Goal: Task Accomplishment & Management: Use online tool/utility

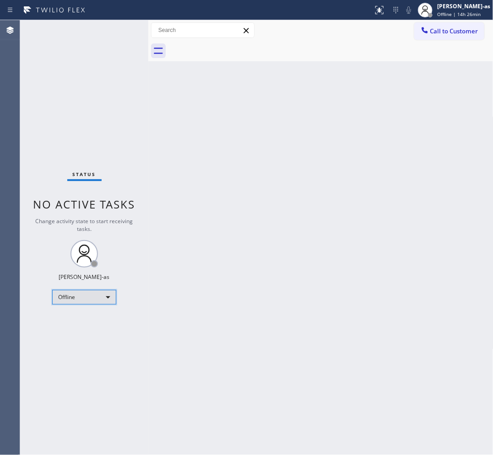
click at [81, 303] on div "Offline" at bounding box center [84, 297] width 64 height 15
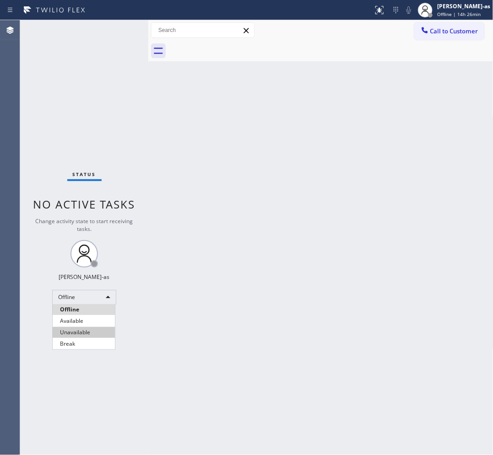
click at [88, 333] on li "Unavailable" at bounding box center [84, 332] width 62 height 11
click at [367, 132] on div "Back to Dashboard Change Sender ID Customers Technicians Select a contact Outbo…" at bounding box center [320, 237] width 345 height 435
click at [305, 204] on div "Back to Dashboard Change Sender ID Customers Technicians Select a contact Outbo…" at bounding box center [320, 237] width 345 height 435
click at [216, 352] on div "Back to Dashboard Change Sender ID Customers Technicians Select a contact Outbo…" at bounding box center [320, 237] width 345 height 435
click at [197, 183] on div "Back to Dashboard Change Sender ID Customers Technicians Select a contact Outbo…" at bounding box center [320, 237] width 345 height 435
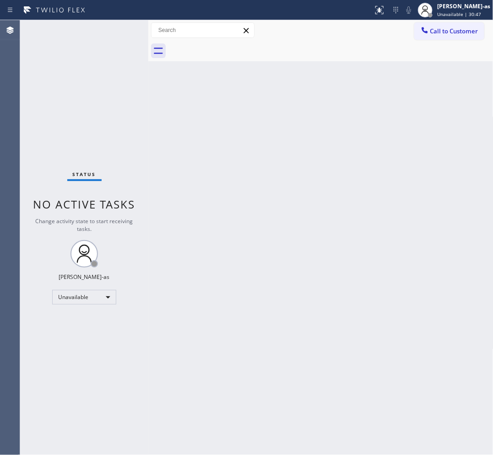
click at [227, 174] on div "Back to Dashboard Change Sender ID Customers Technicians Select a contact Outbo…" at bounding box center [320, 237] width 345 height 435
click at [394, 30] on span "Call to Customer" at bounding box center [454, 31] width 48 height 8
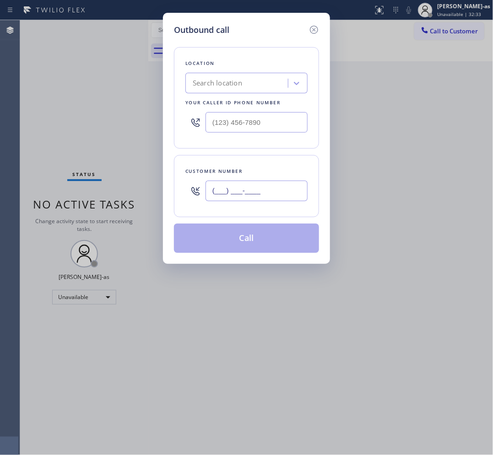
click at [241, 189] on input "(___) ___-____" at bounding box center [257, 191] width 102 height 21
paste input "310) 963-0749"
type input "[PHONE_NUMBER]"
click at [260, 91] on div "Search location" at bounding box center [238, 84] width 100 height 16
paste input "Air Duct Cleaners [GEOGRAPHIC_DATA][PERSON_NAME]"
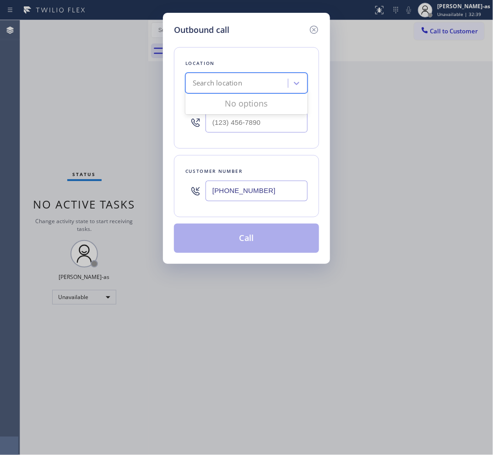
type input "Air Duct Cleaners [GEOGRAPHIC_DATA][PERSON_NAME]"
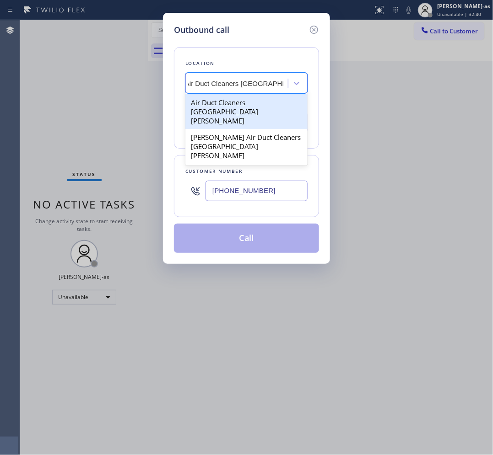
click at [223, 108] on div "Air Duct Cleaners [GEOGRAPHIC_DATA][PERSON_NAME]" at bounding box center [246, 111] width 122 height 35
type input "[PHONE_NUMBER]"
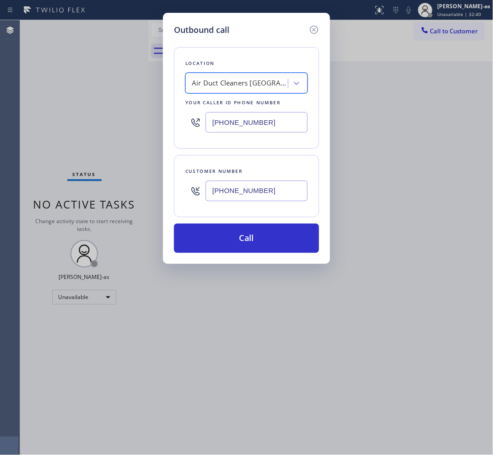
scroll to position [0, 0]
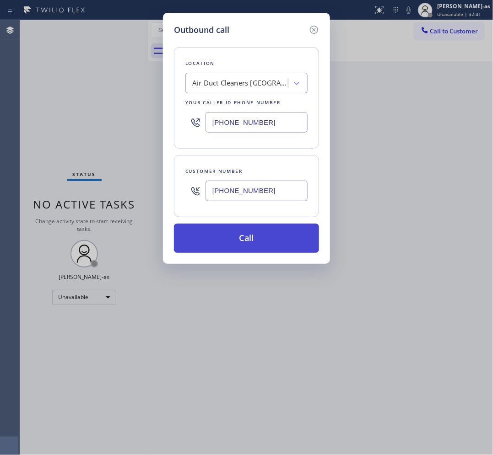
click at [260, 237] on button "Call" at bounding box center [246, 238] width 145 height 29
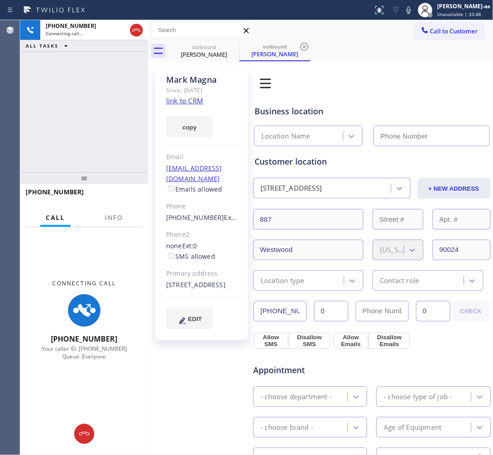
type input "[PHONE_NUMBER]"
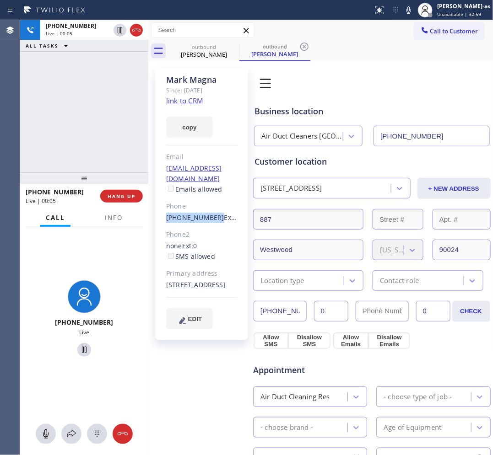
drag, startPoint x: 161, startPoint y: 205, endPoint x: 211, endPoint y: 205, distance: 50.4
click at [211, 205] on div "[PERSON_NAME] Since: [DATE] link to CRM copy Email [EMAIL_ADDRESS][DOMAIN_NAME]…" at bounding box center [201, 204] width 93 height 272
click at [81, 105] on div "[PHONE_NUMBER] Live | 00:06 ALL TASKS ALL TASKS ACTIVE TASKS TASKS IN WRAP UP" at bounding box center [84, 96] width 128 height 152
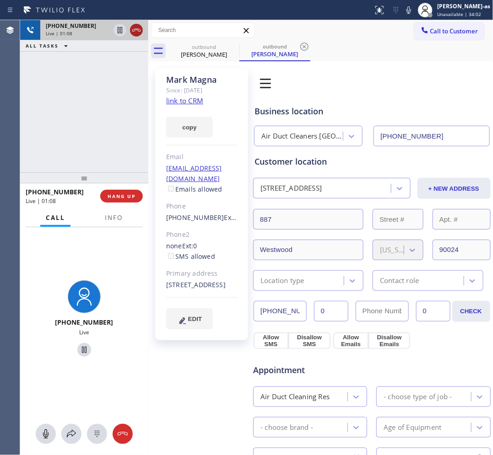
click at [136, 31] on icon at bounding box center [136, 30] width 11 height 11
click at [113, 138] on div "[PHONE_NUMBER] Live | 01:09 ALL TASKS ALL TASKS ACTIVE TASKS TASKS IN WRAP UP" at bounding box center [84, 96] width 128 height 152
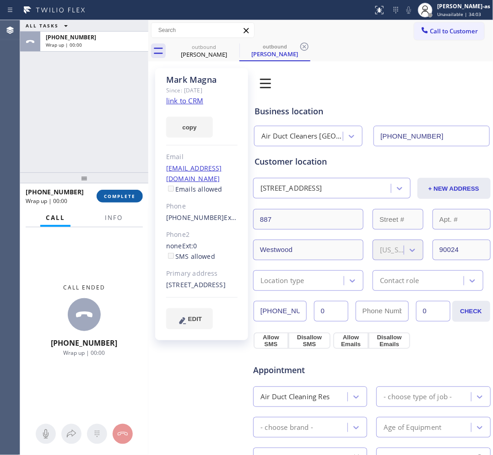
click at [118, 191] on button "COMPLETE" at bounding box center [120, 196] width 46 height 13
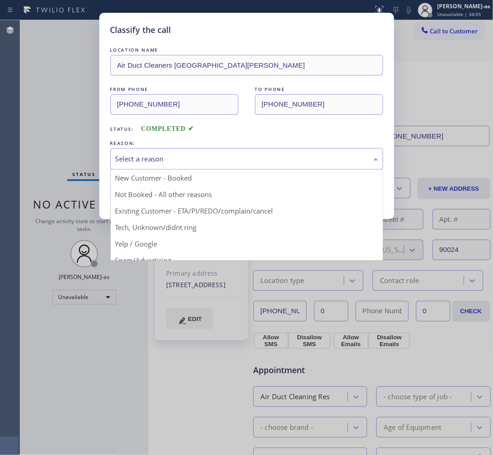
click at [178, 161] on div "Select a reason" at bounding box center [246, 159] width 263 height 11
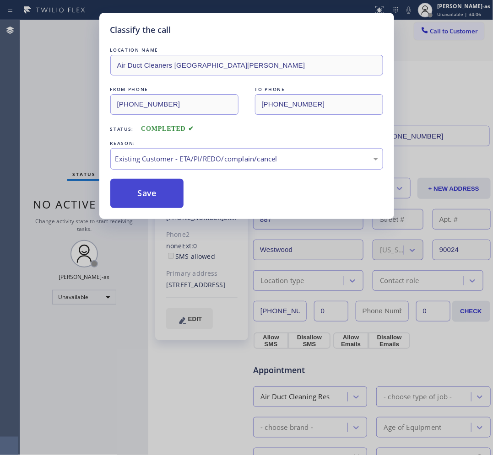
click at [154, 198] on button "Save" at bounding box center [147, 193] width 74 height 29
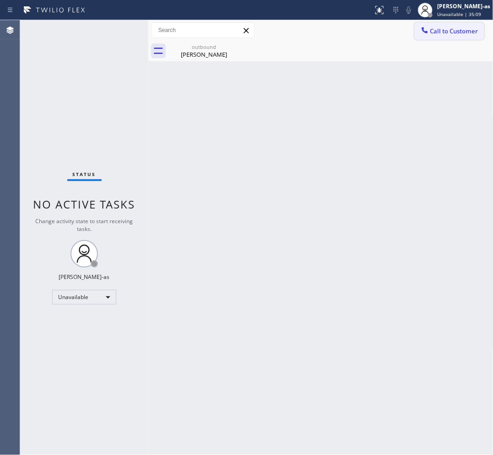
click at [394, 33] on span "Call to Customer" at bounding box center [454, 31] width 48 height 8
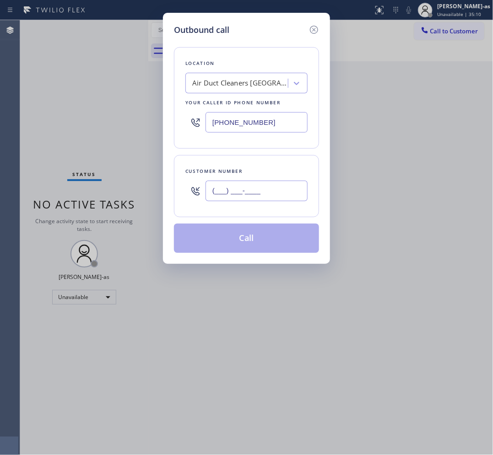
click at [277, 188] on input "(___) ___-____" at bounding box center [257, 191] width 102 height 21
paste input "402) 708-0443"
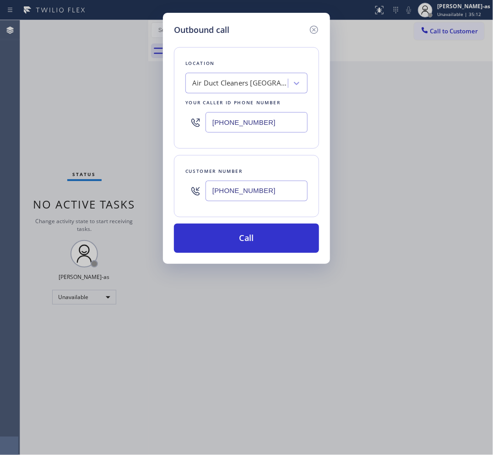
type input "[PHONE_NUMBER]"
click at [212, 89] on div "Air Duct Cleaners [GEOGRAPHIC_DATA][PERSON_NAME]" at bounding box center [238, 84] width 100 height 16
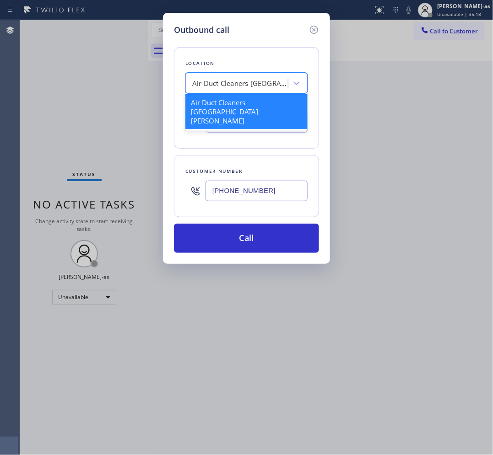
paste input "Orange Air Duct Cleaning Services"
type input "Orange Air Duct Cleaning Services"
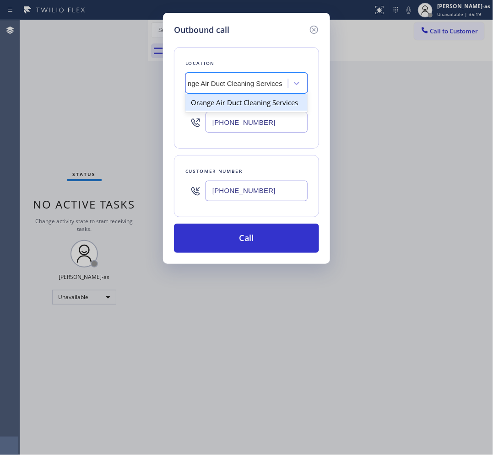
click at [218, 107] on div "Orange Air Duct Cleaning Services" at bounding box center [246, 102] width 122 height 16
type input "[PHONE_NUMBER]"
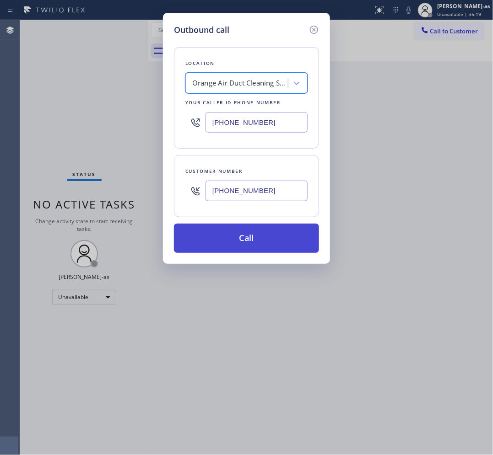
click at [232, 253] on button "Call" at bounding box center [246, 238] width 145 height 29
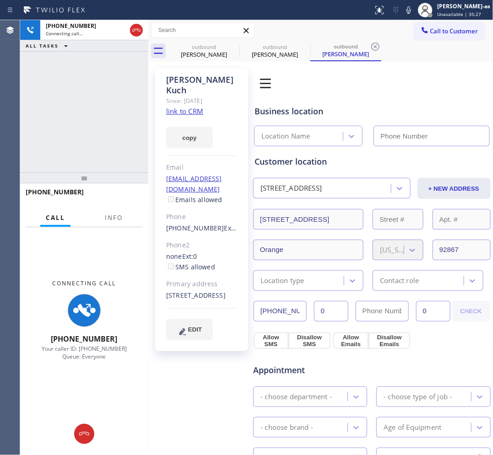
type input "[PHONE_NUMBER]"
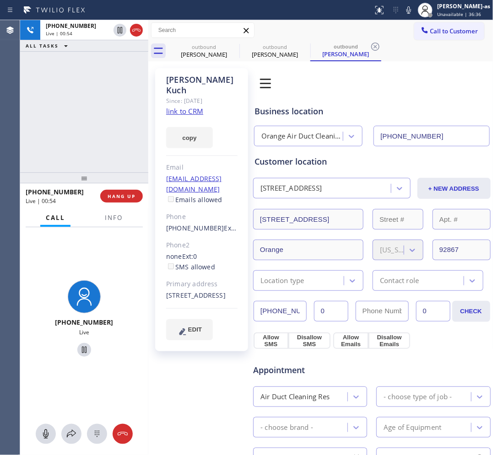
click at [104, 159] on div "[PHONE_NUMBER] Live | 00:54 ALL TASKS ALL TASKS ACTIVE TASKS TASKS IN WRAP UP" at bounding box center [84, 96] width 128 height 152
click at [127, 198] on span "HANG UP" at bounding box center [122, 196] width 28 height 6
click at [126, 198] on span "HANG UP" at bounding box center [122, 196] width 28 height 6
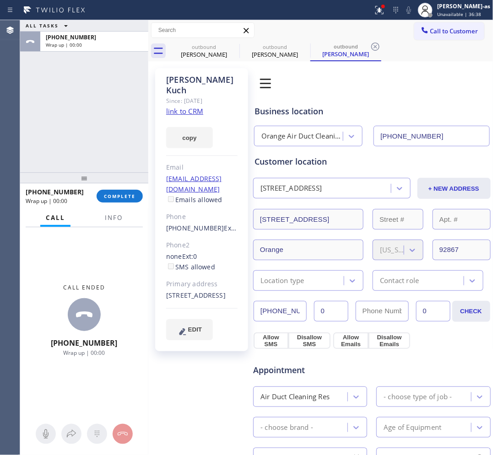
drag, startPoint x: 126, startPoint y: 200, endPoint x: 116, endPoint y: 203, distance: 10.6
click at [125, 201] on button "COMPLETE" at bounding box center [120, 196] width 46 height 13
click at [115, 193] on div "[PHONE_NUMBER] Wrap up | 00:00 COMPLETE" at bounding box center [84, 196] width 117 height 24
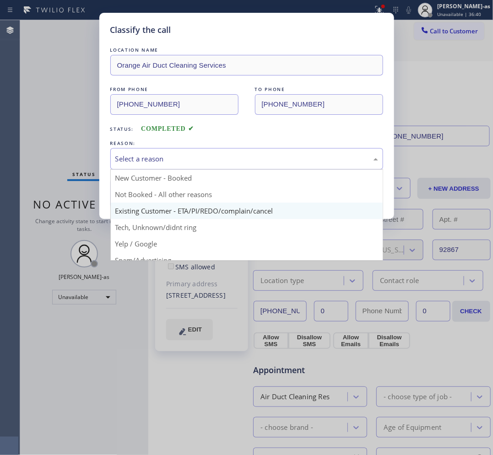
drag, startPoint x: 235, startPoint y: 159, endPoint x: 227, endPoint y: 207, distance: 49.2
click at [235, 158] on div "Select a reason" at bounding box center [246, 159] width 263 height 11
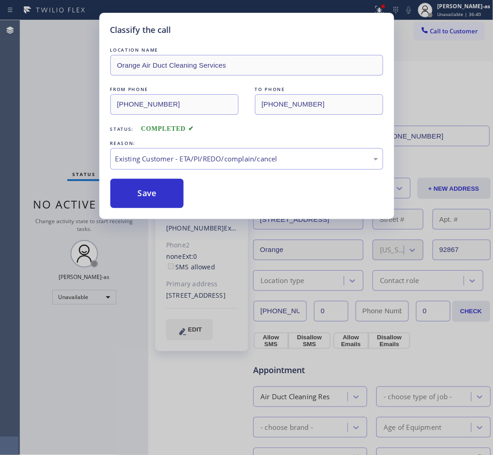
drag, startPoint x: 125, startPoint y: 184, endPoint x: 108, endPoint y: 4, distance: 181.6
click at [124, 181] on button "Save" at bounding box center [147, 193] width 74 height 29
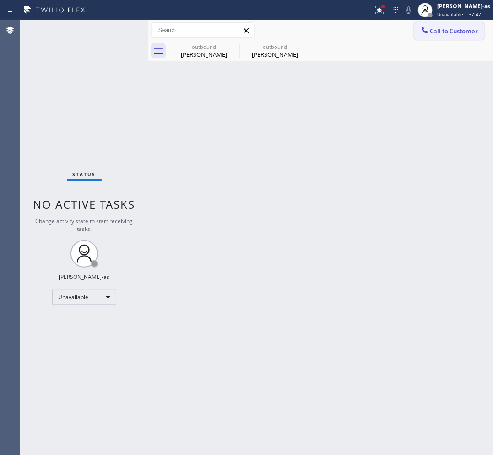
click at [394, 27] on span "Call to Customer" at bounding box center [454, 31] width 48 height 8
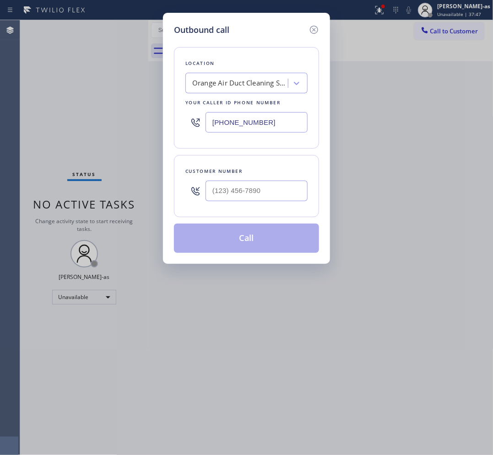
drag, startPoint x: 261, startPoint y: 161, endPoint x: 260, endPoint y: 180, distance: 19.2
click at [261, 170] on div "Customer number" at bounding box center [246, 186] width 145 height 62
click at [257, 209] on div "Customer number" at bounding box center [246, 186] width 145 height 62
click at [261, 194] on input "(___) ___-____" at bounding box center [257, 191] width 102 height 21
paste input "213) 369-1440"
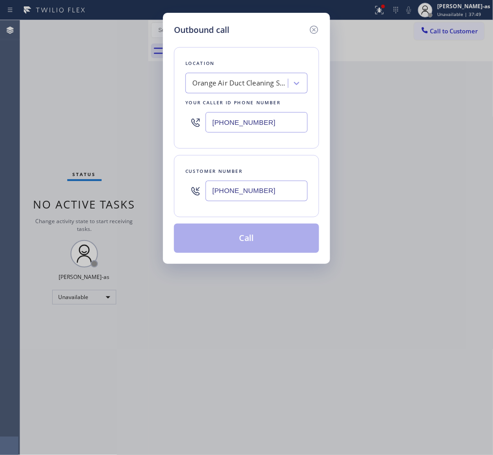
type input "[PHONE_NUMBER]"
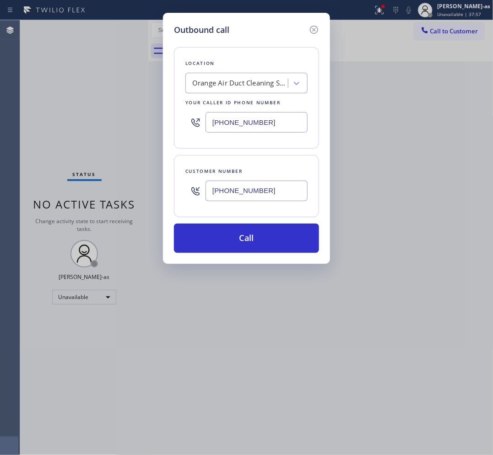
click at [221, 130] on input "[PHONE_NUMBER]" at bounding box center [257, 122] width 102 height 21
click at [221, 129] on input "[PHONE_NUMBER]" at bounding box center [257, 122] width 102 height 21
paste input "19) 202-8608"
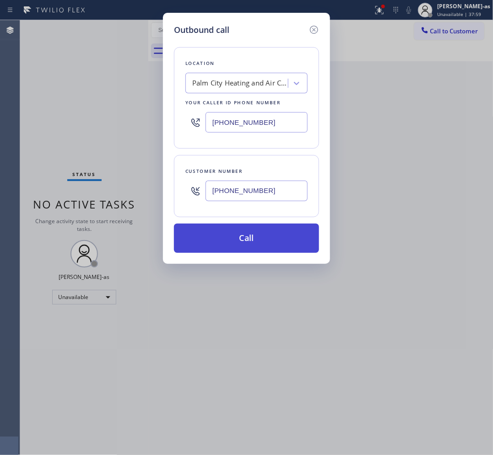
type input "[PHONE_NUMBER]"
click at [261, 239] on button "Call" at bounding box center [246, 238] width 145 height 29
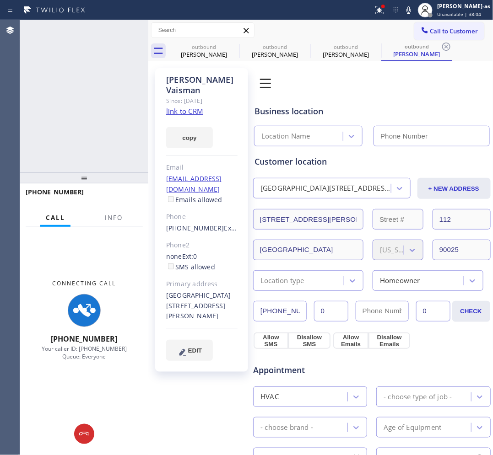
type input "[PHONE_NUMBER]"
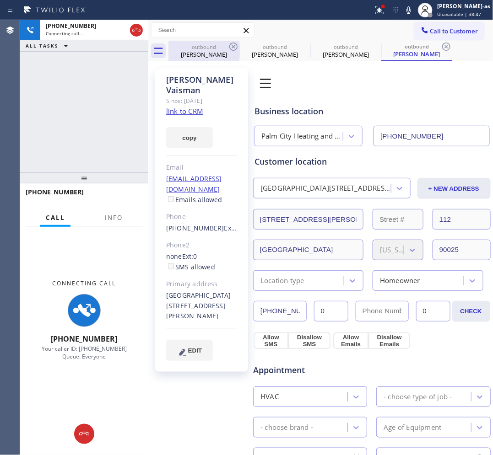
click at [217, 43] on div "outbound [PERSON_NAME]" at bounding box center [203, 51] width 69 height 21
type input "[PHONE_NUMBER]"
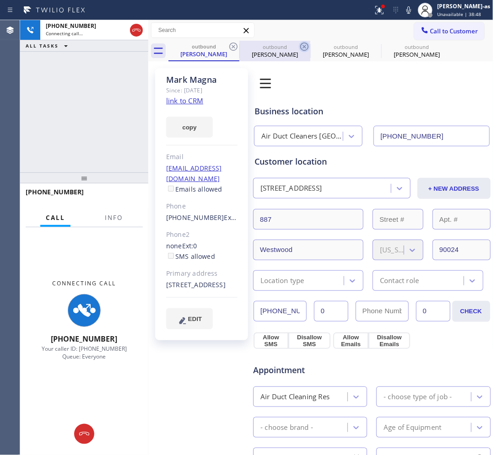
click at [239, 42] on icon at bounding box center [233, 46] width 11 height 11
type input "[PHONE_NUMBER]"
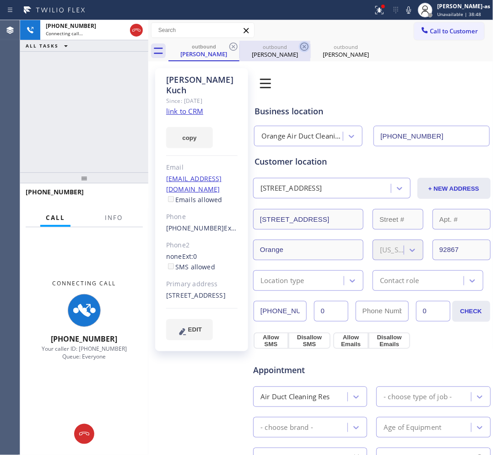
click at [234, 48] on icon at bounding box center [233, 47] width 8 height 8
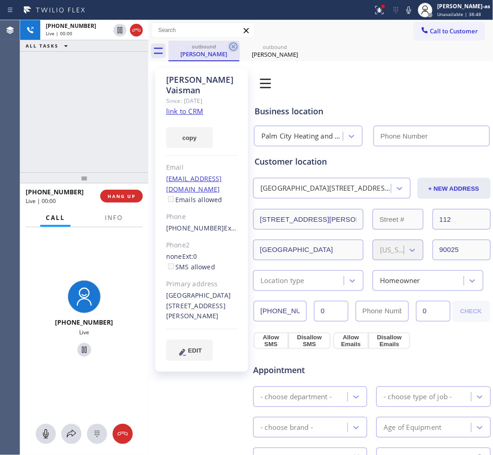
type input "[PHONE_NUMBER]"
drag, startPoint x: 234, startPoint y: 48, endPoint x: 222, endPoint y: 49, distance: 11.9
click at [234, 47] on icon at bounding box center [233, 47] width 8 height 8
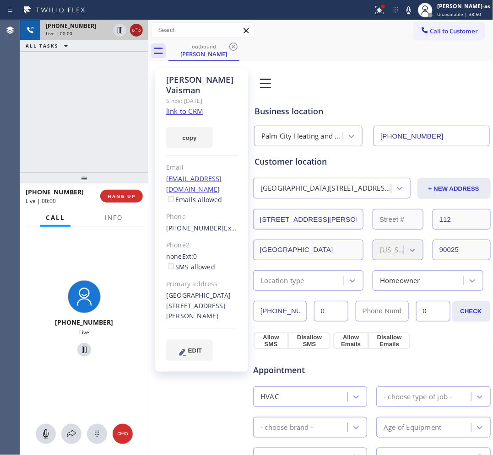
click at [135, 31] on icon at bounding box center [136, 30] width 11 height 11
drag, startPoint x: 101, startPoint y: 162, endPoint x: 129, endPoint y: 211, distance: 57.4
click at [100, 163] on div "[PHONE_NUMBER] Live | 00:00 ALL TASKS ALL TASKS ACTIVE TASKS TASKS IN WRAP UP" at bounding box center [84, 96] width 128 height 152
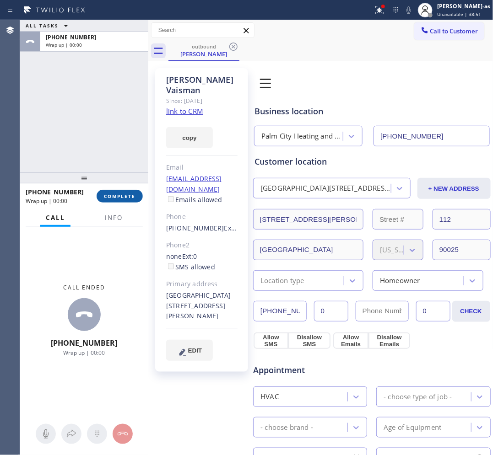
click at [127, 195] on span "COMPLETE" at bounding box center [120, 196] width 32 height 6
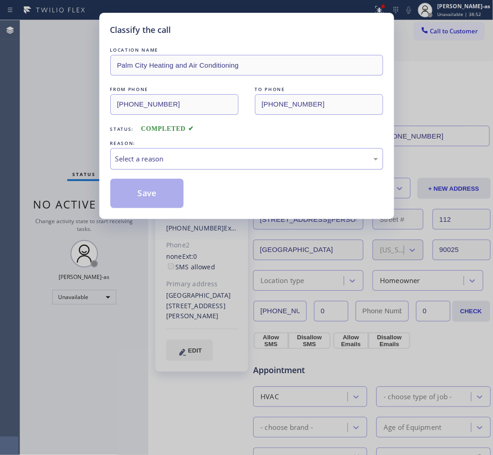
click at [146, 157] on div "Select a reason" at bounding box center [246, 159] width 263 height 11
drag, startPoint x: 153, startPoint y: 193, endPoint x: 413, endPoint y: 46, distance: 298.7
click at [154, 193] on button "Save" at bounding box center [147, 193] width 74 height 29
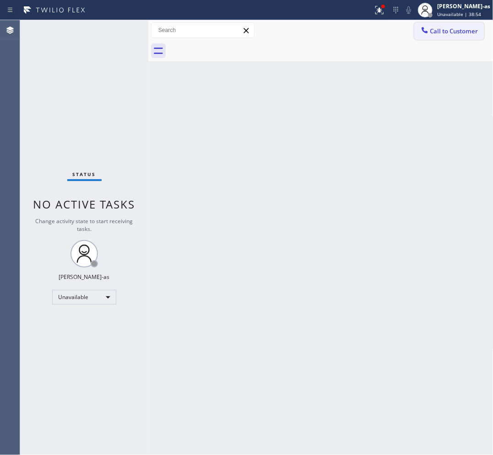
click at [394, 32] on span "Call to Customer" at bounding box center [454, 31] width 48 height 8
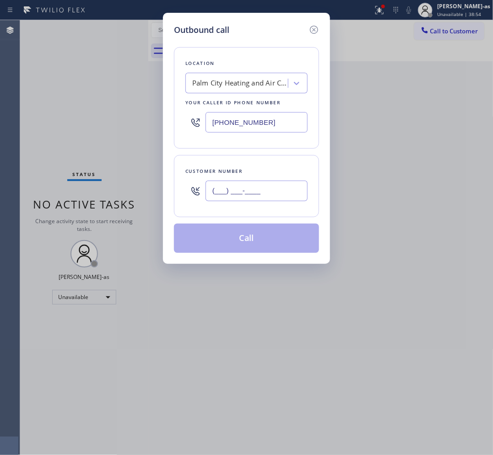
click at [271, 194] on input "(___) ___-____" at bounding box center [257, 191] width 102 height 21
paste input "919) 818-2325"
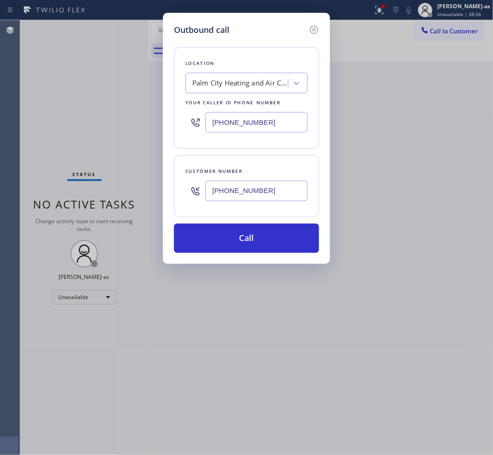
type input "[PHONE_NUMBER]"
click at [254, 118] on input "[PHONE_NUMBER]" at bounding box center [257, 122] width 102 height 21
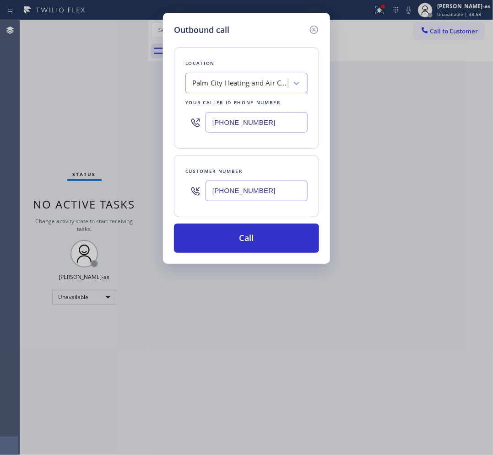
paste input "202) 875-6662"
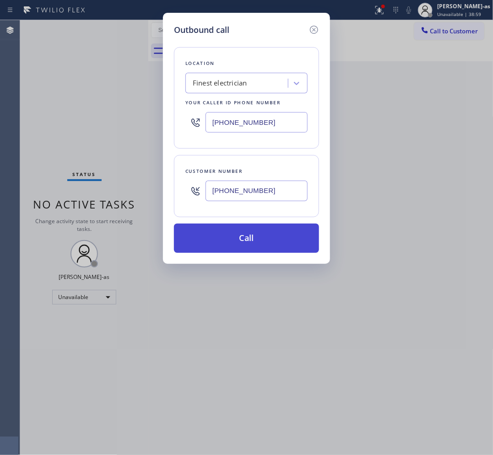
type input "[PHONE_NUMBER]"
click at [277, 240] on button "Call" at bounding box center [246, 238] width 145 height 29
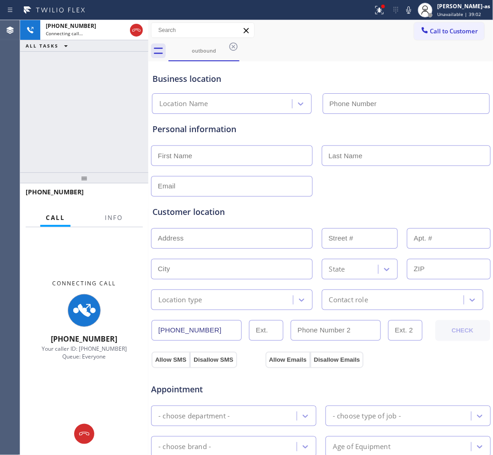
type input "[PHONE_NUMBER]"
click at [127, 142] on div "[PHONE_NUMBER] Connecting call… ALL TASKS ALL TASKS ACTIVE TASKS TASKS IN WRAP …" at bounding box center [84, 96] width 128 height 152
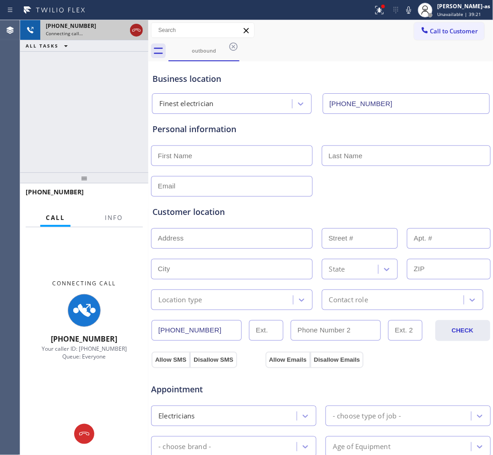
click at [142, 28] on div at bounding box center [136, 30] width 13 height 11
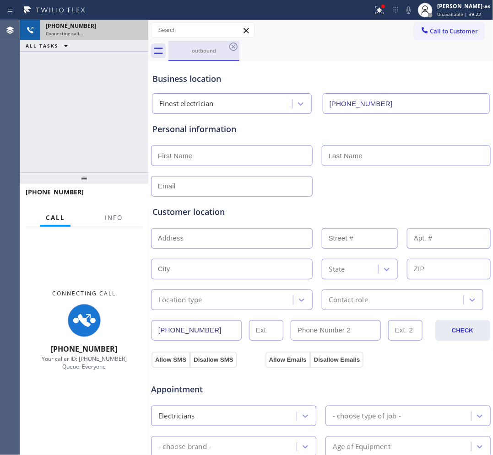
drag, startPoint x: 197, startPoint y: 51, endPoint x: 223, endPoint y: 48, distance: 26.2
click at [198, 51] on div "outbound" at bounding box center [203, 50] width 69 height 7
click at [223, 47] on div "outbound" at bounding box center [203, 50] width 69 height 7
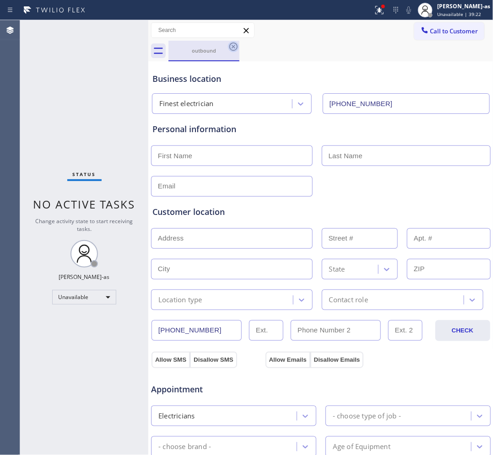
click at [232, 45] on icon at bounding box center [233, 46] width 11 height 11
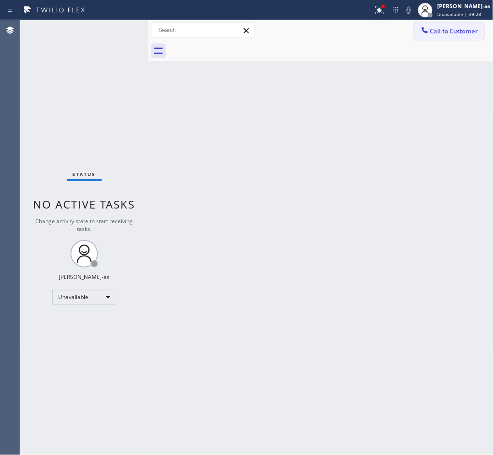
click at [394, 33] on span "Call to Customer" at bounding box center [454, 31] width 48 height 8
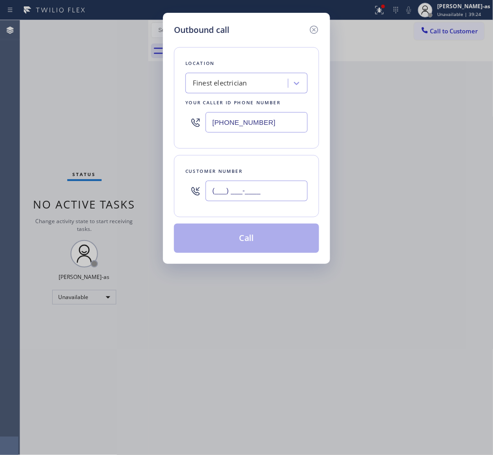
click at [264, 192] on input "(___) ___-____" at bounding box center [257, 191] width 102 height 21
paste input "919) 818-2325"
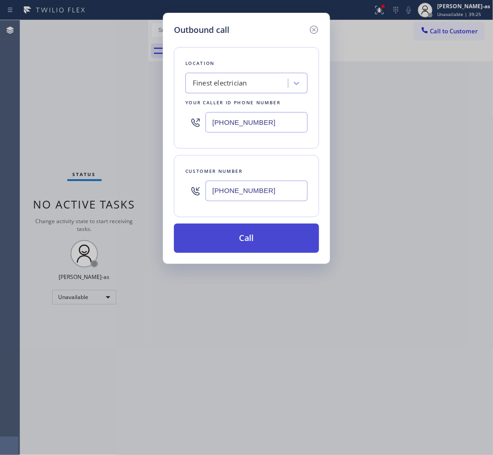
type input "[PHONE_NUMBER]"
click at [264, 239] on button "Call" at bounding box center [246, 238] width 145 height 29
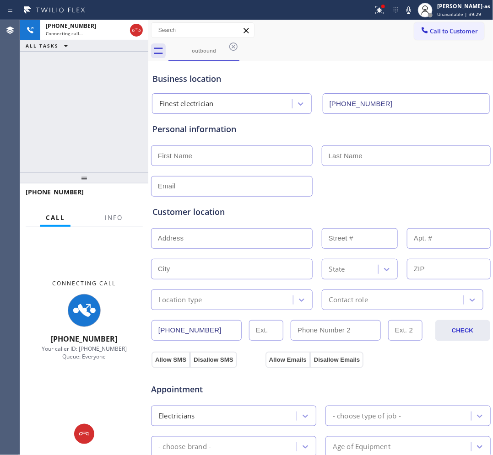
type input "[PHONE_NUMBER]"
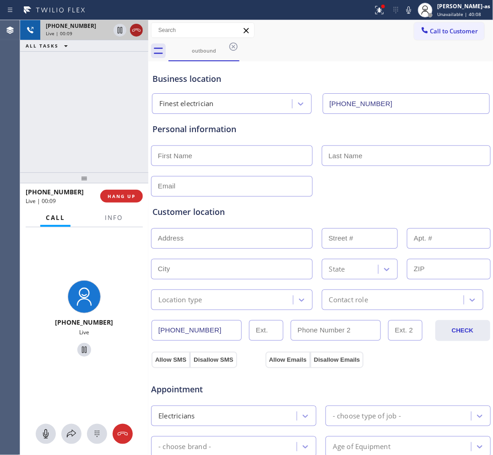
click at [131, 31] on icon at bounding box center [136, 30] width 11 height 11
drag, startPoint x: 95, startPoint y: 191, endPoint x: 101, endPoint y: 213, distance: 22.9
click at [95, 190] on div "[PHONE_NUMBER] Live | 00:10" at bounding box center [63, 196] width 75 height 24
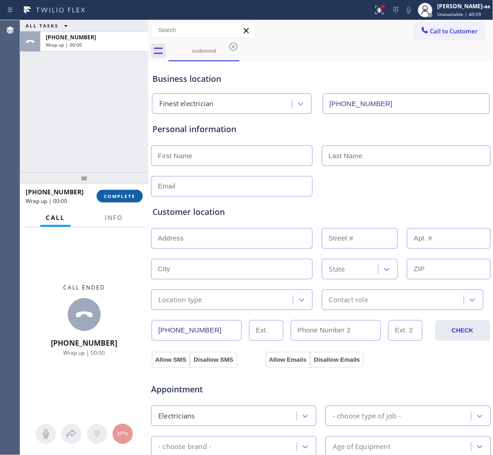
click at [110, 193] on span "COMPLETE" at bounding box center [120, 196] width 32 height 6
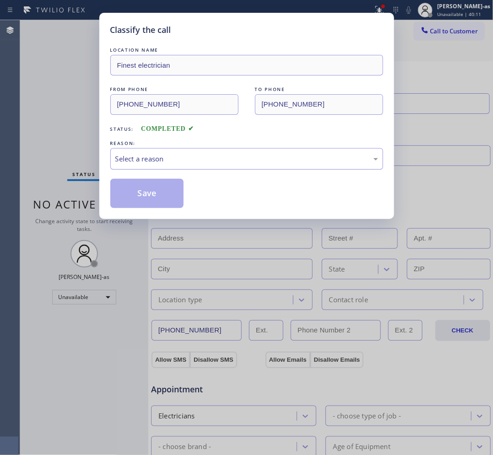
click at [141, 160] on div "Select a reason" at bounding box center [246, 159] width 263 height 11
drag, startPoint x: 146, startPoint y: 195, endPoint x: 475, endPoint y: 134, distance: 333.7
click at [150, 195] on button "Save" at bounding box center [147, 193] width 74 height 29
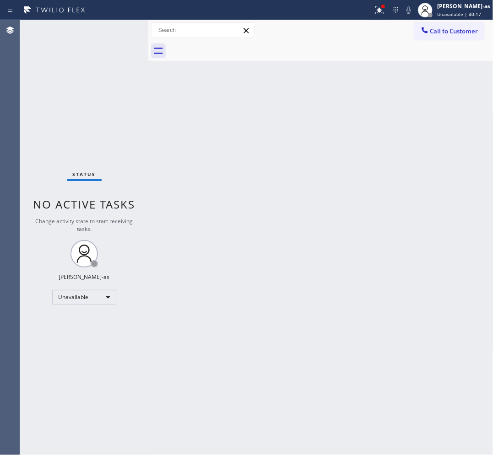
click at [346, 182] on div "Back to Dashboard Change Sender ID Customers Technicians Select a contact Outbo…" at bounding box center [320, 237] width 345 height 435
click at [394, 27] on icon at bounding box center [424, 30] width 9 height 9
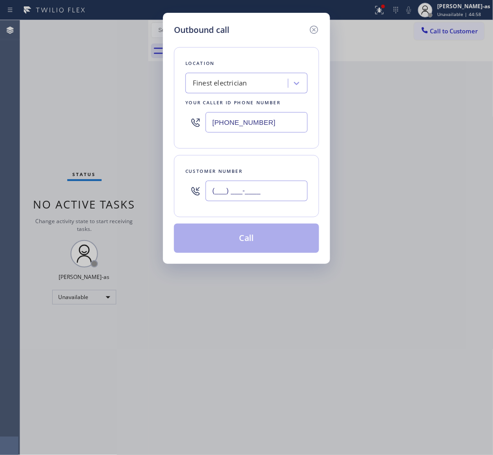
click at [248, 184] on input "(___) ___-____" at bounding box center [257, 191] width 102 height 21
paste input "310) 617-8295"
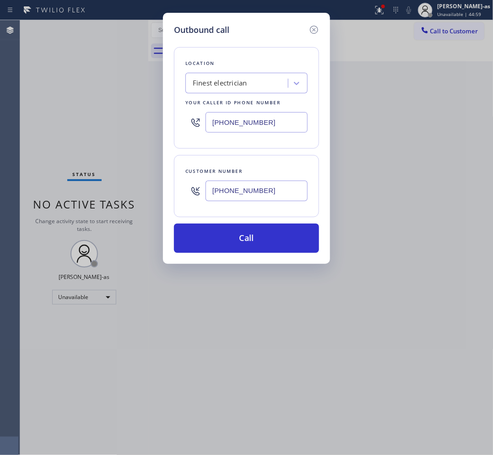
type input "[PHONE_NUMBER]"
click at [244, 126] on input "[PHONE_NUMBER]" at bounding box center [257, 122] width 102 height 21
paste input "310) 421-262"
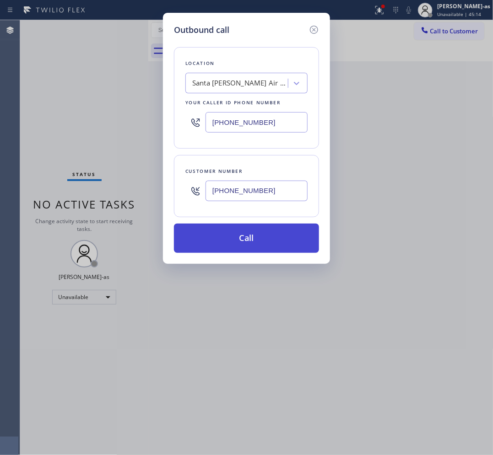
type input "[PHONE_NUMBER]"
click at [278, 243] on button "Call" at bounding box center [246, 238] width 145 height 29
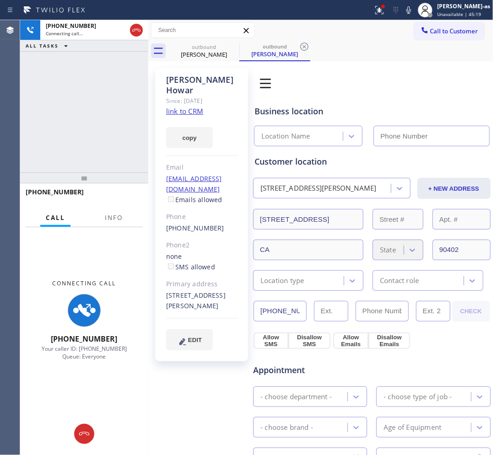
type input "[PHONE_NUMBER]"
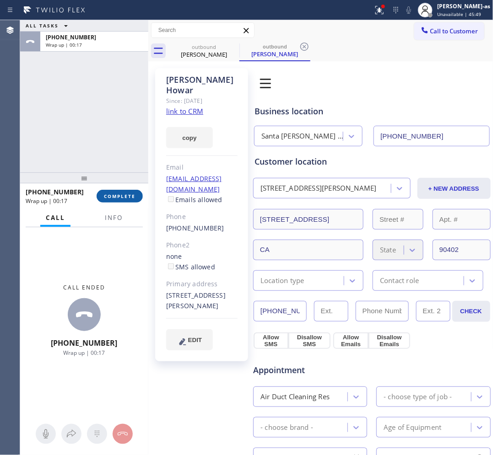
click at [119, 200] on button "COMPLETE" at bounding box center [120, 196] width 46 height 13
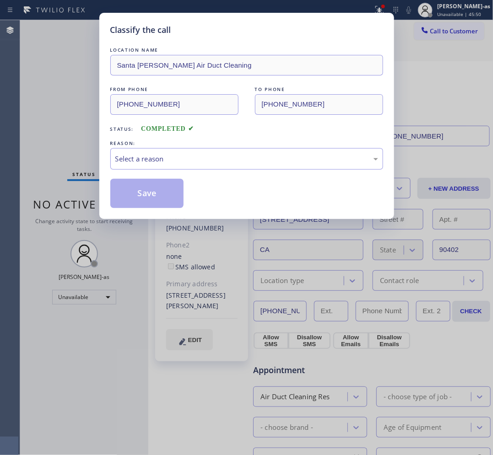
click at [78, 101] on div "Classify the call LOCATION NAME [GEOGRAPHIC_DATA][PERSON_NAME] Air Duct Cleanin…" at bounding box center [246, 227] width 493 height 455
drag, startPoint x: 186, startPoint y: 152, endPoint x: 190, endPoint y: 158, distance: 7.6
click at [186, 152] on div "Select a reason" at bounding box center [246, 159] width 273 height 22
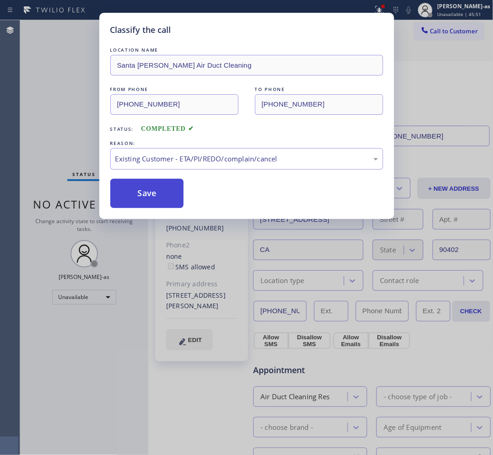
click at [138, 192] on button "Save" at bounding box center [147, 193] width 74 height 29
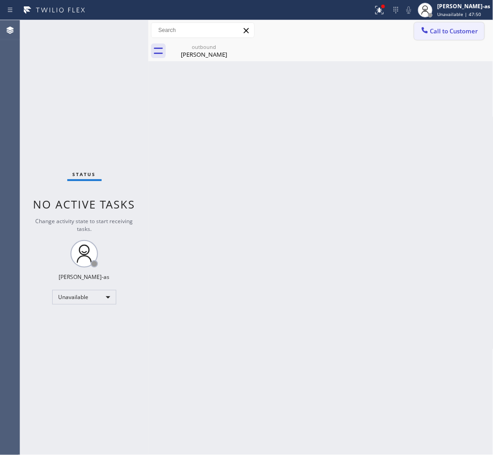
click at [394, 32] on span "Call to Customer" at bounding box center [454, 31] width 48 height 8
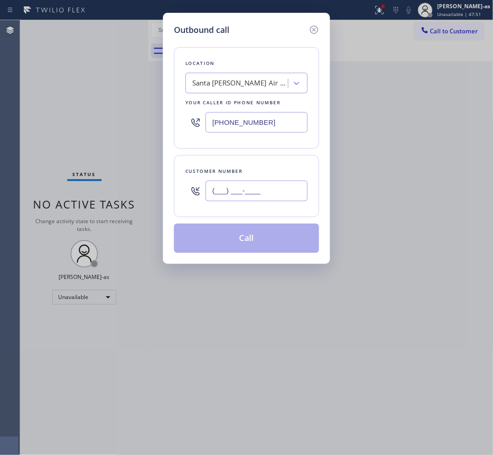
click at [271, 194] on input "(___) ___-____" at bounding box center [257, 191] width 102 height 21
paste input "818) 952-1708"
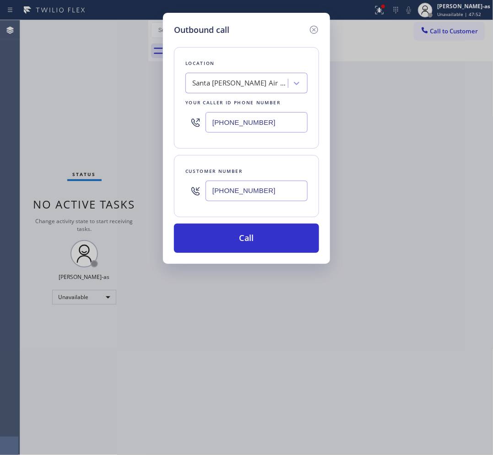
type input "[PHONE_NUMBER]"
click at [237, 86] on div "Santa [PERSON_NAME] Air Duct Cleaning" at bounding box center [240, 83] width 96 height 11
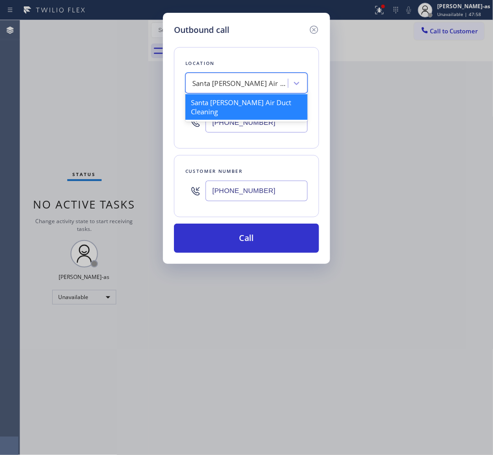
paste input "Pasadena Dryer Vent Cleaning"
type input "Pasadena Dryer Vent Cleaning"
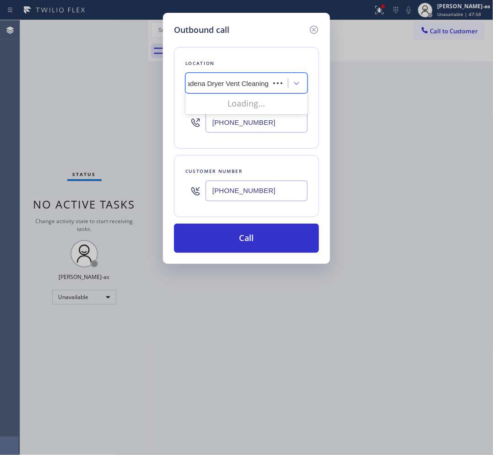
scroll to position [0, 5]
click at [228, 104] on div "Pasadena Dryer Vent Cleaning" at bounding box center [246, 102] width 122 height 16
type input "[PHONE_NUMBER]"
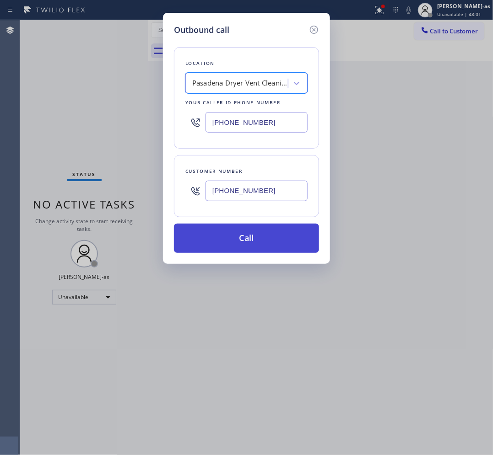
click at [262, 233] on button "Call" at bounding box center [246, 238] width 145 height 29
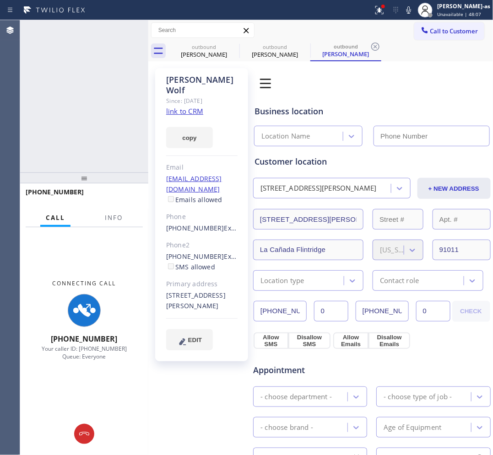
type input "[PHONE_NUMBER]"
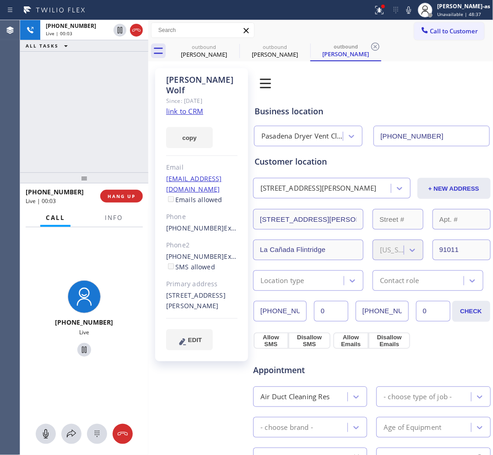
drag, startPoint x: 104, startPoint y: 100, endPoint x: 200, endPoint y: 92, distance: 96.0
click at [107, 98] on div "[PHONE_NUMBER] Live | 00:03 ALL TASKS ALL TASKS ACTIVE TASKS TASKS IN WRAP UP" at bounding box center [84, 96] width 128 height 152
click at [140, 127] on div "[PHONE_NUMBER] Live | 00:04 ALL TASKS ALL TASKS ACTIVE TASKS TASKS IN WRAP UP" at bounding box center [84, 96] width 128 height 152
drag, startPoint x: 162, startPoint y: 239, endPoint x: 211, endPoint y: 239, distance: 49.0
click at [211, 239] on div "[PERSON_NAME] Since: [DATE] link to CRM copy Email [EMAIL_ADDRESS][DOMAIN_NAME]…" at bounding box center [201, 214] width 93 height 293
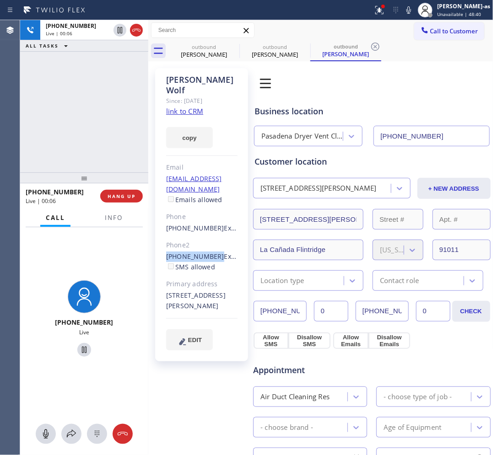
copy link "[PHONE_NUMBER]"
click at [118, 190] on button "HANG UP" at bounding box center [121, 196] width 43 height 13
click at [124, 197] on span "HANG UP" at bounding box center [122, 196] width 28 height 6
drag, startPoint x: 94, startPoint y: 140, endPoint x: 110, endPoint y: 162, distance: 27.2
click at [95, 140] on div "[PHONE_NUMBER] Live | 00:07 ALL TASKS ALL TASKS ACTIVE TASKS TASKS IN WRAP UP" at bounding box center [84, 96] width 128 height 152
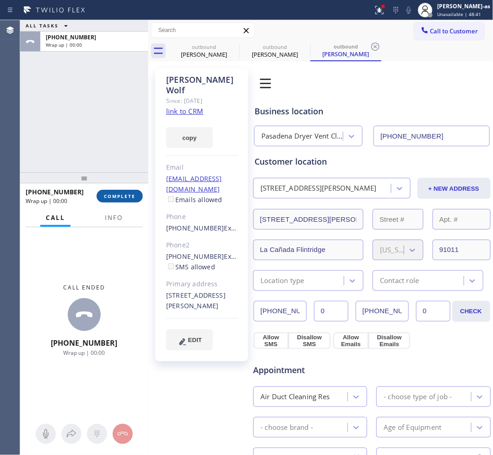
click at [118, 199] on span "COMPLETE" at bounding box center [120, 196] width 32 height 6
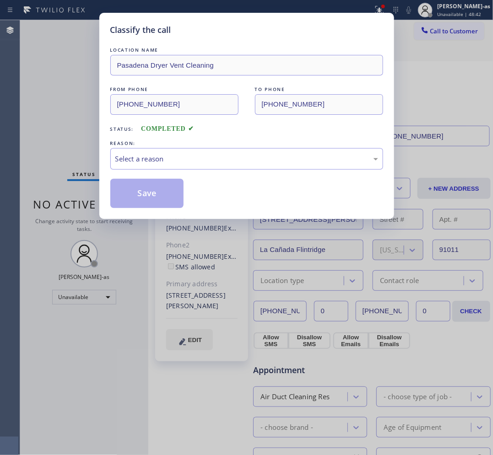
click at [220, 156] on div "Select a reason" at bounding box center [246, 159] width 263 height 11
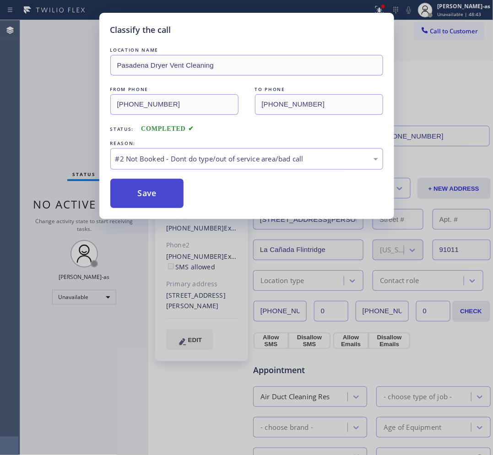
click at [157, 197] on button "Save" at bounding box center [147, 193] width 74 height 29
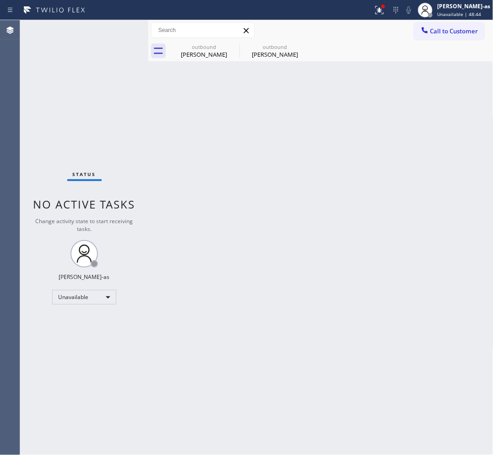
click at [394, 33] on span "Call to Customer" at bounding box center [454, 31] width 48 height 8
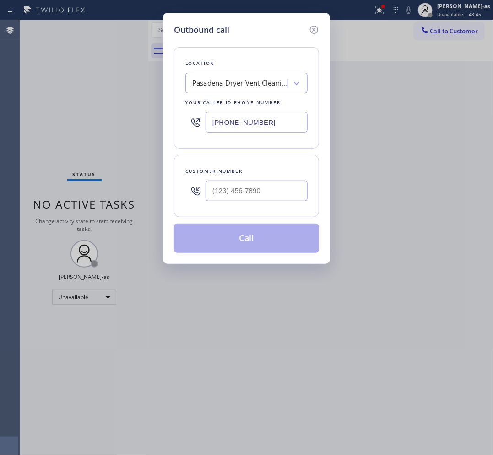
click at [271, 174] on div "Customer number" at bounding box center [246, 172] width 122 height 10
click at [271, 191] on input "(___) ___-____" at bounding box center [257, 191] width 102 height 21
paste input "818) 952-1708"
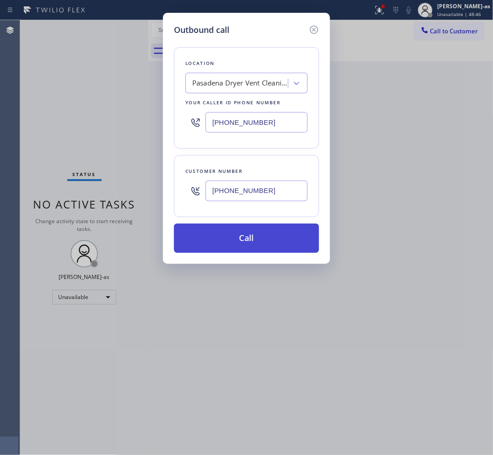
type input "[PHONE_NUMBER]"
click at [253, 243] on button "Call" at bounding box center [246, 238] width 145 height 29
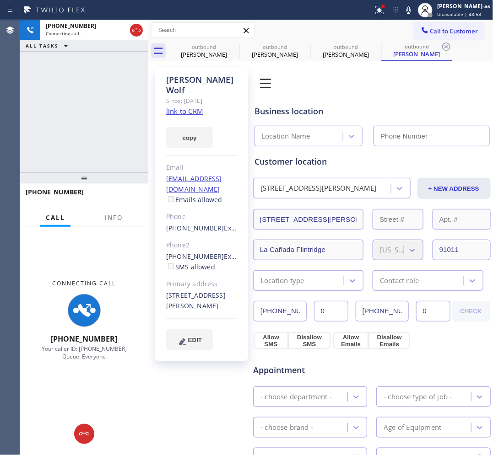
type input "[PHONE_NUMBER]"
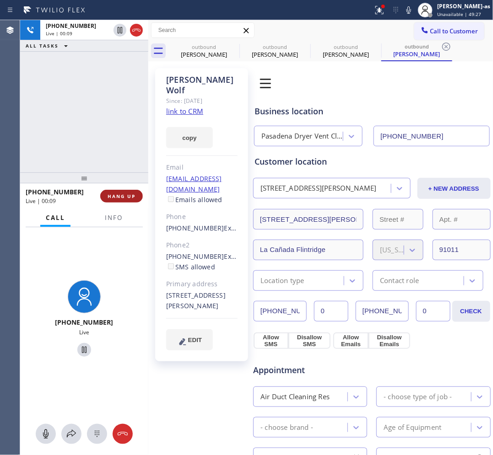
drag, startPoint x: 104, startPoint y: 131, endPoint x: 106, endPoint y: 201, distance: 69.6
click at [105, 128] on div "[PHONE_NUMBER] Live | 00:09 ALL TASKS ALL TASKS ACTIVE TASKS TASKS IN WRAP UP" at bounding box center [84, 96] width 128 height 152
click at [115, 195] on span "HANG UP" at bounding box center [122, 196] width 28 height 6
drag, startPoint x: 111, startPoint y: 163, endPoint x: 131, endPoint y: 202, distance: 44.2
click at [115, 163] on div "[PHONE_NUMBER] Live | 00:10 ALL TASKS ALL TASKS ACTIVE TASKS TASKS IN WRAP UP" at bounding box center [84, 96] width 128 height 152
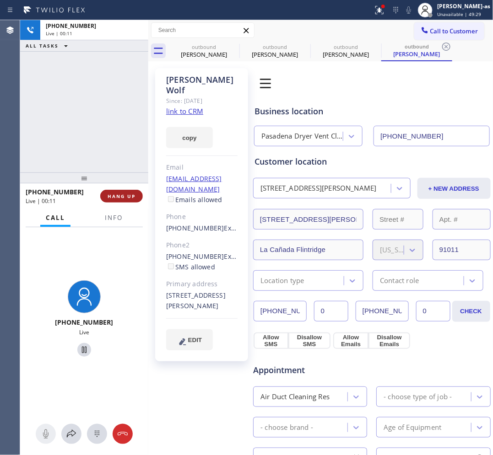
click at [129, 200] on button "HANG UP" at bounding box center [121, 196] width 43 height 13
drag, startPoint x: 108, startPoint y: 177, endPoint x: 112, endPoint y: 174, distance: 5.3
click at [111, 174] on div at bounding box center [84, 178] width 128 height 11
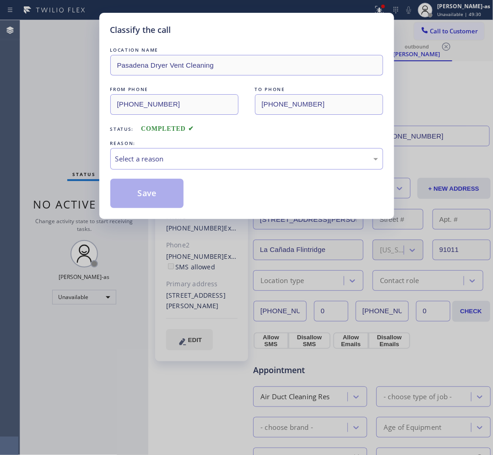
drag, startPoint x: 88, startPoint y: 124, endPoint x: 149, endPoint y: 151, distance: 66.2
click at [89, 124] on div "Classify the call LOCATION NAME Pasadena Dryer Vent Cleaning FROM PHONE [PHONE_…" at bounding box center [246, 227] width 493 height 455
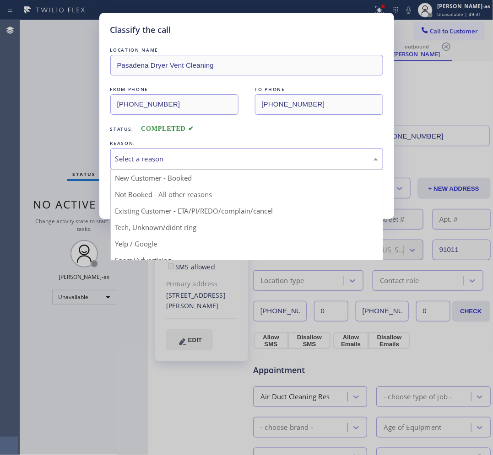
click at [173, 158] on div "Select a reason" at bounding box center [246, 159] width 263 height 11
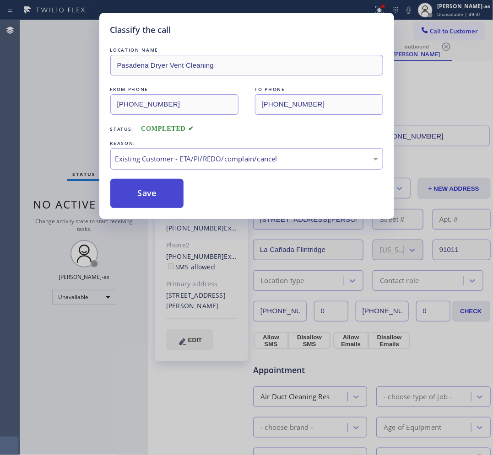
click at [147, 199] on button "Save" at bounding box center [147, 193] width 74 height 29
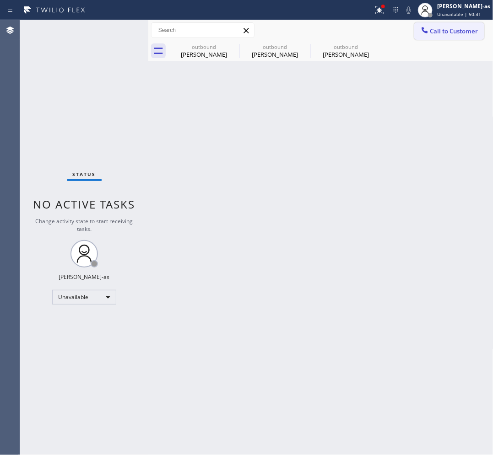
click at [394, 29] on span "Call to Customer" at bounding box center [454, 31] width 48 height 8
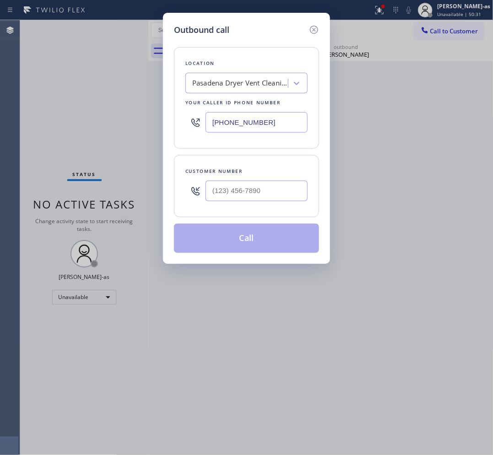
click at [258, 184] on input "text" at bounding box center [257, 191] width 102 height 21
click at [272, 192] on input "(___) ___-____" at bounding box center [257, 191] width 102 height 21
paste input "862) 200-0472"
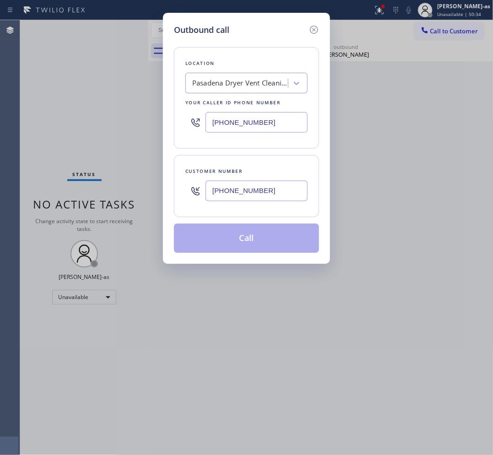
type input "[PHONE_NUMBER]"
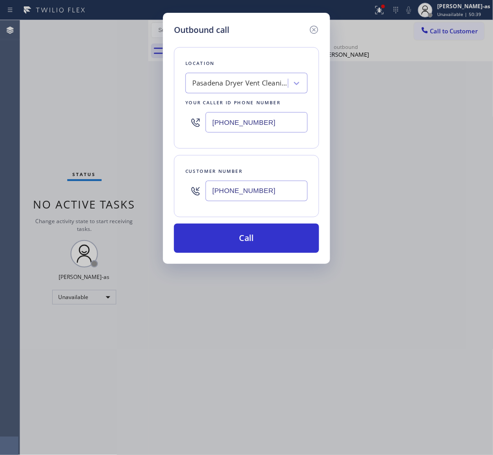
click at [245, 88] on div "Pasadena Dryer Vent Cleaning" at bounding box center [240, 83] width 96 height 11
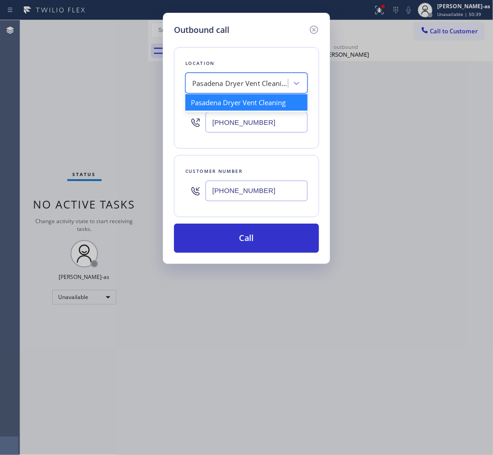
paste input "[PERSON_NAME] Point Top Air Duct Cleaning"
type input "[PERSON_NAME] Point Top Air Duct Cleaning"
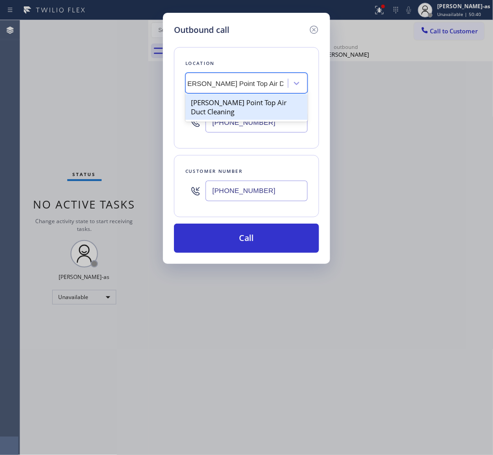
click at [222, 108] on div "[PERSON_NAME] Point Top Air Duct Cleaning" at bounding box center [246, 107] width 122 height 26
type input "[PHONE_NUMBER]"
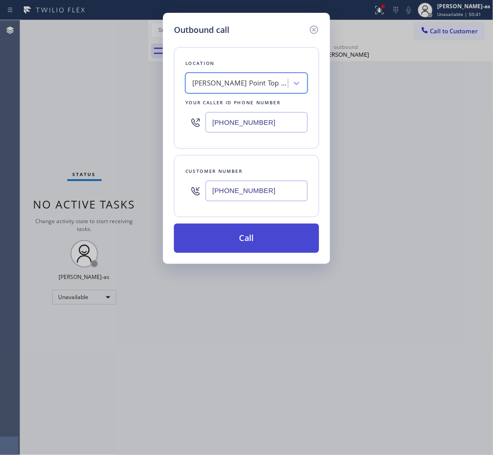
click at [254, 238] on button "Call" at bounding box center [246, 238] width 145 height 29
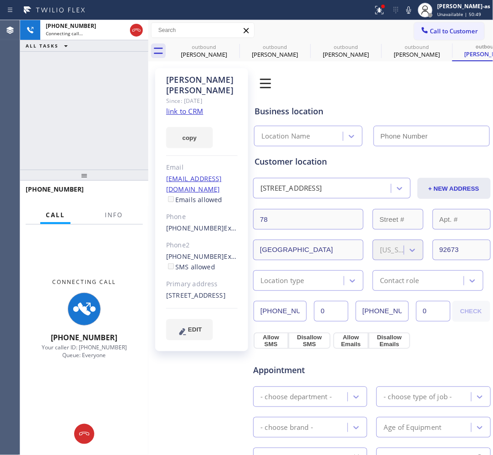
type input "[PHONE_NUMBER]"
click at [113, 88] on div "[PHONE_NUMBER] Connecting call… ALL TASKS ALL TASKS ACTIVE TASKS TASKS IN WRAP …" at bounding box center [84, 95] width 128 height 150
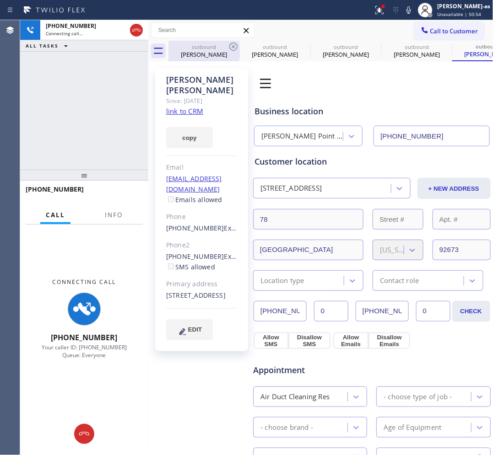
click at [138, 28] on icon at bounding box center [136, 30] width 11 height 11
click at [211, 49] on div "outbound [PERSON_NAME]" at bounding box center [203, 51] width 69 height 21
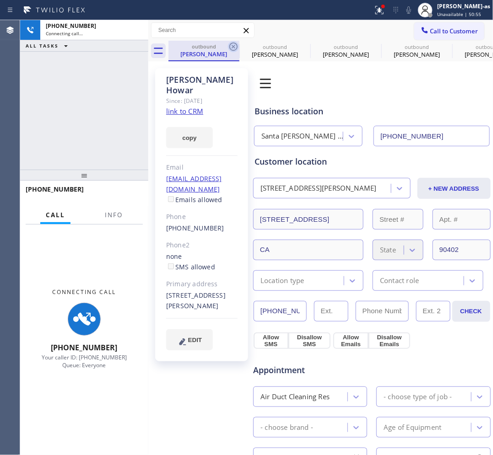
click at [236, 45] on icon at bounding box center [233, 46] width 11 height 11
click at [0, 0] on icon at bounding box center [0, 0] width 0 height 0
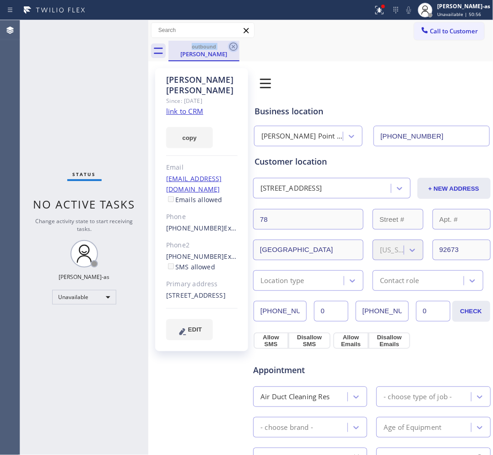
click at [235, 45] on icon at bounding box center [233, 46] width 11 height 11
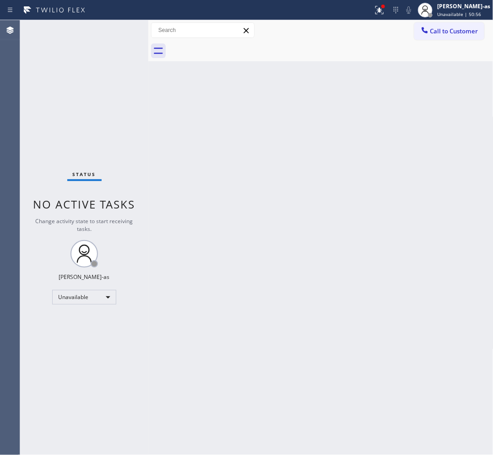
click at [235, 45] on div at bounding box center [330, 51] width 325 height 21
click at [394, 35] on button "Call to Customer" at bounding box center [449, 30] width 70 height 17
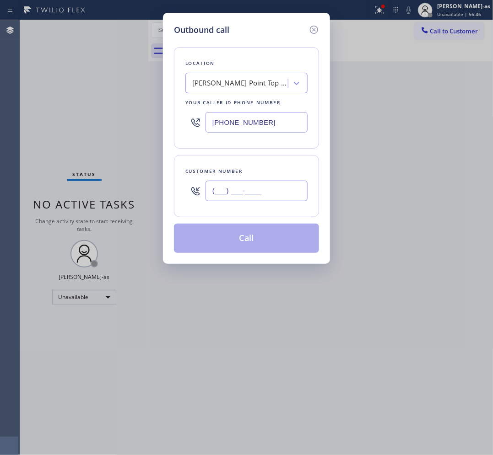
click at [268, 188] on input "(___) ___-____" at bounding box center [257, 191] width 102 height 21
paste input "805) 864-4209"
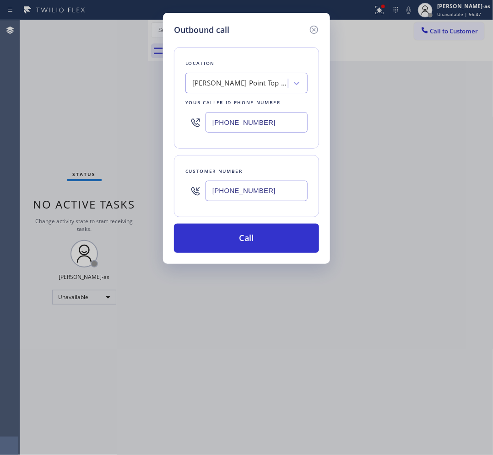
type input "[PHONE_NUMBER]"
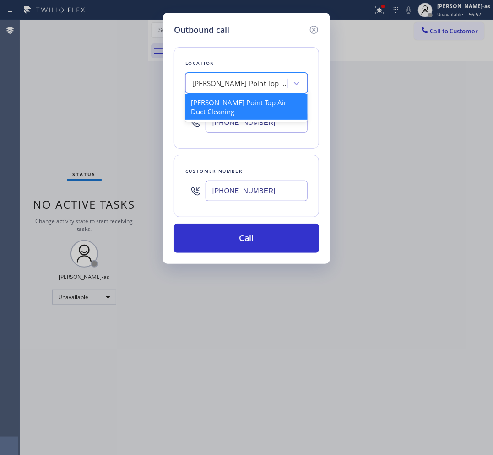
click at [232, 88] on div "[PERSON_NAME] Point Top Air Duct Cleaning" at bounding box center [240, 83] width 96 height 11
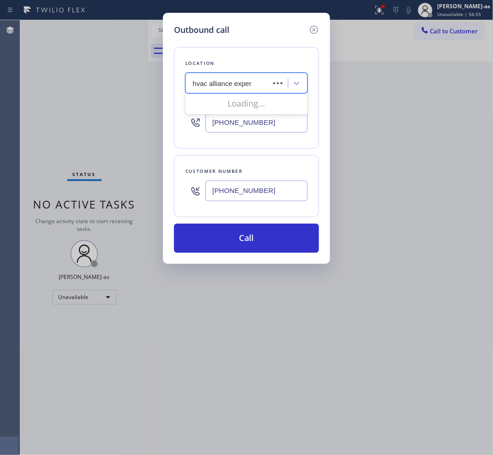
type input "hvac alliance expert"
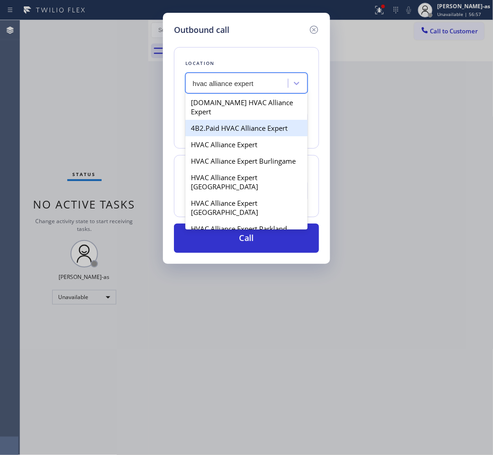
drag, startPoint x: 226, startPoint y: 116, endPoint x: 263, endPoint y: 148, distance: 49.4
click at [228, 120] on div "4B2.Paid HVAC Alliance Expert" at bounding box center [246, 128] width 122 height 16
type input "[PHONE_NUMBER]"
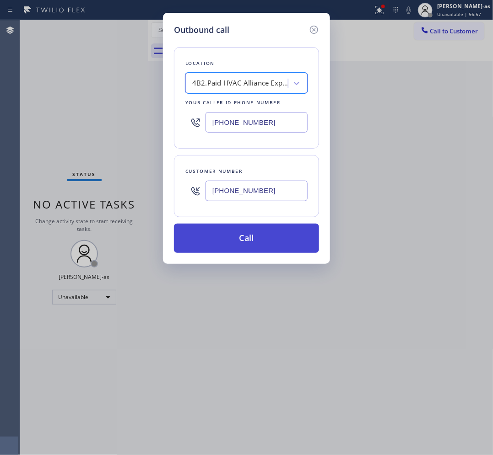
click at [291, 243] on button "Call" at bounding box center [246, 238] width 145 height 29
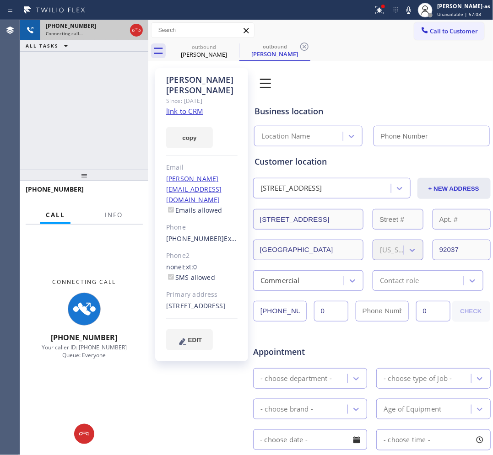
click at [129, 28] on div at bounding box center [136, 30] width 16 height 20
drag, startPoint x: 141, startPoint y: 30, endPoint x: 126, endPoint y: 43, distance: 19.7
click at [141, 30] on icon at bounding box center [136, 30] width 11 height 11
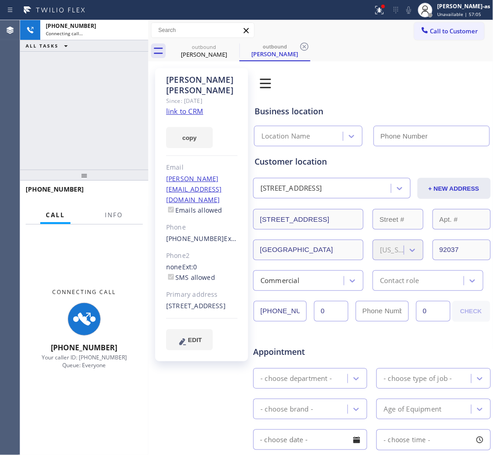
type input "[PHONE_NUMBER]"
click at [186, 107] on link "link to CRM" at bounding box center [184, 111] width 37 height 9
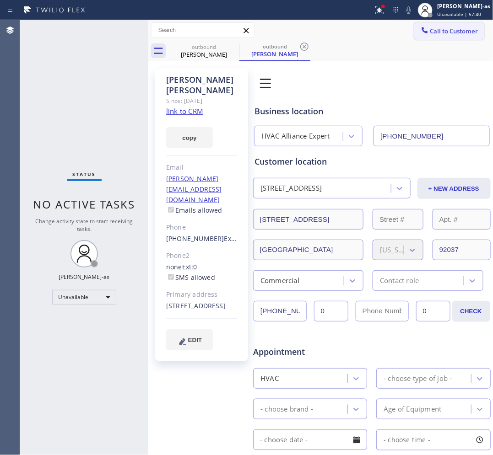
click at [394, 28] on span "Call to Customer" at bounding box center [454, 31] width 48 height 8
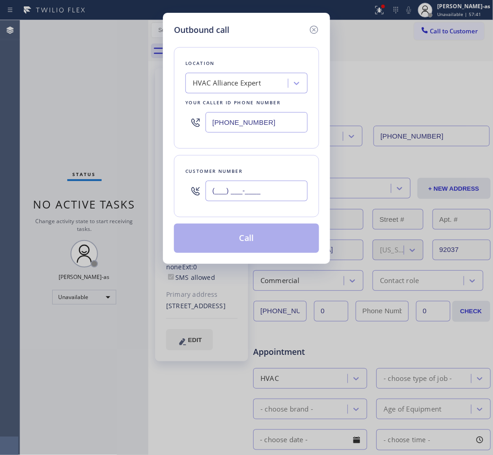
click at [284, 186] on input "(___) ___-____" at bounding box center [257, 191] width 102 height 21
paste input "714) 865-7888"
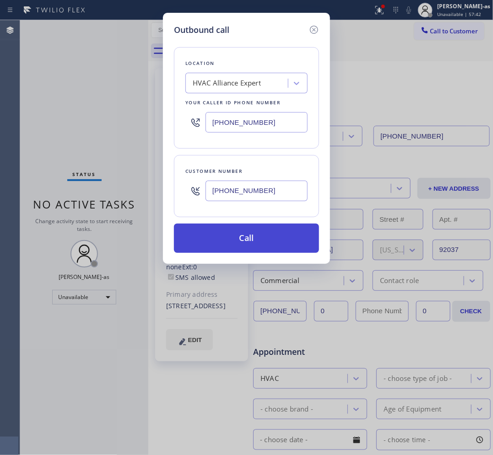
type input "[PHONE_NUMBER]"
click at [269, 245] on button "Call" at bounding box center [246, 238] width 145 height 29
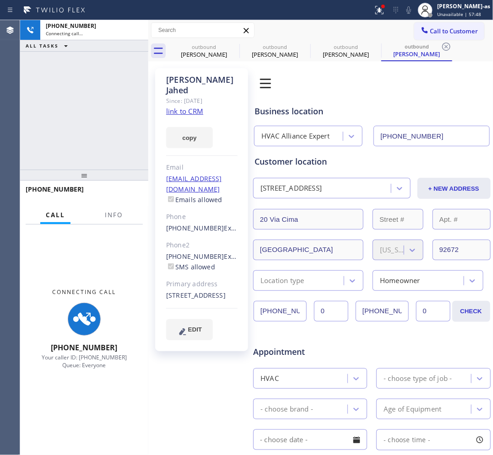
type input "[PHONE_NUMBER]"
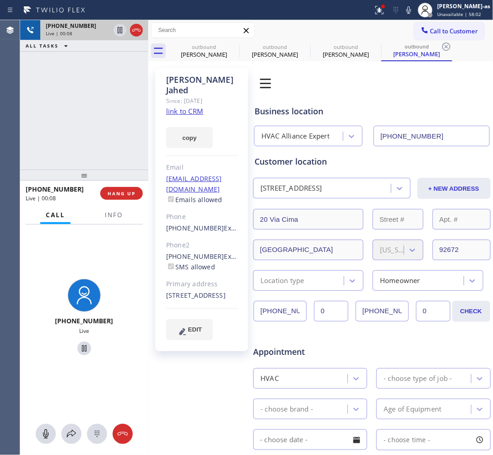
click at [129, 31] on div at bounding box center [128, 30] width 33 height 20
click at [137, 30] on icon at bounding box center [136, 30] width 11 height 11
click at [124, 181] on div at bounding box center [84, 175] width 128 height 11
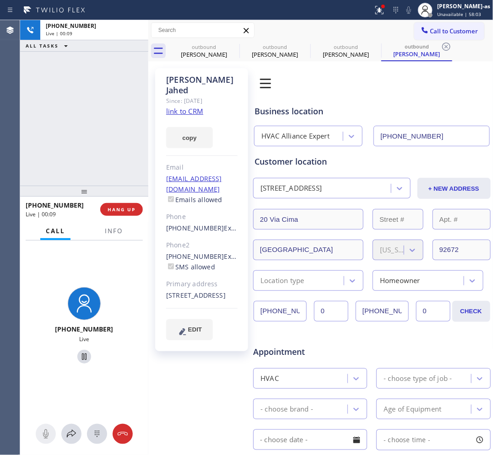
click at [125, 191] on div at bounding box center [84, 191] width 128 height 11
drag, startPoint x: 130, startPoint y: 201, endPoint x: 132, endPoint y: 214, distance: 13.9
click at [130, 201] on div "[PHONE_NUMBER] Live | 00:10 HANG UP" at bounding box center [84, 210] width 117 height 24
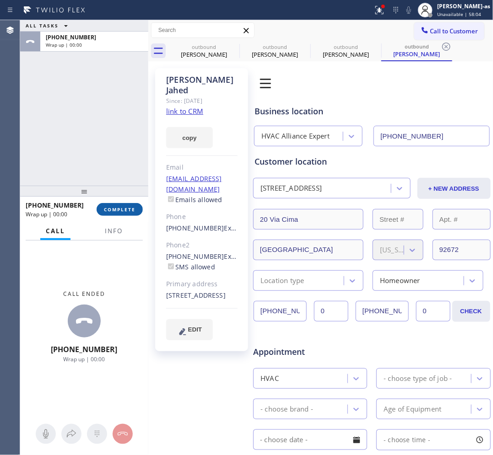
click at [132, 214] on button "COMPLETE" at bounding box center [120, 209] width 46 height 13
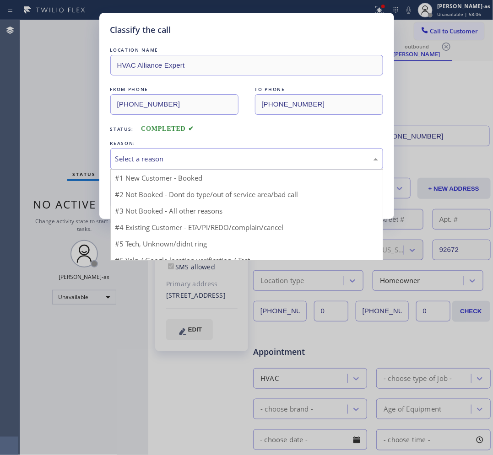
click at [196, 169] on div "Select a reason" at bounding box center [246, 159] width 273 height 22
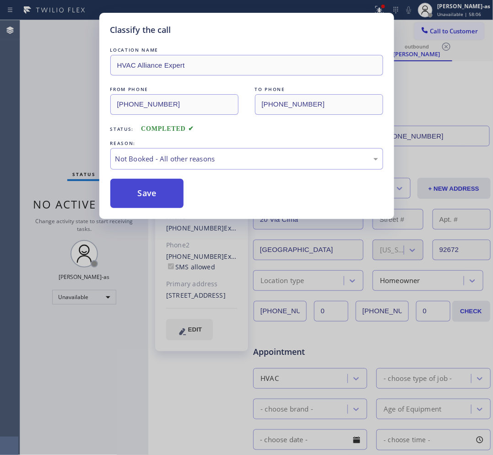
click at [157, 200] on button "Save" at bounding box center [147, 193] width 74 height 29
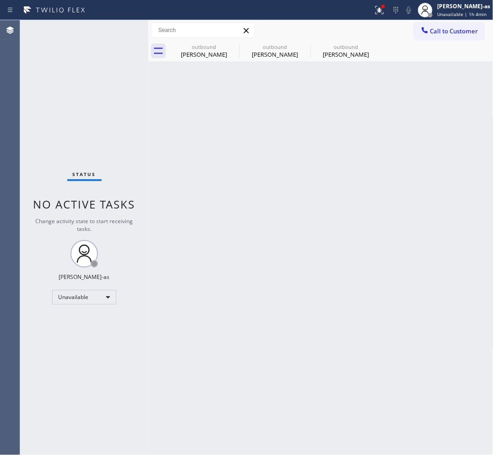
drag, startPoint x: 251, startPoint y: 117, endPoint x: 248, endPoint y: 109, distance: 8.8
click at [249, 111] on div "Back to Dashboard Change Sender ID Customers Technicians Select a contact Outbo…" at bounding box center [320, 237] width 345 height 435
click at [0, 0] on icon at bounding box center [0, 0] width 0 height 0
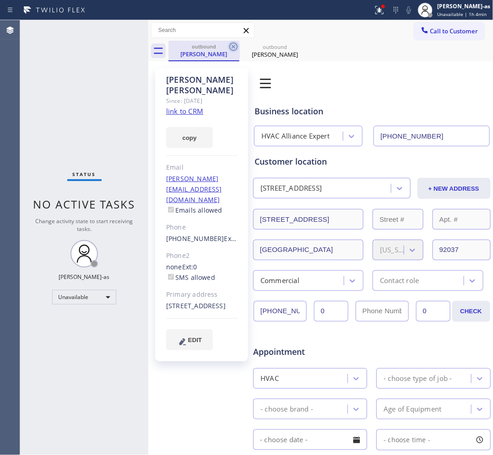
click at [233, 49] on icon at bounding box center [233, 46] width 11 height 11
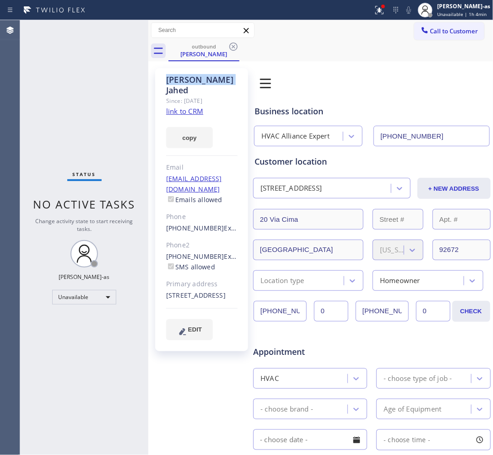
click at [233, 49] on icon at bounding box center [233, 46] width 11 height 11
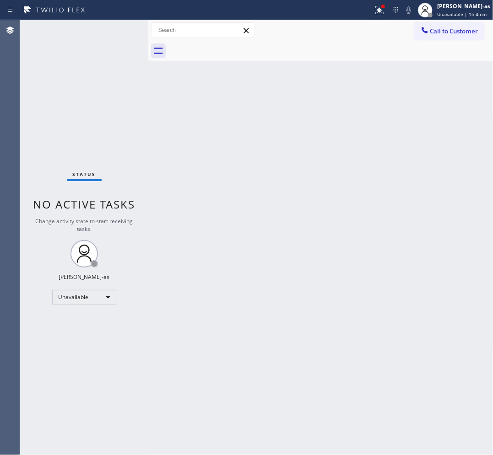
click at [233, 49] on div at bounding box center [330, 51] width 325 height 21
click at [122, 110] on div "Status No active tasks Change activity state to start receiving tasks. [PERSON_…" at bounding box center [84, 237] width 128 height 435
click at [394, 26] on icon at bounding box center [424, 30] width 9 height 9
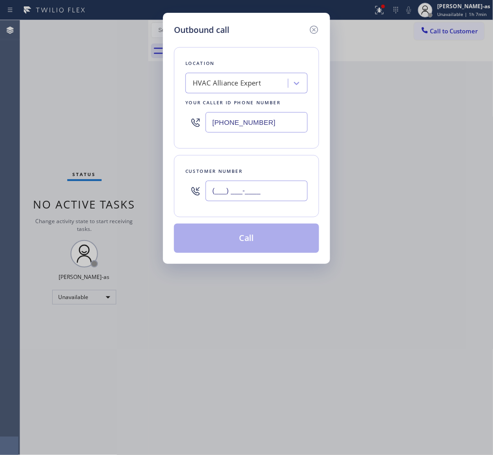
click at [256, 190] on input "(___) ___-____" at bounding box center [257, 191] width 102 height 21
paste input "310) 707-5943"
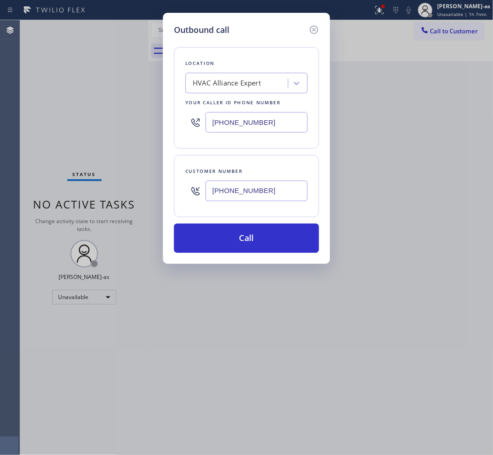
type input "[PHONE_NUMBER]"
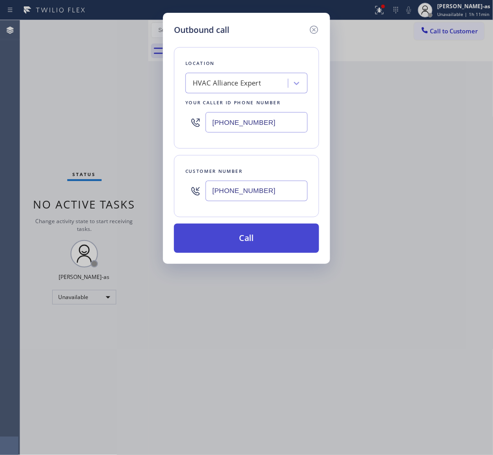
click at [265, 244] on button "Call" at bounding box center [246, 238] width 145 height 29
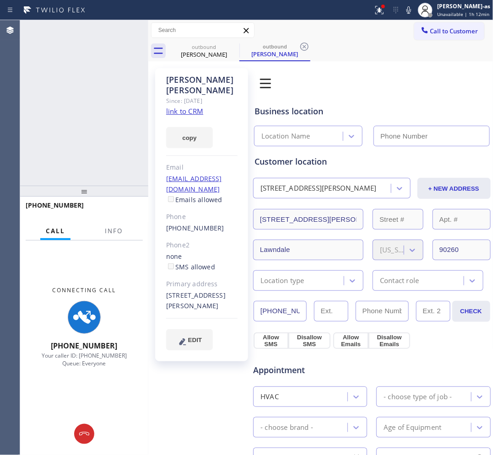
type input "[PHONE_NUMBER]"
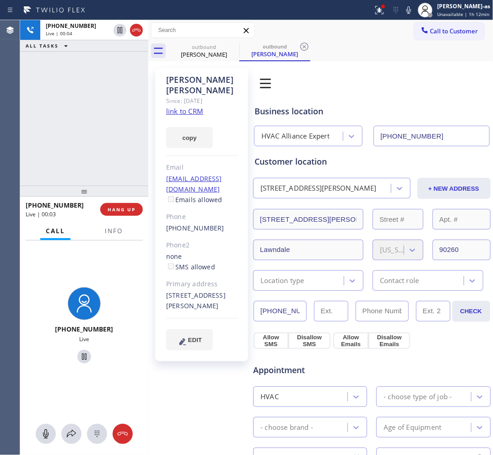
drag, startPoint x: 39, startPoint y: 80, endPoint x: 53, endPoint y: 71, distance: 16.9
click at [47, 76] on div "[PHONE_NUMBER] Live | 00:04 ALL TASKS ALL TASKS ACTIVE TASKS TASKS IN WRAP UP" at bounding box center [84, 103] width 128 height 166
click at [137, 35] on icon at bounding box center [136, 30] width 11 height 11
drag, startPoint x: 93, startPoint y: 174, endPoint x: 117, endPoint y: 252, distance: 81.4
click at [94, 174] on div "[PHONE_NUMBER] Live | 00:05 ALL TASKS ALL TASKS ACTIVE TASKS TASKS IN WRAP UP" at bounding box center [84, 103] width 128 height 166
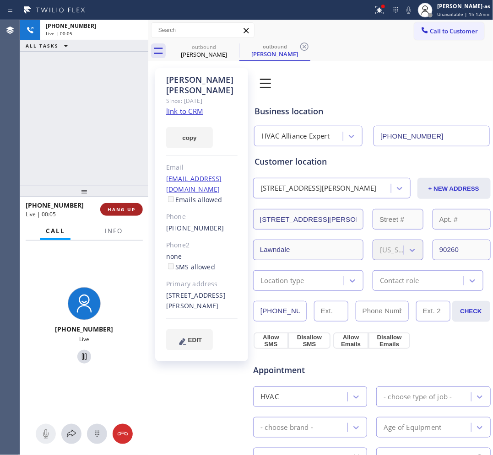
click at [125, 208] on span "HANG UP" at bounding box center [122, 209] width 28 height 6
click at [105, 155] on div "[PHONE_NUMBER] Live | 00:06 ALL TASKS ALL TASKS ACTIVE TASKS TASKS IN WRAP UP" at bounding box center [84, 103] width 128 height 166
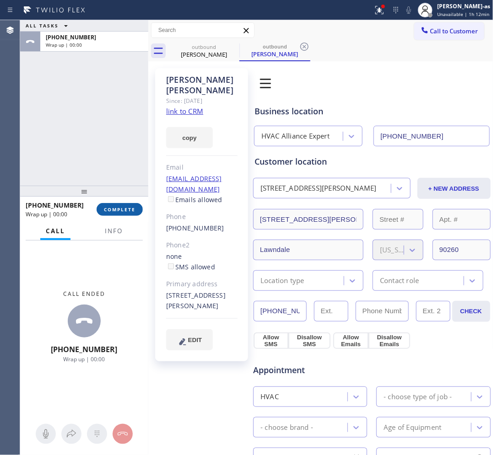
click at [138, 214] on div "[PHONE_NUMBER] Wrap up | 00:00 COMPLETE" at bounding box center [84, 210] width 117 height 24
click at [113, 151] on div "ALL TASKS ALL TASKS ACTIVE TASKS TASKS IN WRAP UP [PHONE_NUMBER] Wrap up | 00:00" at bounding box center [84, 103] width 128 height 166
click at [136, 211] on button "COMPLETE" at bounding box center [120, 209] width 46 height 13
drag, startPoint x: 96, startPoint y: 180, endPoint x: 141, endPoint y: 186, distance: 44.8
click at [99, 179] on div "ALL TASKS ALL TASKS ACTIVE TASKS TASKS IN WRAP UP [PHONE_NUMBER] Wrap up | 00:01" at bounding box center [84, 103] width 128 height 166
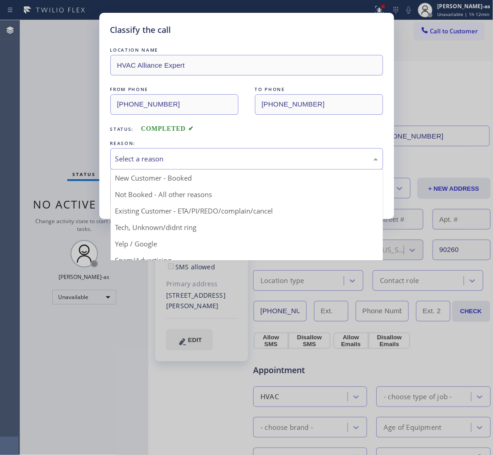
click at [206, 161] on div "Select a reason" at bounding box center [246, 159] width 263 height 11
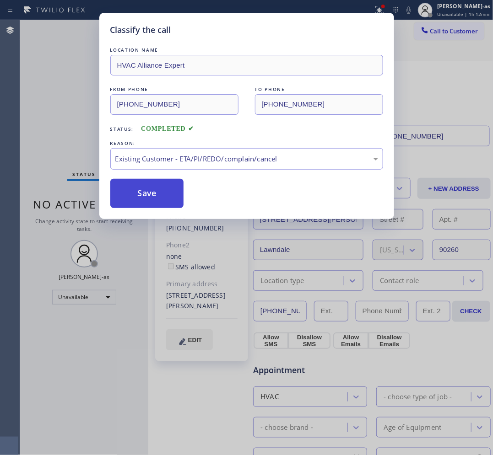
click at [163, 195] on button "Save" at bounding box center [147, 193] width 74 height 29
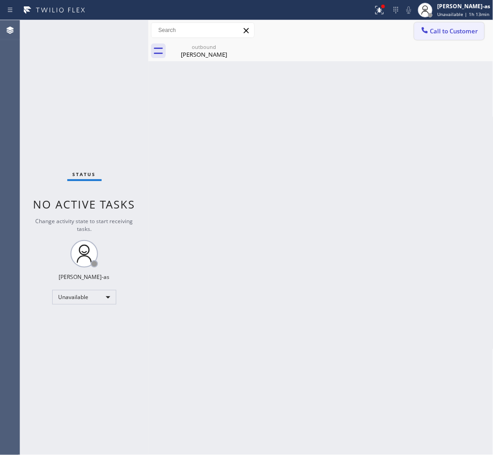
click at [394, 28] on span "Call to Customer" at bounding box center [454, 31] width 48 height 8
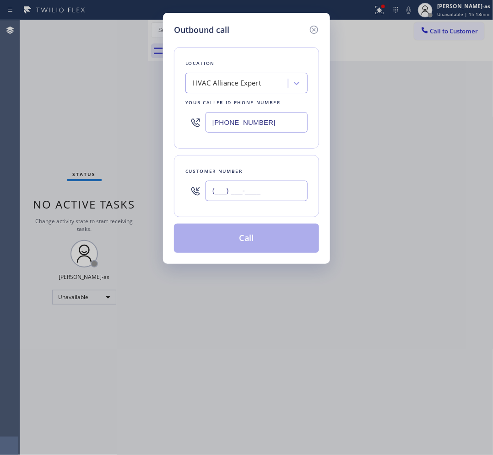
click at [257, 185] on input "(___) ___-____" at bounding box center [257, 191] width 102 height 21
paste input "626) 377-7326"
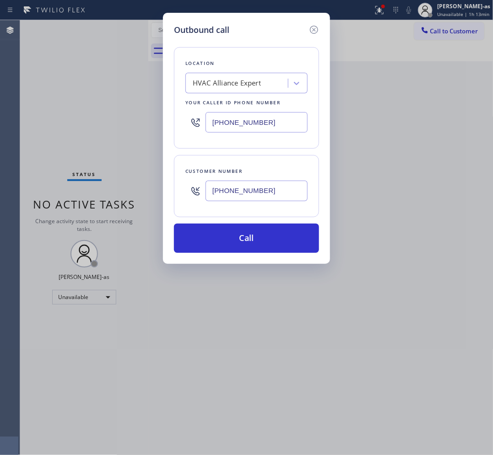
type input "[PHONE_NUMBER]"
click at [209, 83] on div "HVAC Alliance Expert" at bounding box center [227, 83] width 68 height 11
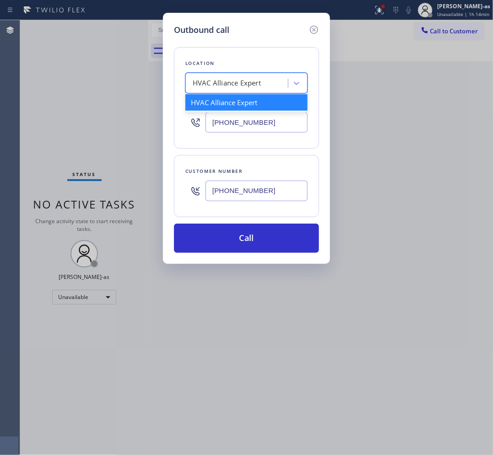
paste input "Whittier Air Duct Cleaning"
type input "Whittier Air Duct Cleaning"
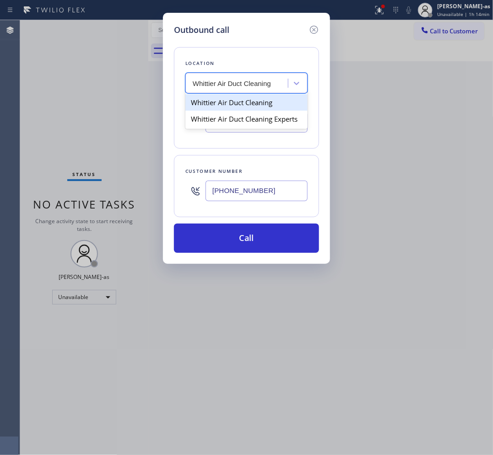
click at [227, 104] on div "Whittier Air Duct Cleaning" at bounding box center [246, 102] width 122 height 16
type input "[PHONE_NUMBER]"
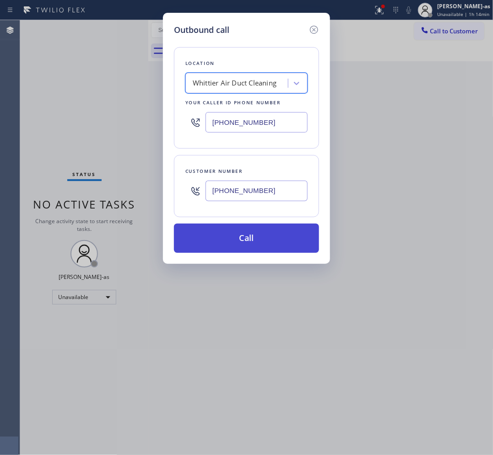
click at [264, 248] on button "Call" at bounding box center [246, 238] width 145 height 29
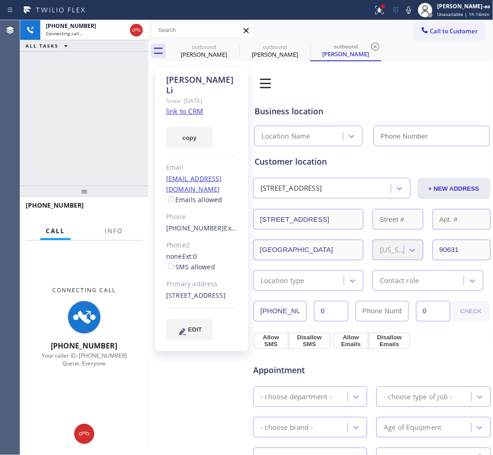
type input "[PHONE_NUMBER]"
click at [192, 107] on link "link to CRM" at bounding box center [184, 111] width 37 height 9
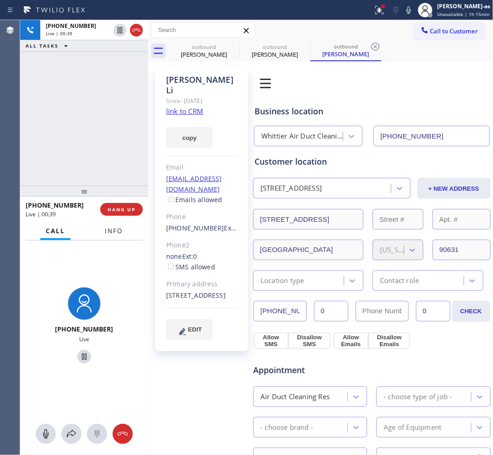
click at [124, 230] on button "Info" at bounding box center [113, 231] width 29 height 18
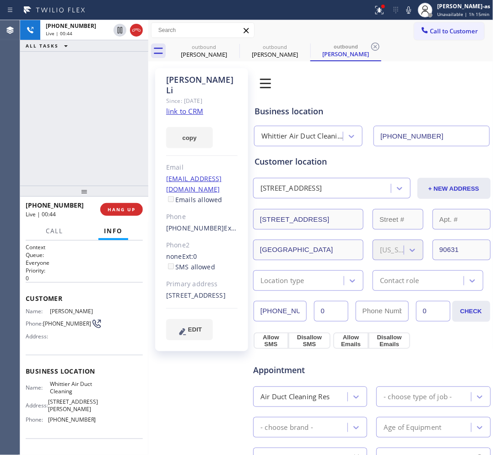
drag, startPoint x: 56, startPoint y: 83, endPoint x: 69, endPoint y: 42, distance: 43.7
click at [56, 80] on div "[PHONE_NUMBER] Live | 00:44 ALL TASKS ALL TASKS ACTIVE TASKS TASKS IN WRAP UP" at bounding box center [84, 103] width 128 height 166
click at [133, 32] on icon at bounding box center [136, 30] width 11 height 11
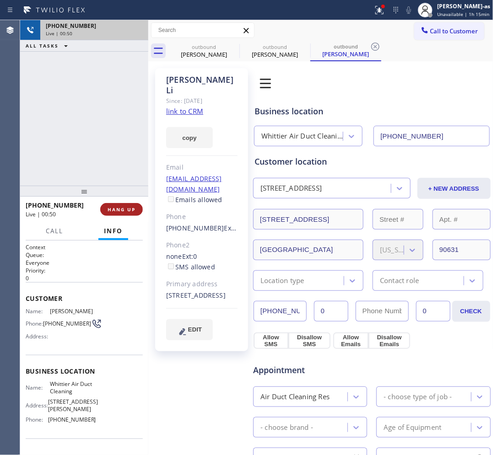
click at [127, 211] on span "HANG UP" at bounding box center [122, 209] width 28 height 6
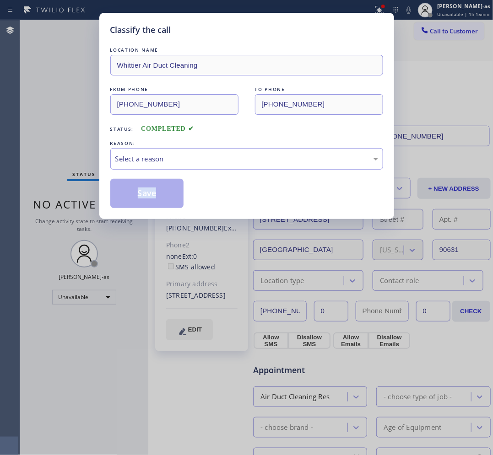
click at [126, 211] on div "Classify the call LOCATION NAME Whittier Air Duct Cleaning FROM PHONE [PHONE_NU…" at bounding box center [246, 116] width 295 height 206
click at [228, 154] on div "Select a reason" at bounding box center [246, 159] width 263 height 11
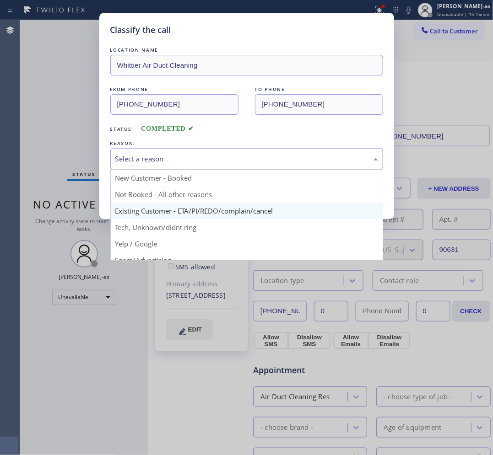
drag, startPoint x: 227, startPoint y: 213, endPoint x: 167, endPoint y: 198, distance: 61.4
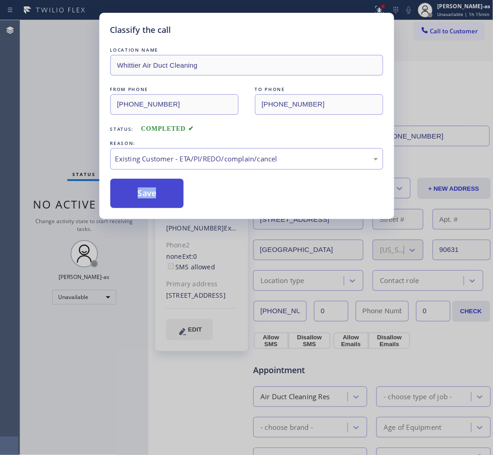
click at [134, 186] on button "Save" at bounding box center [147, 193] width 74 height 29
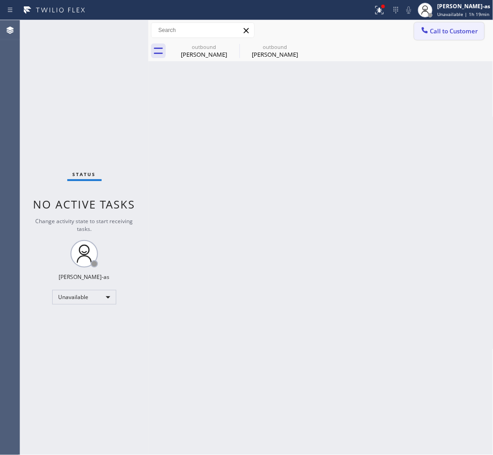
click at [394, 28] on span "Call to Customer" at bounding box center [454, 31] width 48 height 8
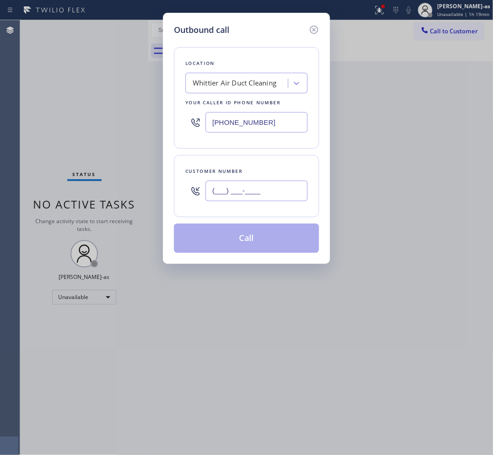
click at [270, 197] on input "(___) ___-____" at bounding box center [257, 191] width 102 height 21
paste input "310) 968-8272"
type input "[PHONE_NUMBER]"
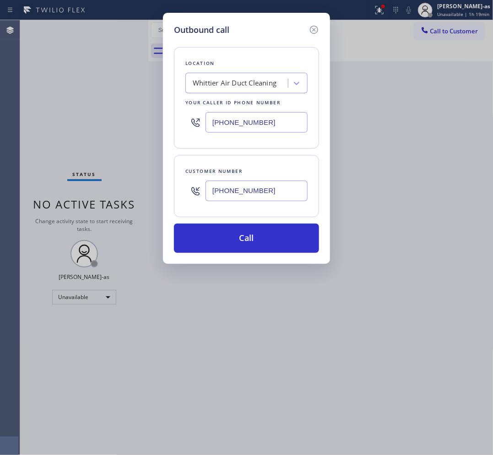
click at [255, 124] on input "[PHONE_NUMBER]" at bounding box center [257, 122] width 102 height 21
paste input "833) 246-4036"
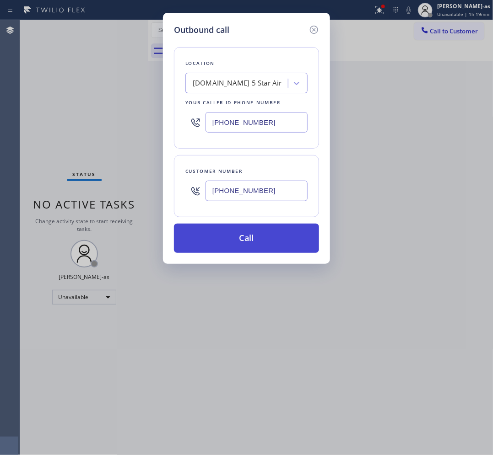
type input "[PHONE_NUMBER]"
click at [261, 236] on button "Call" at bounding box center [246, 238] width 145 height 29
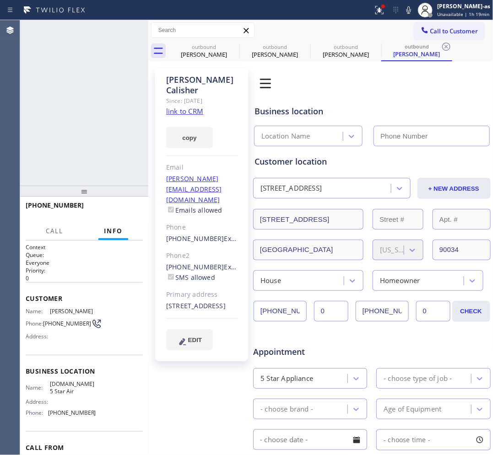
type input "[PHONE_NUMBER]"
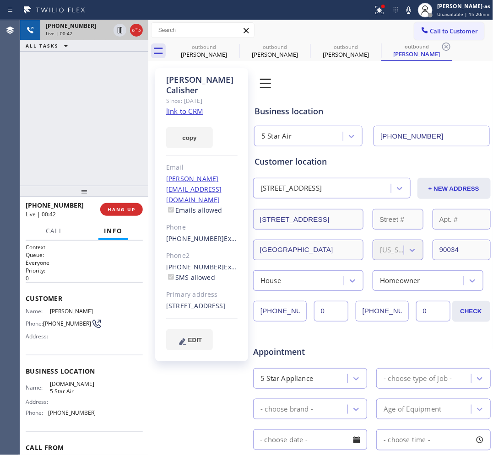
click at [143, 30] on div at bounding box center [128, 30] width 33 height 20
click at [141, 30] on icon at bounding box center [136, 30] width 11 height 11
click at [118, 179] on div "[PHONE_NUMBER] Live | 00:43 ALL TASKS ALL TASKS ACTIVE TASKS TASKS IN WRAP UP" at bounding box center [84, 103] width 128 height 166
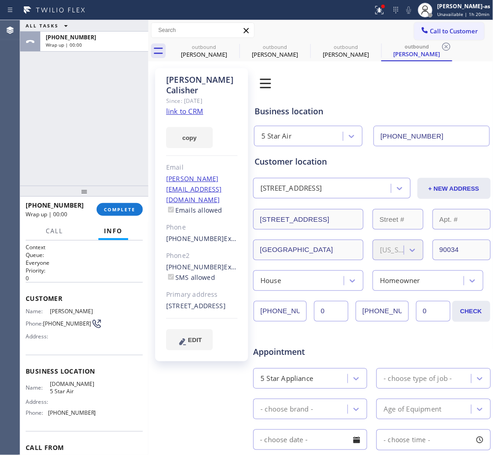
drag, startPoint x: 130, startPoint y: 211, endPoint x: 123, endPoint y: 202, distance: 11.3
click at [127, 206] on span "COMPLETE" at bounding box center [120, 209] width 32 height 6
click at [113, 159] on div "ALL TASKS ALL TASKS ACTIVE TASKS TASKS IN WRAP UP [PHONE_NUMBER] Wrap up | 00:00" at bounding box center [84, 103] width 128 height 166
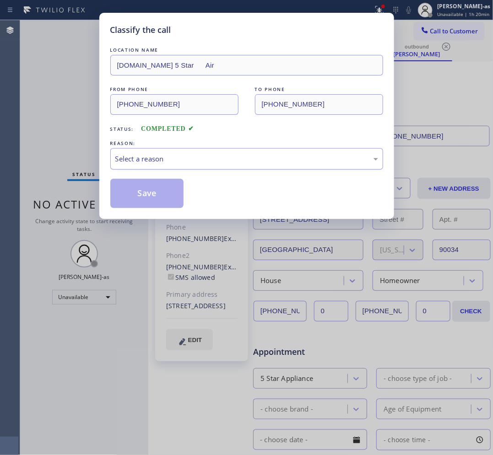
click at [217, 163] on div "Select a reason" at bounding box center [246, 159] width 263 height 11
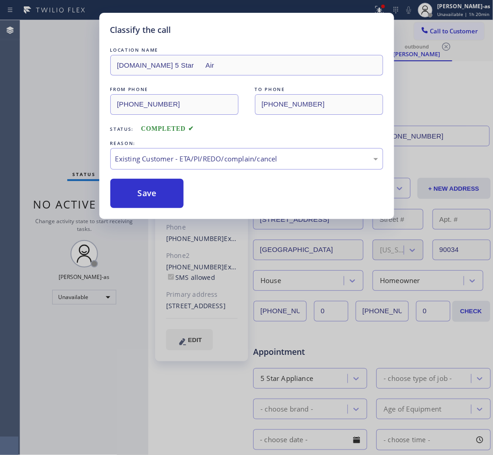
click at [168, 193] on button "Save" at bounding box center [147, 193] width 74 height 29
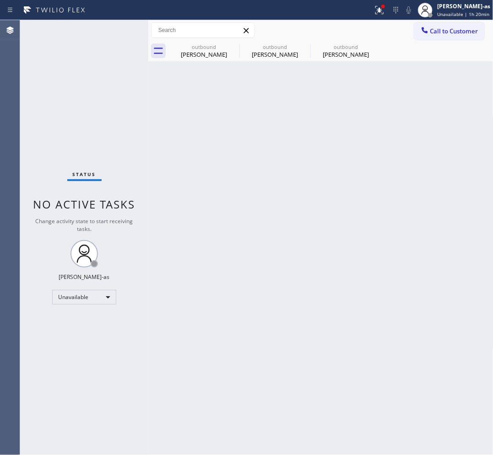
drag, startPoint x: 435, startPoint y: 33, endPoint x: 424, endPoint y: 29, distance: 11.1
click at [394, 30] on span "Call to Customer" at bounding box center [454, 31] width 48 height 8
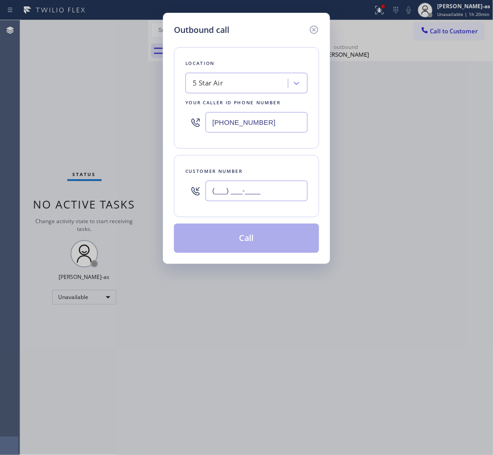
click at [288, 195] on input "(___) ___-____" at bounding box center [257, 191] width 102 height 21
paste input "310) 650-8272"
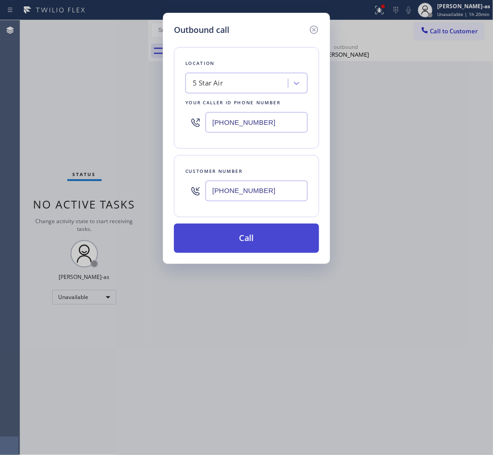
type input "[PHONE_NUMBER]"
click at [253, 240] on button "Call" at bounding box center [246, 238] width 145 height 29
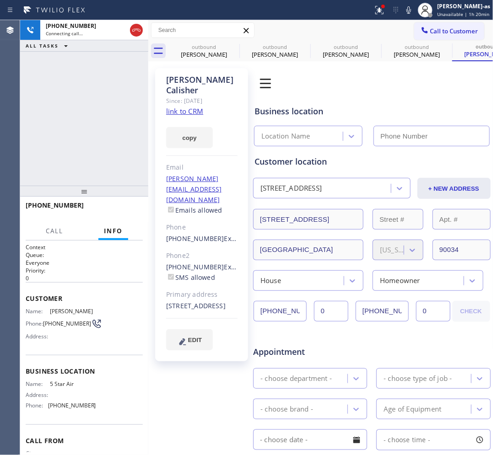
type input "[PHONE_NUMBER]"
drag, startPoint x: 65, startPoint y: 98, endPoint x: 85, endPoint y: 90, distance: 20.7
click at [69, 95] on div "[PHONE_NUMBER] Live | 01:09 ALL TASKS ALL TASKS ACTIVE TASKS TASKS IN WRAP UP" at bounding box center [84, 103] width 128 height 166
drag, startPoint x: 138, startPoint y: 30, endPoint x: 129, endPoint y: 111, distance: 81.1
click at [138, 31] on icon at bounding box center [136, 30] width 11 height 11
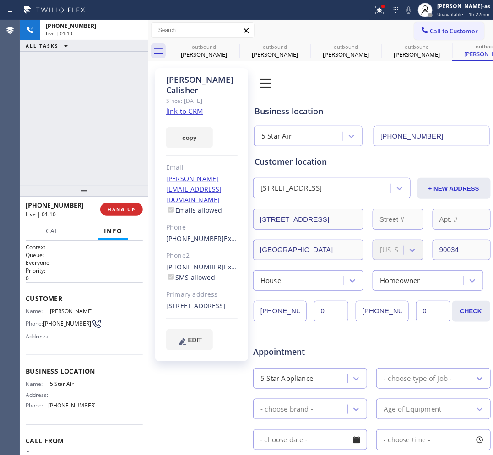
click at [129, 124] on div "[PHONE_NUMBER] Live | 01:10 ALL TASKS ALL TASKS ACTIVE TASKS TASKS IN WRAP UP" at bounding box center [84, 103] width 128 height 166
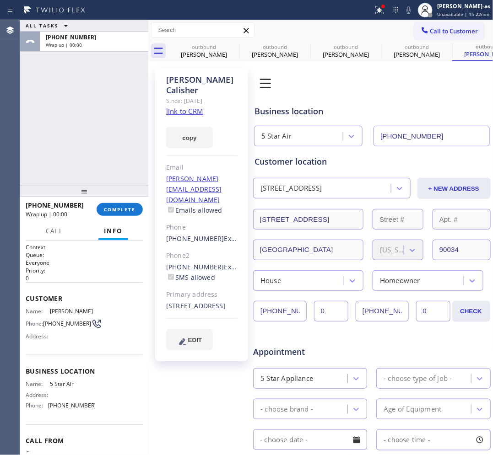
drag, startPoint x: 131, startPoint y: 206, endPoint x: 113, endPoint y: 194, distance: 22.5
click at [130, 207] on span "COMPLETE" at bounding box center [120, 209] width 32 height 6
click at [114, 186] on div at bounding box center [84, 191] width 128 height 11
click at [110, 165] on div "ALL TASKS ALL TASKS ACTIVE TASKS TASKS IN WRAP UP [PHONE_NUMBER] Wrap up | 00:00" at bounding box center [84, 103] width 128 height 167
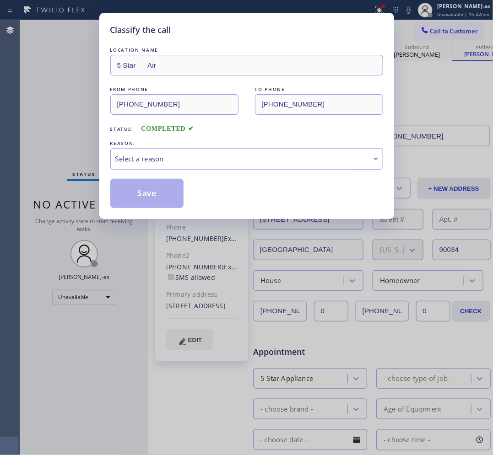
click at [116, 217] on div "Classify the call LOCATION NAME 5 Star Air FROM PHONE [PHONE_NUMBER] TO PHONE […" at bounding box center [246, 116] width 295 height 206
click at [194, 153] on div "Select a reason" at bounding box center [246, 159] width 273 height 22
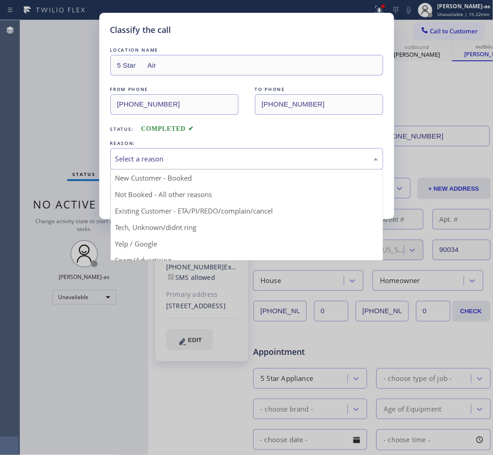
drag, startPoint x: 242, startPoint y: 220, endPoint x: 236, endPoint y: 213, distance: 8.4
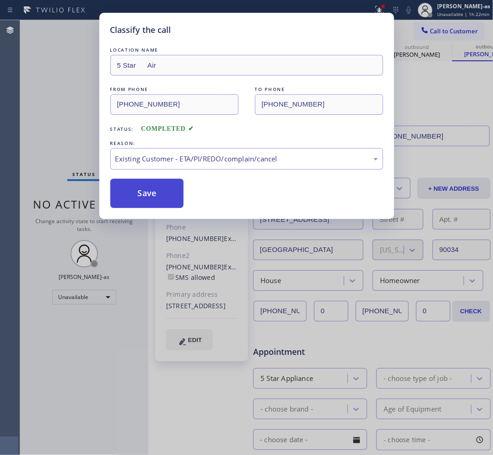
click at [169, 202] on button "Save" at bounding box center [147, 193] width 74 height 29
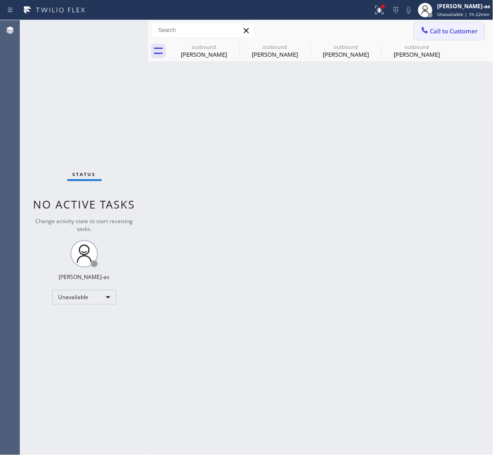
click at [394, 31] on span "Call to Customer" at bounding box center [454, 31] width 48 height 8
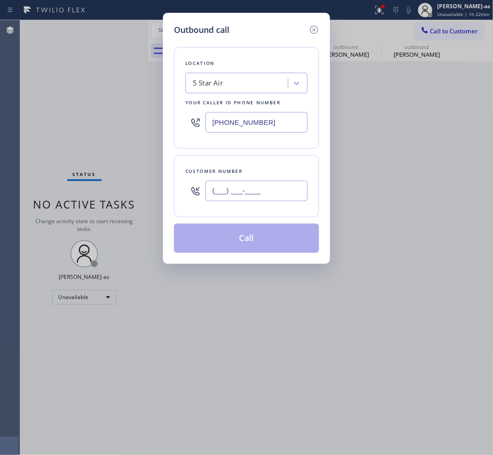
click at [268, 198] on input "(___) ___-____" at bounding box center [257, 191] width 102 height 21
paste input "213) 369-1440"
type input "[PHONE_NUMBER]"
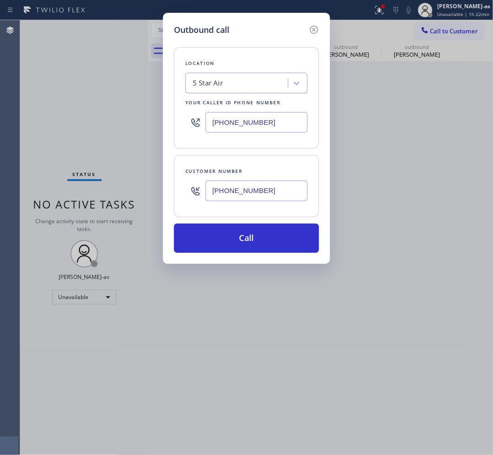
click at [201, 81] on div "5 Star Air" at bounding box center [208, 83] width 30 height 11
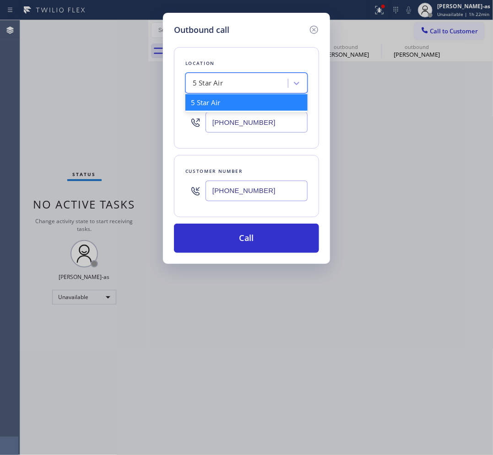
paste input "Palm City Heating and Air Conditioning"
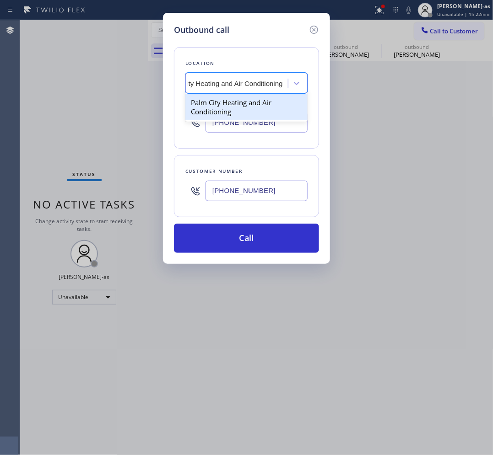
click at [249, 87] on input "Palm City Heating and Air Conditioning" at bounding box center [223, 84] width 119 height 8
click at [248, 87] on input "Palm City Heating and Air Conditioning" at bounding box center [223, 84] width 119 height 8
type input "hvac alliance expert"
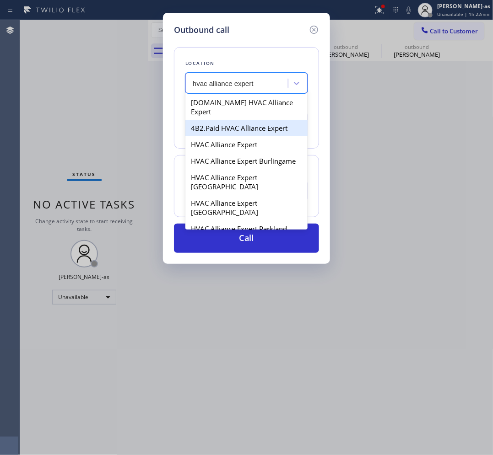
click at [213, 123] on div "4B2.Paid HVAC Alliance Expert" at bounding box center [246, 128] width 122 height 16
type input "[PHONE_NUMBER]"
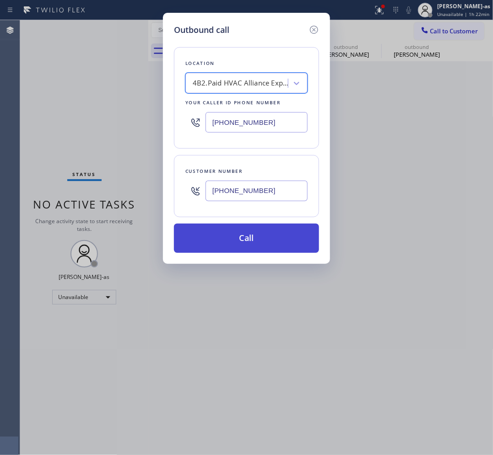
click at [268, 232] on button "Call" at bounding box center [246, 238] width 145 height 29
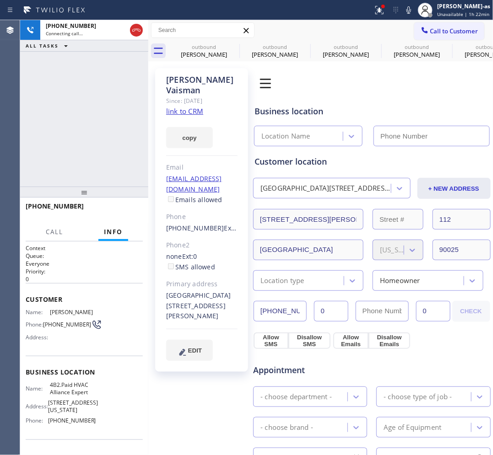
type input "[PHONE_NUMBER]"
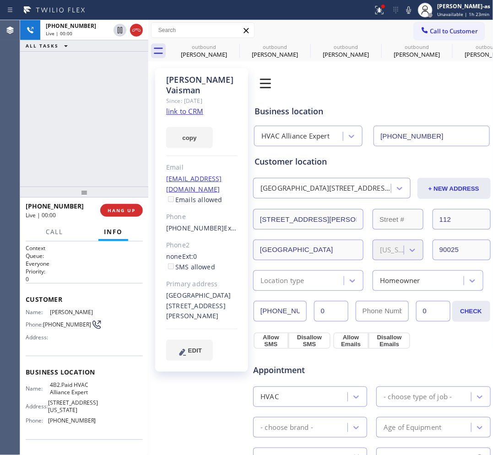
click at [103, 174] on div "[PHONE_NUMBER] Live | 00:00 ALL TASKS ALL TASKS ACTIVE TASKS TASKS IN WRAP UP" at bounding box center [84, 103] width 128 height 167
drag, startPoint x: 189, startPoint y: 56, endPoint x: 220, endPoint y: 50, distance: 32.1
click at [189, 56] on div "[PERSON_NAME]" at bounding box center [203, 54] width 69 height 8
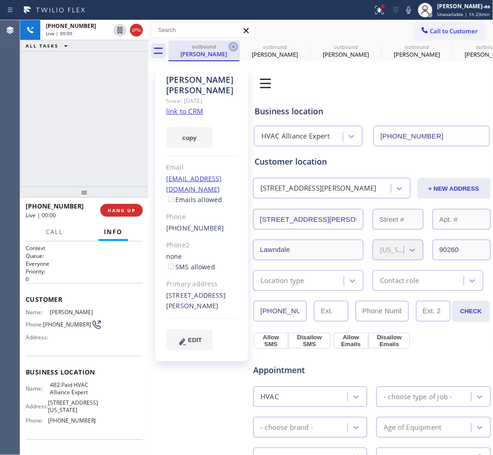
click at [234, 43] on icon at bounding box center [233, 47] width 8 height 8
click at [0, 0] on icon at bounding box center [0, 0] width 0 height 0
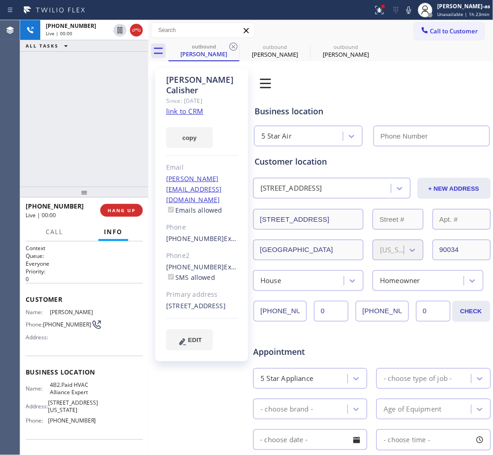
type input "[PHONE_NUMBER]"
drag, startPoint x: 234, startPoint y: 43, endPoint x: 220, endPoint y: 81, distance: 40.1
click at [234, 43] on icon at bounding box center [233, 47] width 8 height 8
type input "[PHONE_NUMBER]"
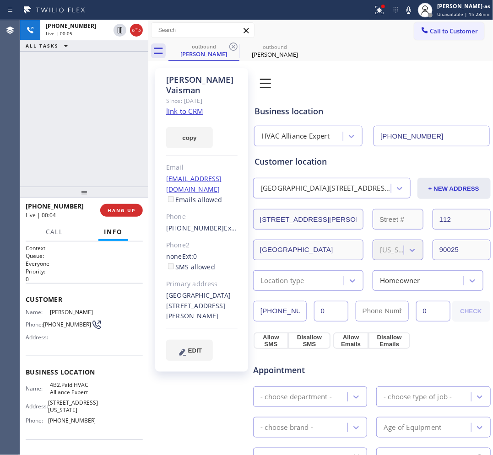
click at [97, 166] on div "[PHONE_NUMBER] Live | 00:05 ALL TASKS ALL TASKS ACTIVE TASKS TASKS IN WRAP UP" at bounding box center [84, 103] width 128 height 167
click at [115, 217] on div "[PHONE_NUMBER] Live | 00:05 HANG UP" at bounding box center [84, 211] width 117 height 24
click at [114, 213] on span "HANG UP" at bounding box center [122, 210] width 28 height 6
click at [97, 163] on div "[PHONE_NUMBER] Live | 00:06 ALL TASKS ALL TASKS ACTIVE TASKS TASKS IN WRAP UP" at bounding box center [84, 103] width 128 height 167
click at [115, 213] on span "HANG UP" at bounding box center [122, 210] width 28 height 6
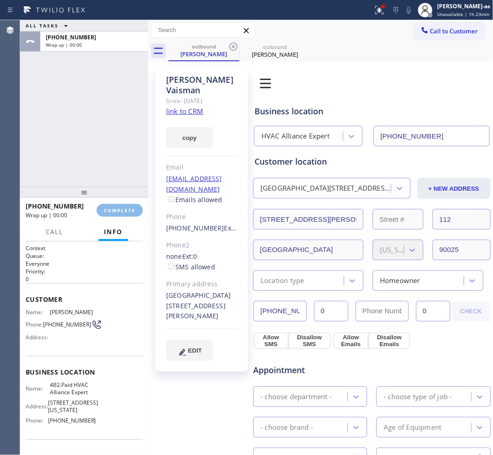
click at [117, 177] on div "ALL TASKS ALL TASKS ACTIVE TASKS TASKS IN WRAP UP [PHONE_NUMBER] Wrap up | 00:00" at bounding box center [84, 103] width 128 height 167
click at [119, 207] on span "COMPLETE" at bounding box center [120, 210] width 32 height 6
click at [103, 182] on div "ALL TASKS ALL TASKS ACTIVE TASKS TASKS IN WRAP UP [PHONE_NUMBER] Wrap up | 00:00" at bounding box center [84, 103] width 128 height 167
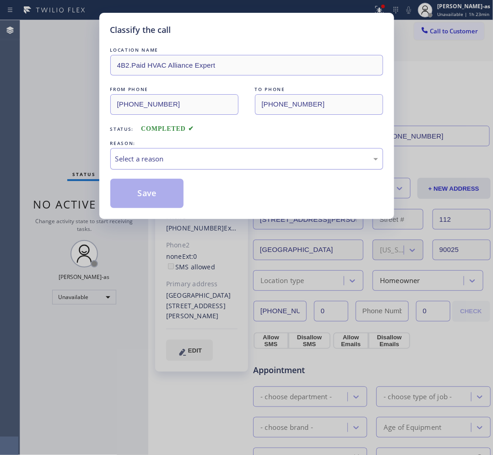
click at [186, 167] on div "Select a reason" at bounding box center [246, 159] width 273 height 22
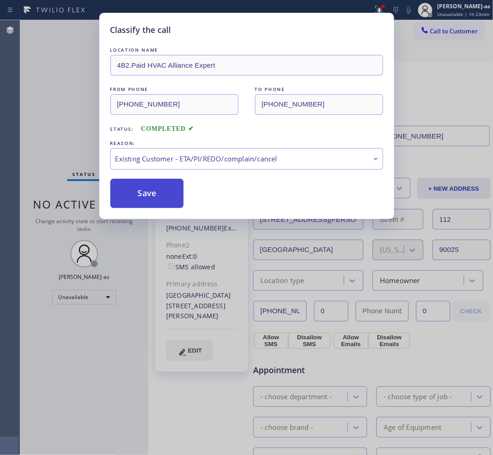
drag, startPoint x: 200, startPoint y: 213, endPoint x: 181, endPoint y: 206, distance: 20.6
click at [166, 198] on button "Save" at bounding box center [147, 193] width 74 height 29
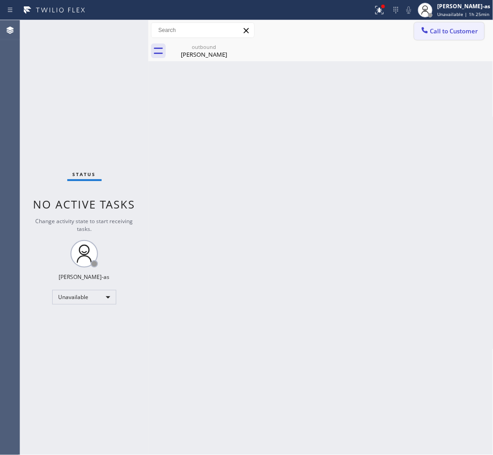
drag, startPoint x: 393, startPoint y: 23, endPoint x: 435, endPoint y: 28, distance: 42.4
click at [394, 24] on div "Call to Customer Outbound call Location HVAC Alliance Expert Your caller id pho…" at bounding box center [320, 30] width 345 height 16
click at [394, 29] on span "Call to Customer" at bounding box center [454, 31] width 48 height 8
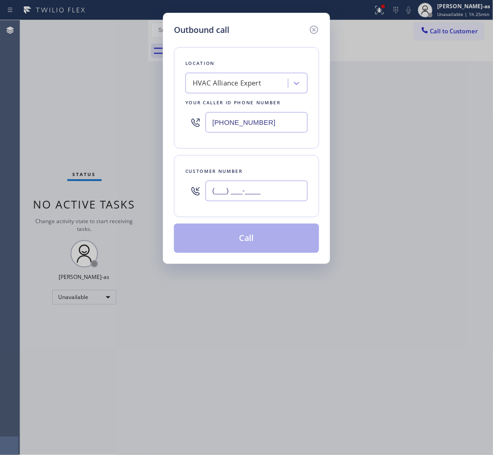
click at [246, 197] on input "(___) ___-____" at bounding box center [257, 191] width 102 height 21
paste input "305) 684-9192"
type input "[PHONE_NUMBER]"
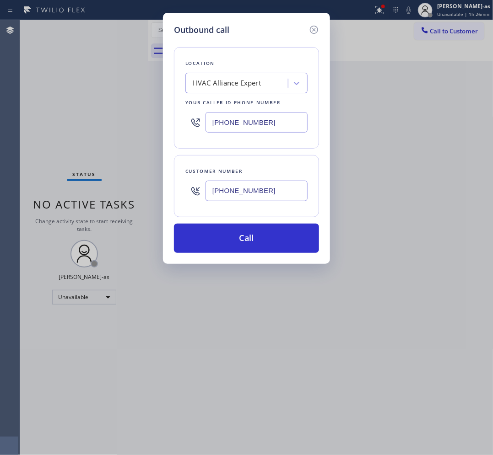
click at [253, 88] on div "HVAC Alliance Expert" at bounding box center [227, 83] width 68 height 11
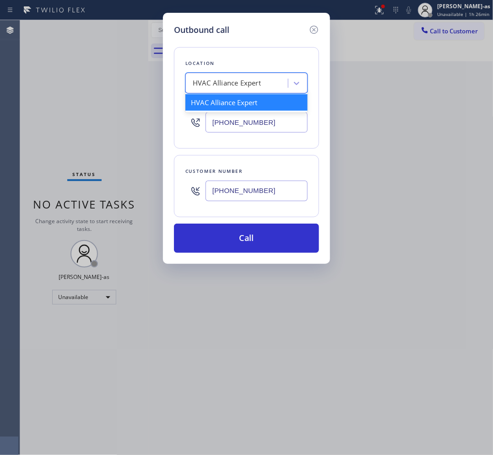
paste input "Pacific Home Ducting & Venting"
type input "Pacific Home Ducting & Venting"
click at [243, 102] on div "Pacific Home Ducting & Venting" at bounding box center [246, 102] width 122 height 16
type input "[PHONE_NUMBER]"
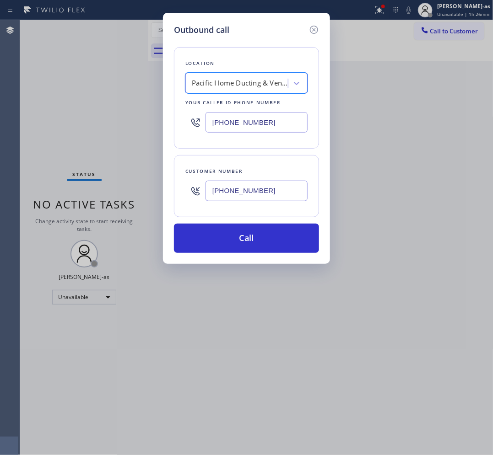
scroll to position [0, 0]
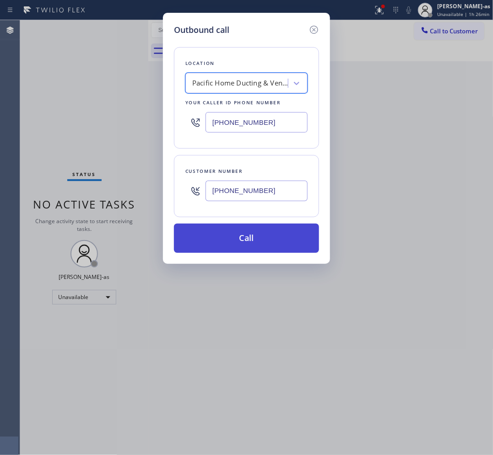
click at [255, 237] on button "Call" at bounding box center [246, 238] width 145 height 29
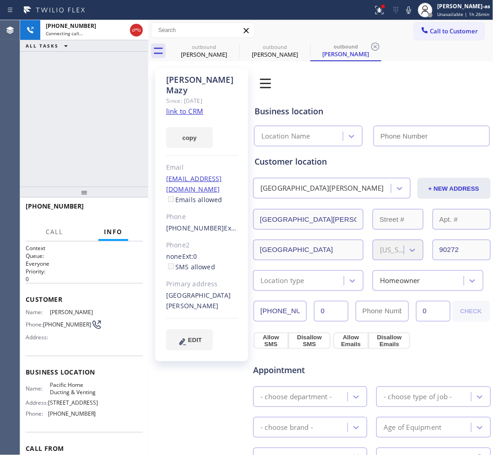
type input "[PHONE_NUMBER]"
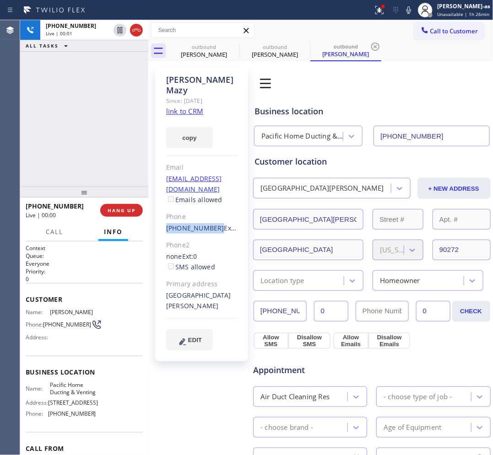
drag, startPoint x: 179, startPoint y: 206, endPoint x: 211, endPoint y: 206, distance: 31.6
click at [211, 206] on div "[PERSON_NAME] Since: [DATE] link to CRM copy Email [EMAIL_ADDRESS][DOMAIN_NAME]…" at bounding box center [201, 214] width 93 height 293
copy link "[PHONE_NUMBER]"
click at [130, 159] on div "[PHONE_NUMBER] Live | 00:02 ALL TASKS ALL TASKS ACTIVE TASKS TASKS IN WRAP UP" at bounding box center [84, 103] width 128 height 167
click at [114, 137] on div "[PHONE_NUMBER] Live | 01:11 ALL TASKS ALL TASKS ACTIVE TASKS TASKS IN WRAP UP" at bounding box center [84, 103] width 128 height 167
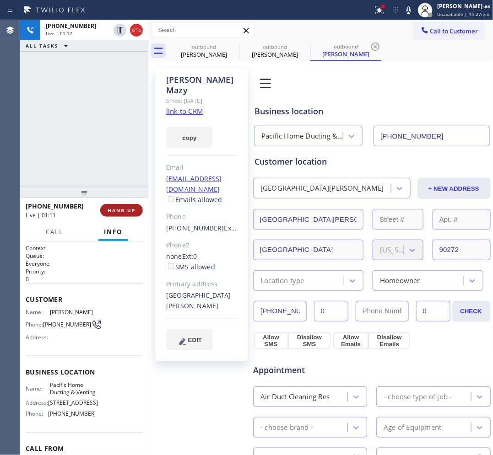
click at [119, 213] on span "HANG UP" at bounding box center [122, 210] width 28 height 6
click at [122, 211] on span "HANG UP" at bounding box center [122, 210] width 28 height 6
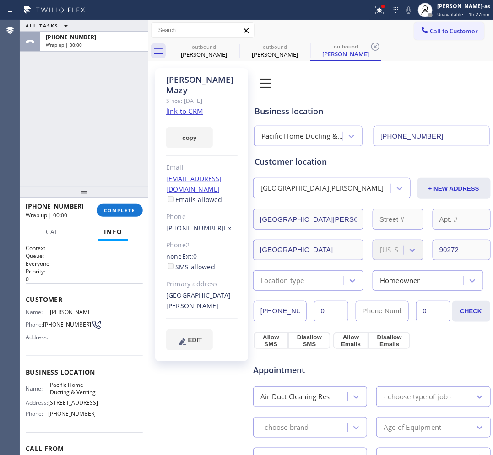
click at [96, 145] on div "ALL TASKS ALL TASKS ACTIVE TASKS TASKS IN WRAP UP [PHONE_NUMBER] Wrap up | 00:00" at bounding box center [84, 103] width 128 height 167
drag, startPoint x: 129, startPoint y: 206, endPoint x: 111, endPoint y: 159, distance: 50.4
click at [129, 202] on div "[PHONE_NUMBER] Wrap up | 00:00 COMPLETE" at bounding box center [84, 211] width 117 height 24
click at [108, 155] on div "ALL TASKS ALL TASKS ACTIVE TASKS TASKS IN WRAP UP [PHONE_NUMBER] Wrap up | 00:01" at bounding box center [84, 103] width 128 height 167
click at [129, 207] on span "COMPLETE" at bounding box center [120, 210] width 32 height 6
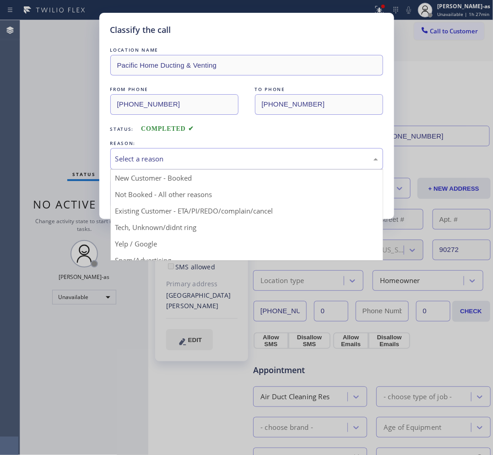
click at [200, 169] on div "Select a reason" at bounding box center [246, 159] width 273 height 22
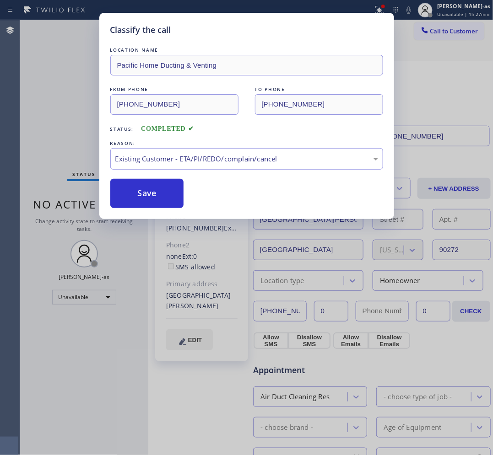
click at [161, 188] on button "Save" at bounding box center [147, 193] width 74 height 29
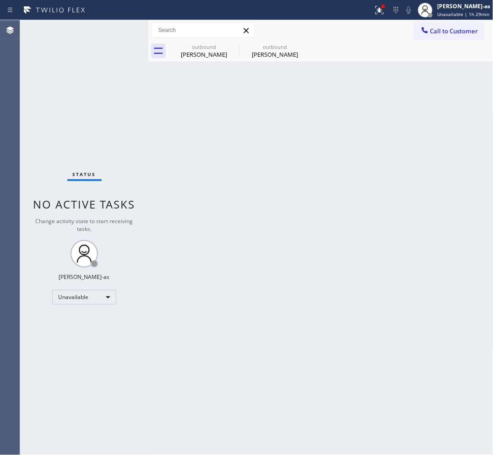
click at [394, 25] on button "Call to Customer" at bounding box center [449, 30] width 70 height 17
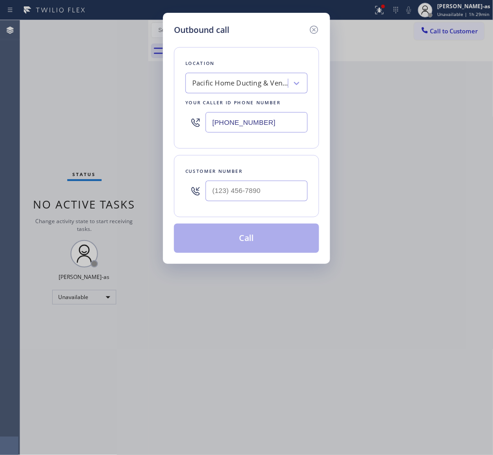
click at [259, 184] on input "text" at bounding box center [257, 191] width 102 height 21
paste input "310) 569-5037"
type input "[PHONE_NUMBER]"
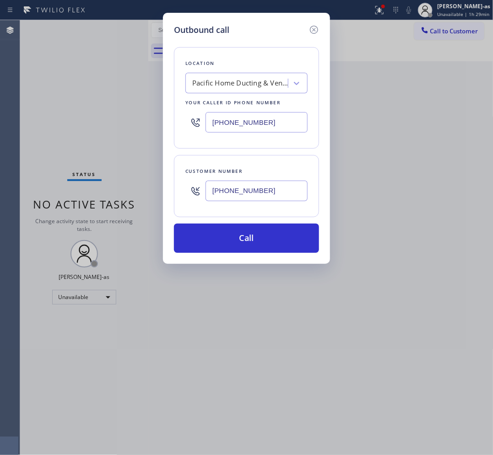
click at [254, 108] on div "[PHONE_NUMBER]" at bounding box center [246, 123] width 122 height 30
click at [284, 125] on input "[PHONE_NUMBER]" at bounding box center [257, 122] width 102 height 21
click at [283, 126] on input "[PHONE_NUMBER]" at bounding box center [257, 122] width 102 height 21
paste input "800) 686-5038"
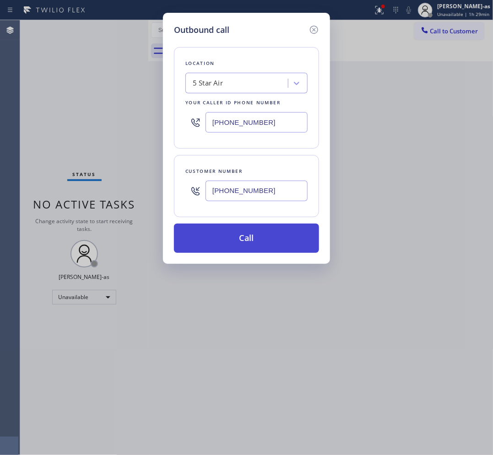
type input "[PHONE_NUMBER]"
click at [283, 236] on button "Call" at bounding box center [246, 238] width 145 height 29
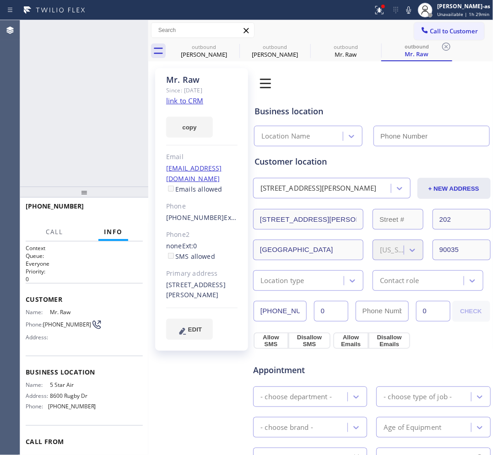
type input "[PHONE_NUMBER]"
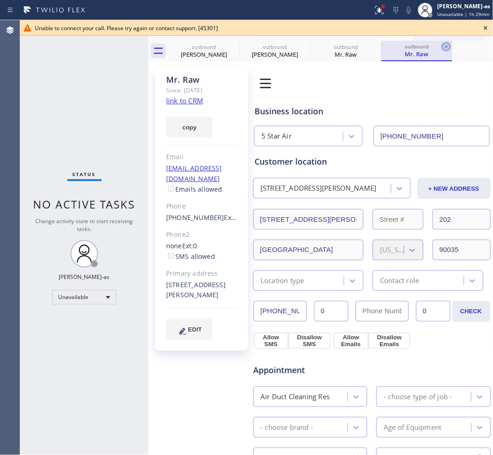
click at [394, 46] on icon at bounding box center [446, 46] width 11 height 11
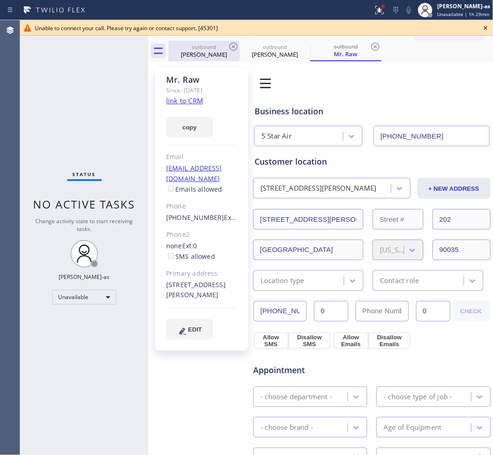
click at [214, 53] on div "[PERSON_NAME]" at bounding box center [203, 54] width 69 height 8
type input "[PHONE_NUMBER]"
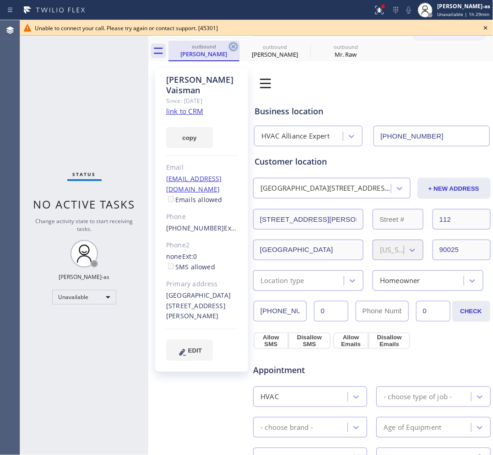
click at [230, 44] on icon at bounding box center [233, 46] width 11 height 11
type input "[PHONE_NUMBER]"
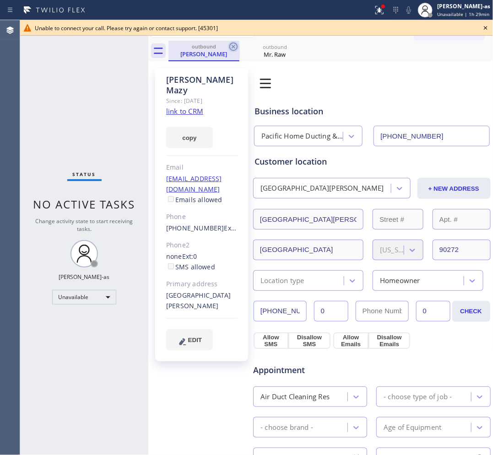
click at [231, 44] on icon at bounding box center [233, 47] width 8 height 8
type input "[PHONE_NUMBER]"
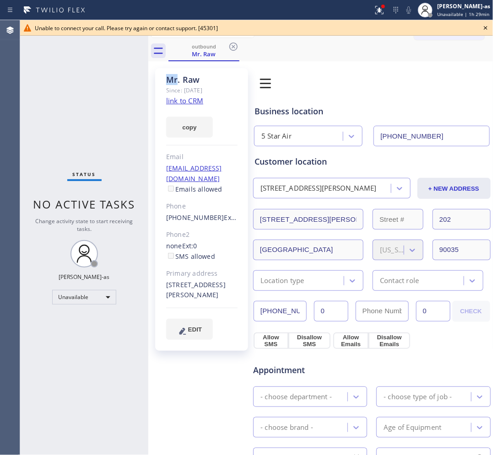
click at [231, 44] on icon at bounding box center [233, 47] width 8 height 8
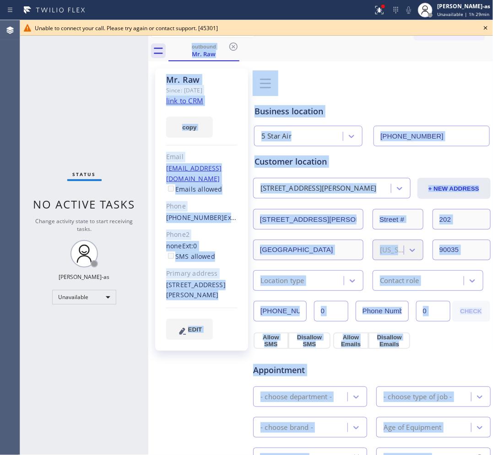
click at [231, 44] on div "outbound Mr. Raw" at bounding box center [330, 51] width 325 height 21
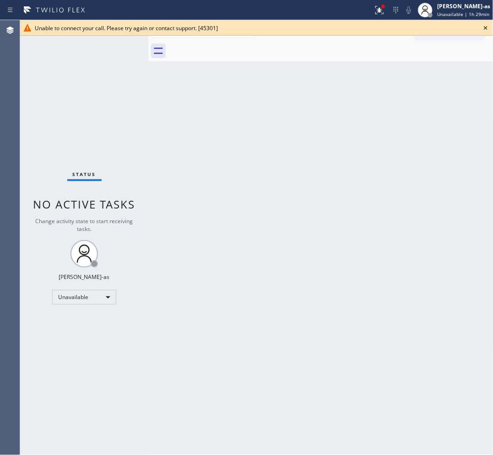
click at [394, 27] on icon at bounding box center [485, 27] width 11 height 11
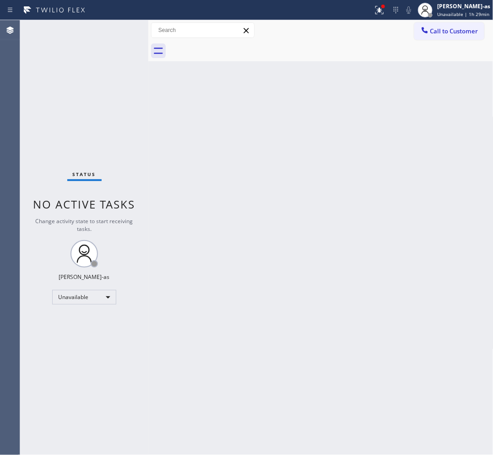
drag, startPoint x: 465, startPoint y: 33, endPoint x: 381, endPoint y: 69, distance: 90.8
click at [394, 33] on span "Call to Customer" at bounding box center [454, 31] width 48 height 8
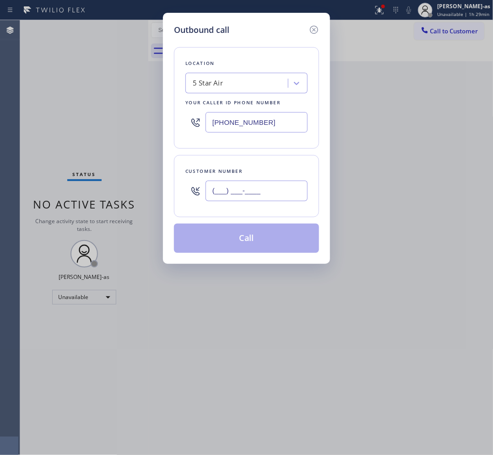
click at [277, 184] on input "(___) ___-____" at bounding box center [257, 191] width 102 height 21
paste input "310) 569-5037"
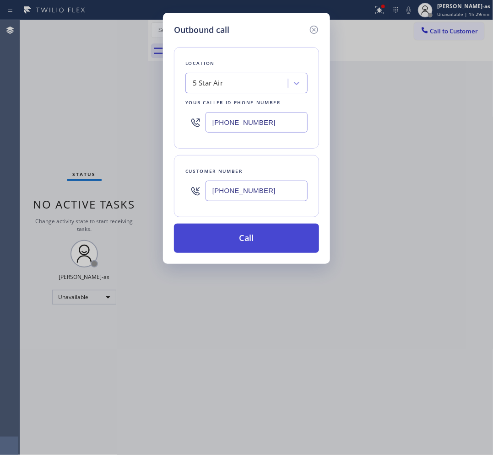
type input "[PHONE_NUMBER]"
click at [243, 237] on button "Call" at bounding box center [246, 238] width 145 height 29
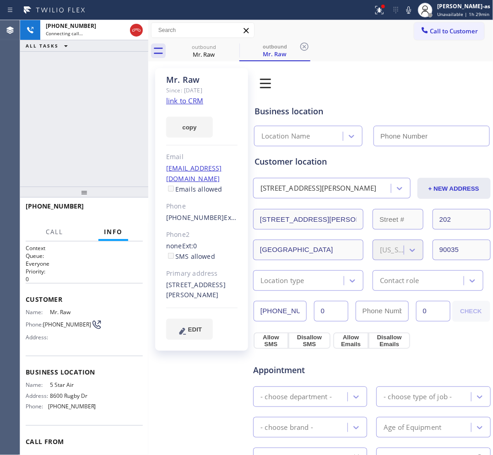
type input "[PHONE_NUMBER]"
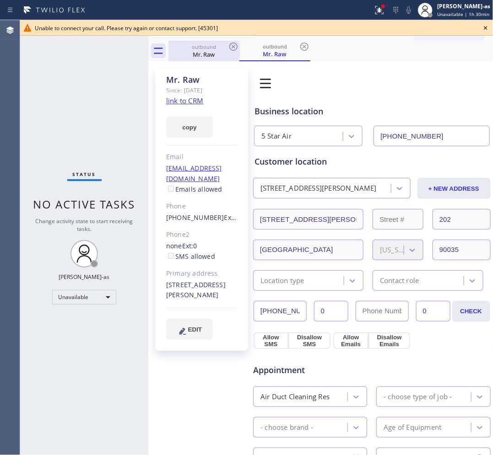
click at [205, 49] on div "outbound" at bounding box center [203, 46] width 69 height 7
click at [219, 42] on div "outbound Mr. Raw" at bounding box center [203, 51] width 69 height 20
click at [231, 45] on icon at bounding box center [233, 46] width 11 height 11
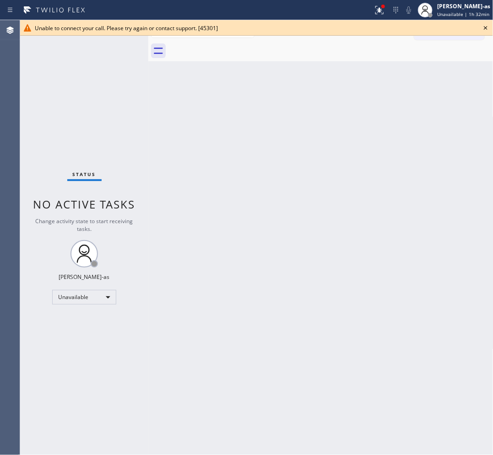
click at [394, 30] on icon at bounding box center [485, 27] width 11 height 11
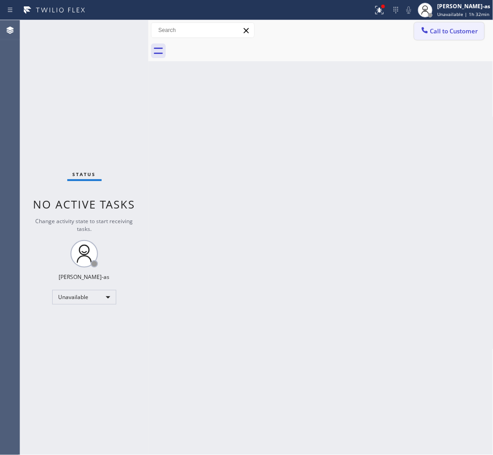
click at [394, 37] on button "Call to Customer" at bounding box center [449, 30] width 70 height 17
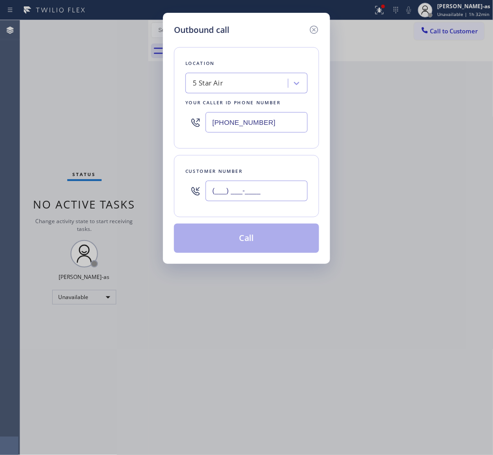
click at [260, 191] on input "(___) ___-____" at bounding box center [257, 191] width 102 height 21
paste input "303) 946-0278"
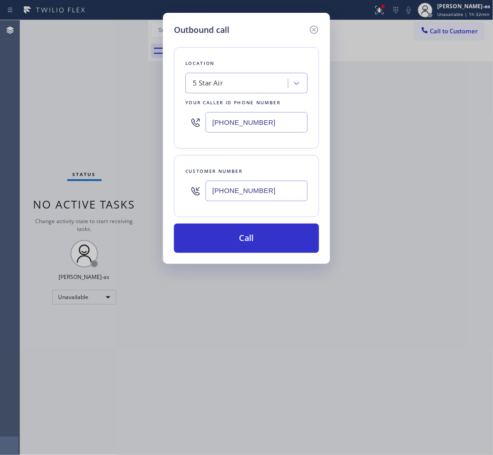
type input "[PHONE_NUMBER]"
click at [266, 127] on input "[PHONE_NUMBER]" at bounding box center [257, 122] width 102 height 21
paste input "323) 676-1651"
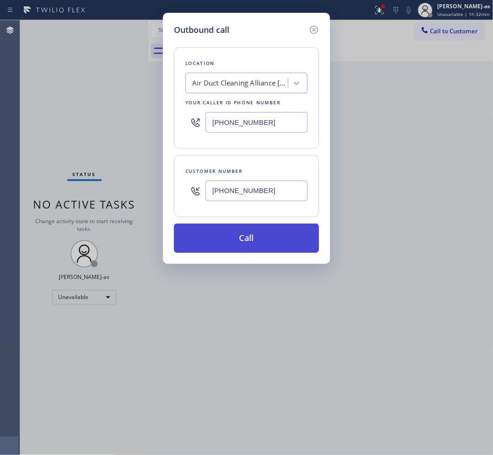
type input "[PHONE_NUMBER]"
click at [262, 241] on button "Call" at bounding box center [246, 238] width 145 height 29
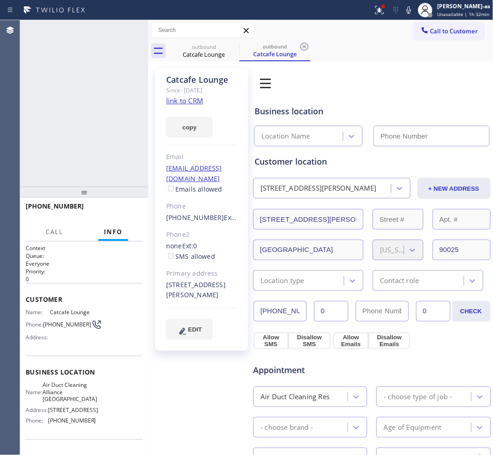
type input "[PHONE_NUMBER]"
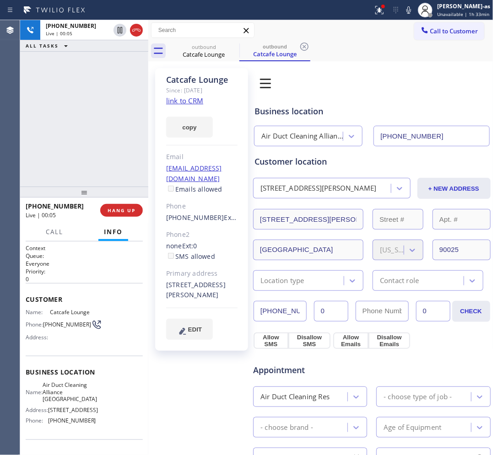
click at [49, 111] on div "[PHONE_NUMBER] Live | 00:05 ALL TASKS ALL TASKS ACTIVE TASKS TASKS IN WRAP UP" at bounding box center [84, 103] width 128 height 167
click at [136, 37] on div at bounding box center [128, 30] width 33 height 20
drag, startPoint x: 95, startPoint y: 124, endPoint x: 120, endPoint y: 195, distance: 74.7
click at [99, 140] on div "[PHONE_NUMBER] Live | 00:06 ALL TASKS ALL TASKS ACTIVE TASKS TASKS IN WRAP UP" at bounding box center [84, 103] width 128 height 167
click at [135, 28] on icon at bounding box center [136, 30] width 11 height 11
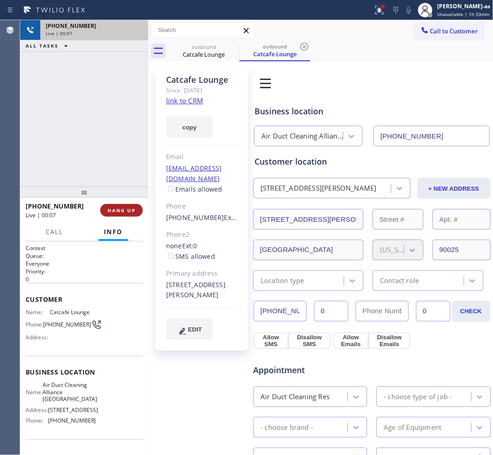
drag, startPoint x: 90, startPoint y: 176, endPoint x: 105, endPoint y: 213, distance: 39.8
click at [92, 194] on div "[PHONE_NUMBER] Live | 00:07 ALL TASKS ALL TASKS ACTIVE TASKS TASKS IN WRAP UP […" at bounding box center [84, 237] width 128 height 435
click at [110, 211] on span "HANG UP" at bounding box center [122, 210] width 28 height 6
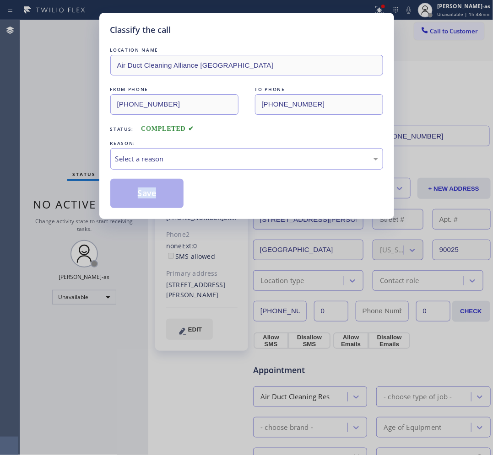
click at [111, 211] on div "Classify the call LOCATION NAME Air Duct Cleaning Alliance [GEOGRAPHIC_DATA] FR…" at bounding box center [246, 116] width 295 height 206
click at [113, 210] on div "Classify the call LOCATION NAME Air Duct Cleaning Alliance [GEOGRAPHIC_DATA] FR…" at bounding box center [246, 116] width 295 height 206
click at [173, 156] on div "Select a reason" at bounding box center [246, 159] width 263 height 11
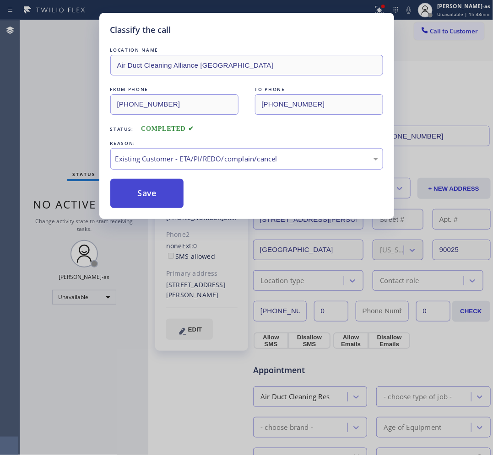
click at [153, 188] on button "Save" at bounding box center [147, 193] width 74 height 29
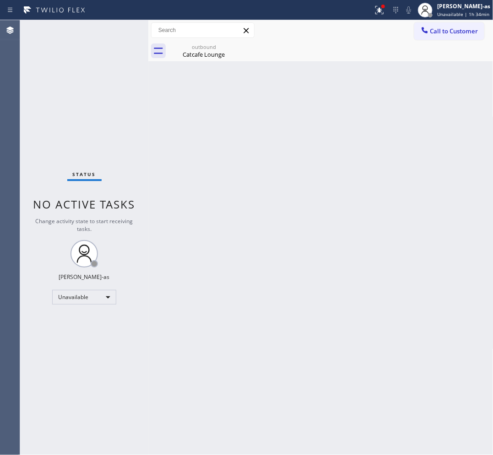
click at [394, 37] on button "Call to Customer" at bounding box center [449, 30] width 70 height 17
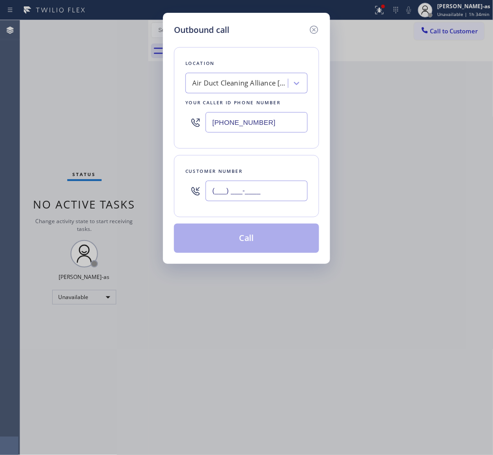
click at [246, 195] on input "(___) ___-____" at bounding box center [257, 191] width 102 height 21
paste input "707) 626-4696"
type input "[PHONE_NUMBER]"
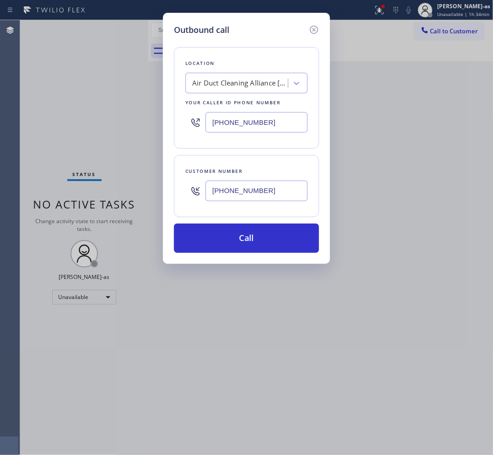
click at [254, 120] on input "[PHONE_NUMBER]" at bounding box center [257, 122] width 102 height 21
paste input "754) 205-3356"
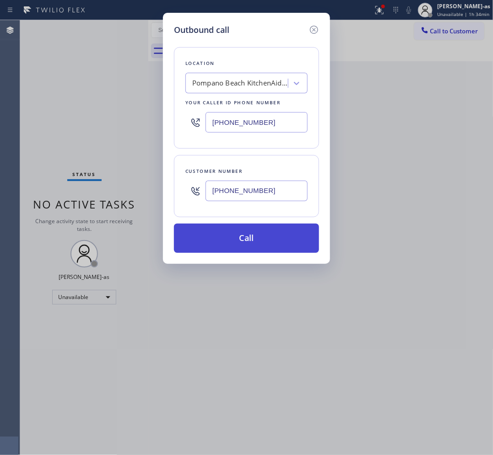
type input "[PHONE_NUMBER]"
click at [252, 244] on button "Call" at bounding box center [246, 238] width 145 height 29
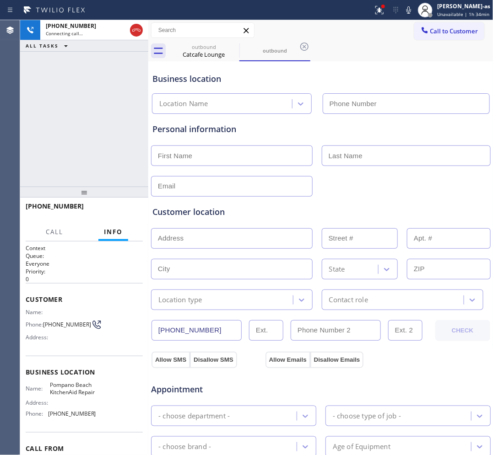
type input "[PHONE_NUMBER]"
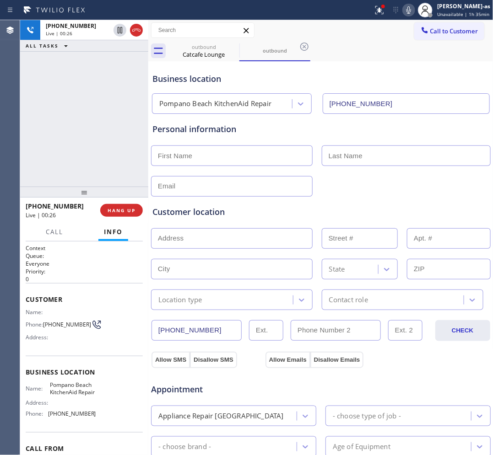
click at [394, 11] on icon at bounding box center [408, 10] width 11 height 11
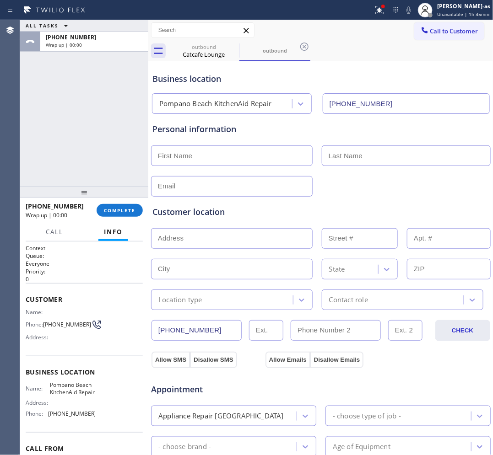
click at [138, 86] on div "ALL TASKS ALL TASKS ACTIVE TASKS TASKS IN WRAP UP [PHONE_NUMBER] Wrap up | 00:00" at bounding box center [84, 103] width 128 height 167
click at [117, 205] on button "COMPLETE" at bounding box center [120, 210] width 46 height 13
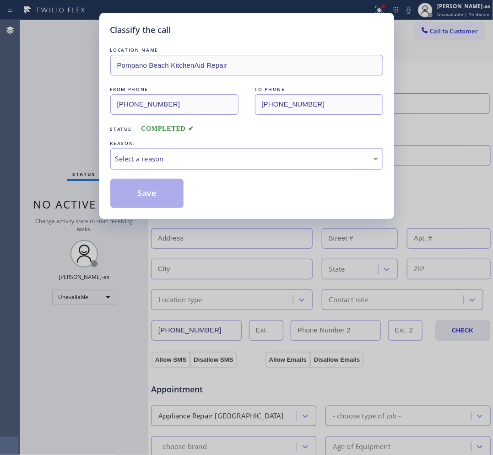
drag, startPoint x: 53, startPoint y: 121, endPoint x: 102, endPoint y: 129, distance: 49.5
click at [71, 131] on div "Classify the call LOCATION NAME [GEOGRAPHIC_DATA] KitchenAid Repair FROM PHONE …" at bounding box center [246, 227] width 493 height 455
click at [170, 157] on div "Select a reason" at bounding box center [246, 159] width 263 height 11
click at [139, 195] on button "Save" at bounding box center [147, 193] width 74 height 29
type input "[PHONE_NUMBER]"
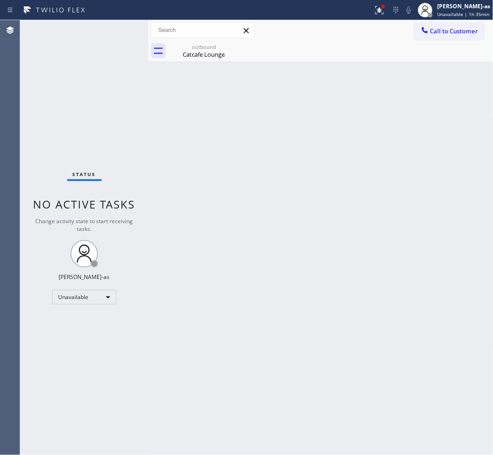
click at [321, 184] on div "Back to Dashboard Change Sender ID Customers Technicians Select a contact Outbo…" at bounding box center [320, 237] width 345 height 435
click at [394, 24] on button "Call to Customer" at bounding box center [449, 30] width 70 height 17
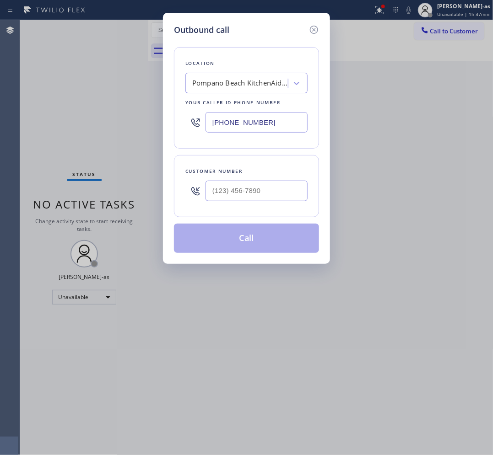
click at [260, 194] on input "text" at bounding box center [257, 191] width 102 height 21
paste input "954) 208-3176"
type input "[PHONE_NUMBER]"
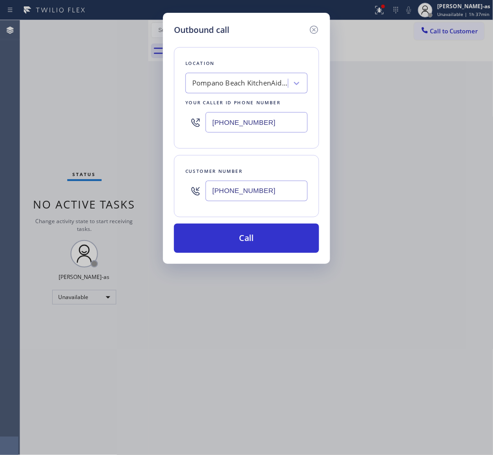
click at [287, 127] on input "[PHONE_NUMBER]" at bounding box center [257, 122] width 102 height 21
paste input "954) 429-510"
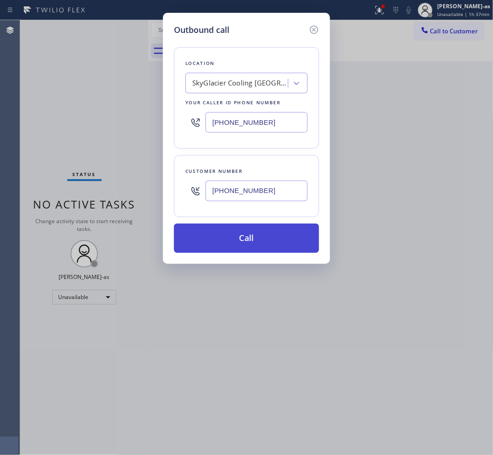
type input "[PHONE_NUMBER]"
click at [266, 234] on button "Call" at bounding box center [246, 238] width 145 height 29
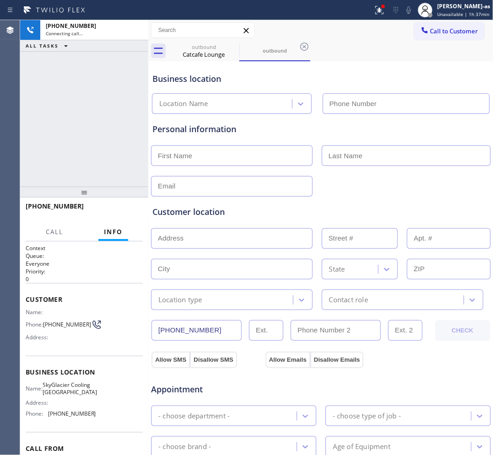
type input "[PHONE_NUMBER]"
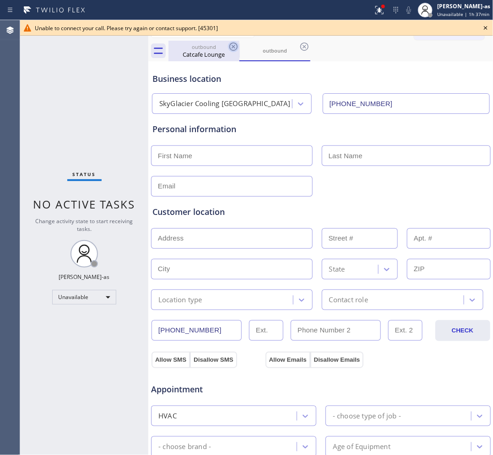
drag, startPoint x: 201, startPoint y: 58, endPoint x: 232, endPoint y: 47, distance: 33.2
click at [201, 58] on div "Catcafe Lounge" at bounding box center [203, 54] width 69 height 8
type input "[PHONE_NUMBER]"
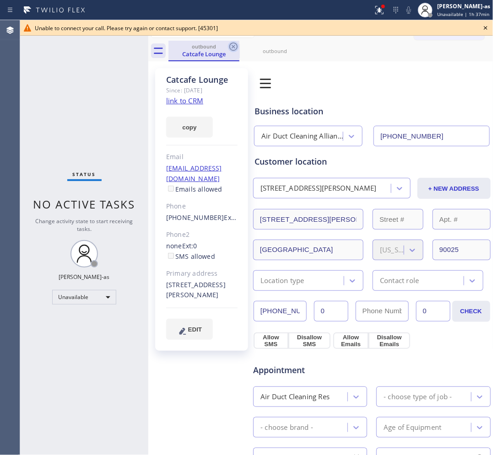
click at [232, 47] on icon at bounding box center [233, 46] width 11 height 11
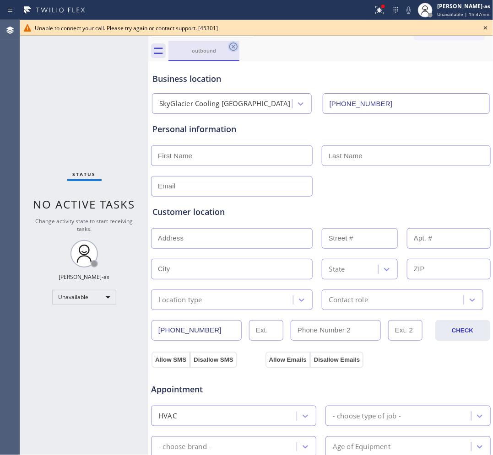
drag, startPoint x: 237, startPoint y: 47, endPoint x: 354, endPoint y: 36, distance: 117.7
click at [237, 47] on icon at bounding box center [233, 47] width 8 height 8
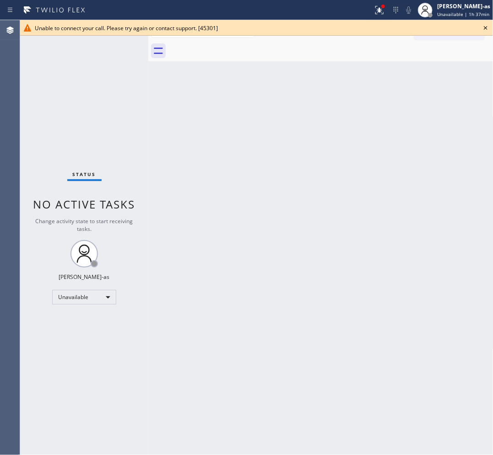
click at [394, 28] on icon at bounding box center [485, 27] width 11 height 11
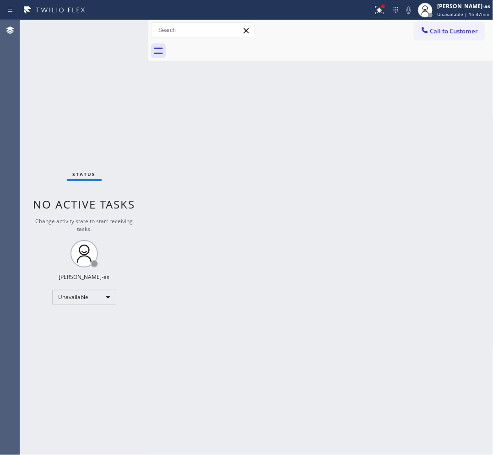
click at [244, 146] on div "Back to Dashboard Change Sender ID Customers Technicians Select a contact Outbo…" at bounding box center [320, 237] width 345 height 435
drag, startPoint x: 451, startPoint y: 31, endPoint x: 369, endPoint y: 176, distance: 167.1
click at [394, 31] on span "Call to Customer" at bounding box center [454, 31] width 48 height 8
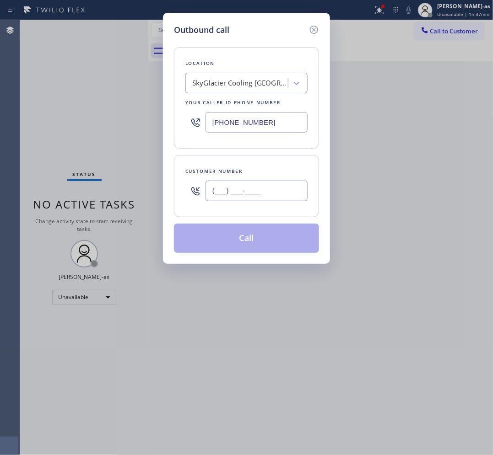
click at [276, 193] on input "(___) ___-____" at bounding box center [257, 191] width 102 height 21
paste input "954) 208-3176"
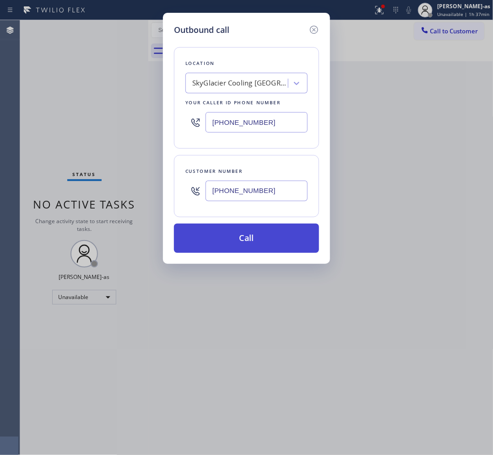
type input "[PHONE_NUMBER]"
click at [269, 239] on button "Call" at bounding box center [246, 238] width 145 height 29
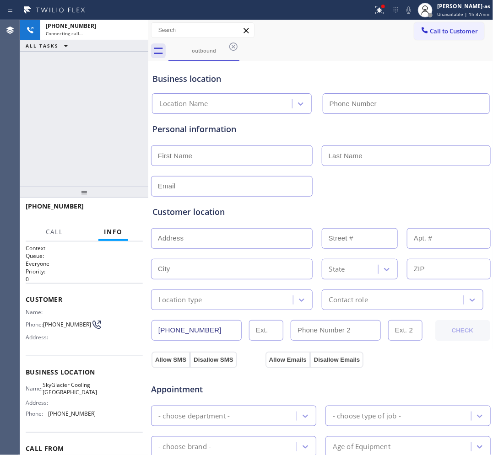
type input "[PHONE_NUMBER]"
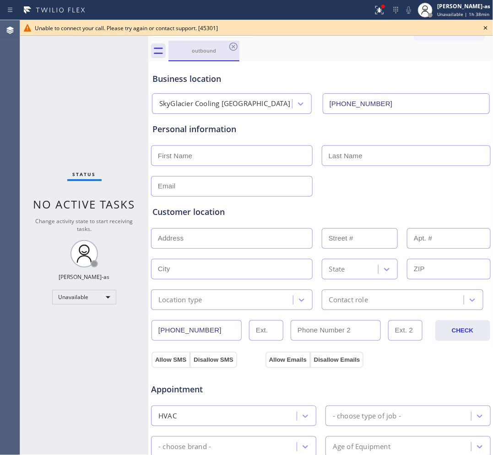
click at [203, 56] on div "outbound" at bounding box center [203, 51] width 69 height 20
click at [231, 43] on icon at bounding box center [233, 46] width 11 height 11
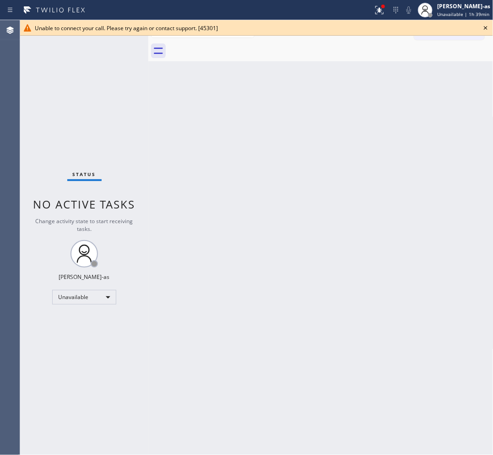
click at [394, 26] on icon at bounding box center [485, 27] width 11 height 11
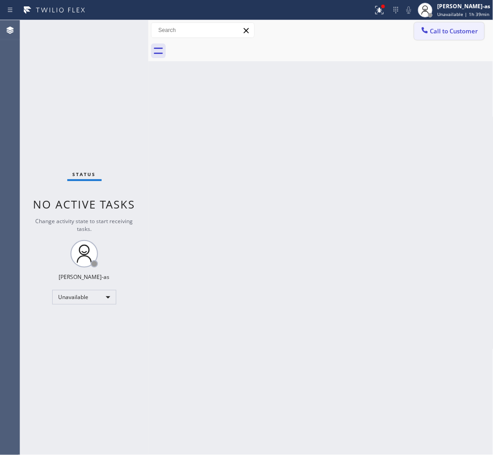
click at [394, 31] on span "Call to Customer" at bounding box center [454, 31] width 48 height 8
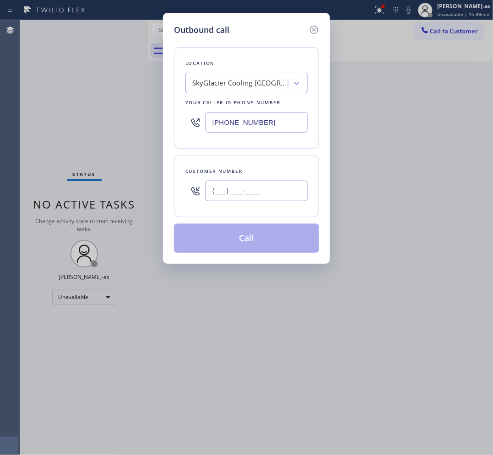
click at [282, 189] on input "(___) ___-____" at bounding box center [257, 191] width 102 height 21
paste input "562) 900-4009"
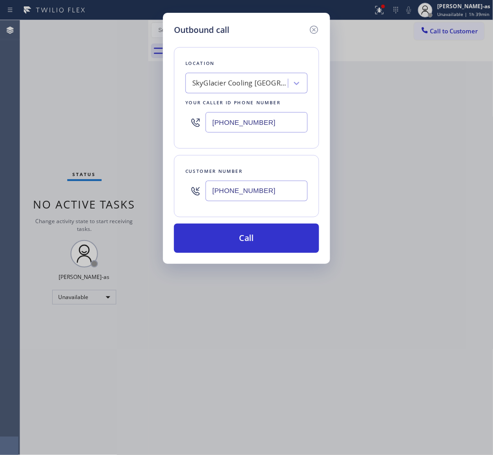
type input "[PHONE_NUMBER]"
click at [243, 85] on div "SkyGlacier Cooling [GEOGRAPHIC_DATA]" at bounding box center [240, 83] width 96 height 11
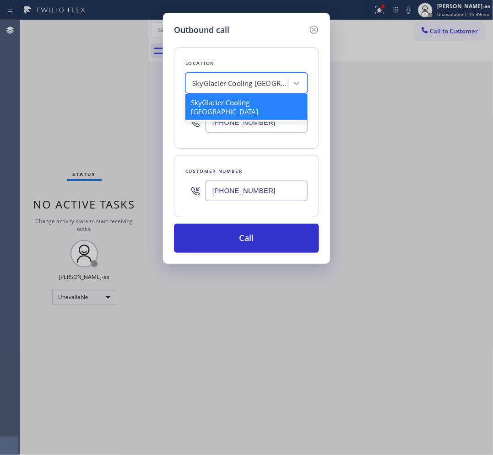
paste input "Whittier Air Duct Cleaning"
type input "Whittier Air Duct Cleaning"
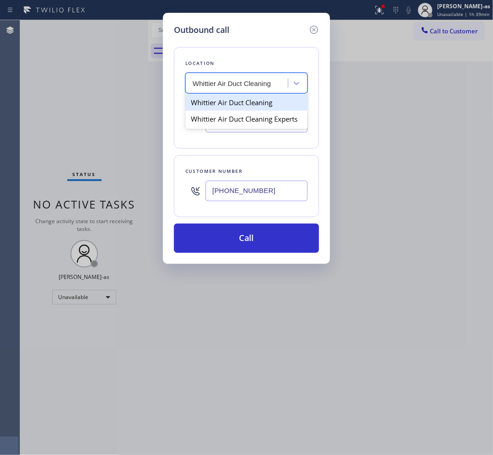
click at [245, 99] on div "Whittier Air Duct Cleaning" at bounding box center [246, 102] width 122 height 16
type input "[PHONE_NUMBER]"
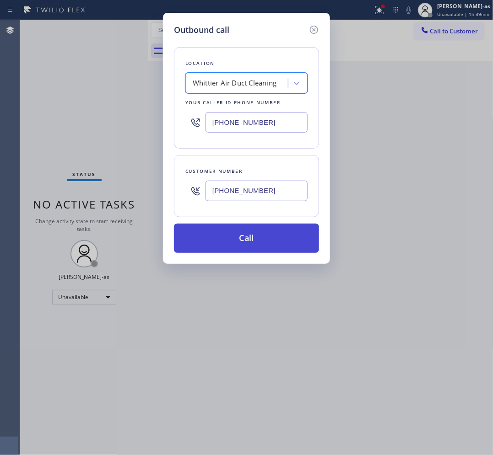
click at [260, 241] on button "Call" at bounding box center [246, 238] width 145 height 29
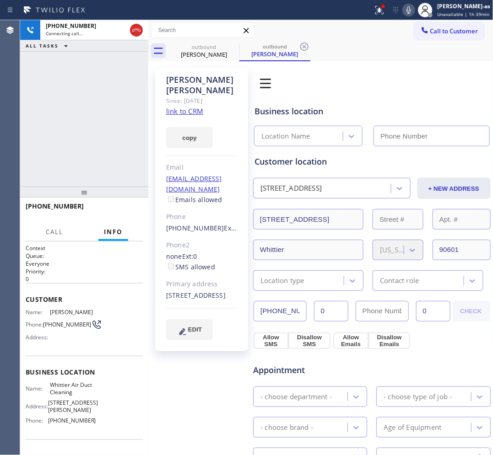
type input "[PHONE_NUMBER]"
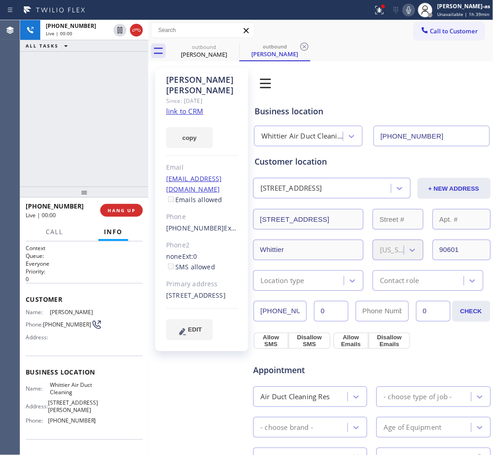
click at [120, 101] on div "[PHONE_NUMBER] Live | 00:00 ALL TASKS ALL TASKS ACTIVE TASKS TASKS IN WRAP UP" at bounding box center [84, 103] width 128 height 167
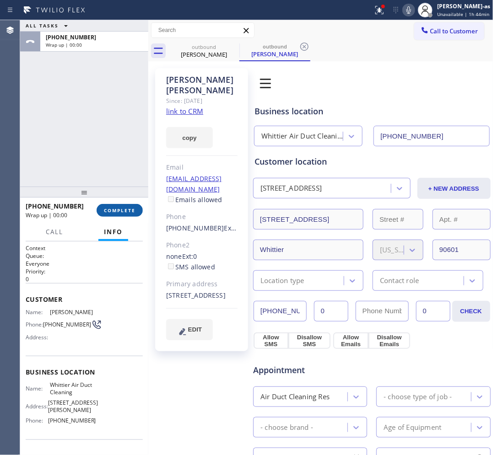
click at [110, 208] on span "COMPLETE" at bounding box center [120, 210] width 32 height 6
click at [98, 164] on div "ALL TASKS ALL TASKS ACTIVE TASKS TASKS IN WRAP UP [PHONE_NUMBER] Wrap up | 00:00" at bounding box center [84, 103] width 128 height 167
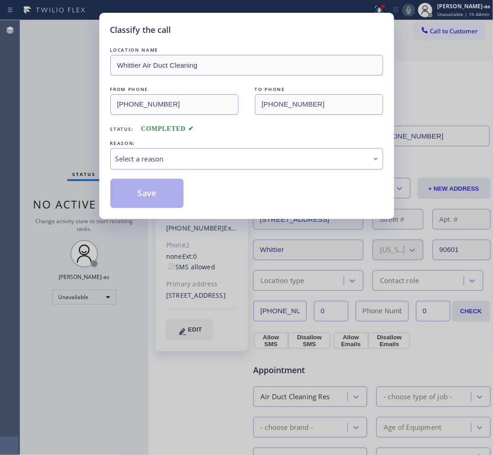
drag, startPoint x: 172, startPoint y: 154, endPoint x: 179, endPoint y: 168, distance: 16.4
click at [172, 156] on div "Select a reason" at bounding box center [246, 159] width 263 height 11
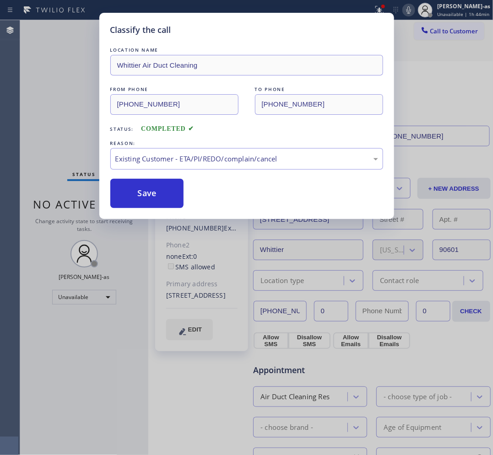
drag, startPoint x: 216, startPoint y: 211, endPoint x: 208, endPoint y: 207, distance: 8.4
drag, startPoint x: 161, startPoint y: 193, endPoint x: 157, endPoint y: 188, distance: 6.2
click at [161, 191] on button "Save" at bounding box center [147, 193] width 74 height 29
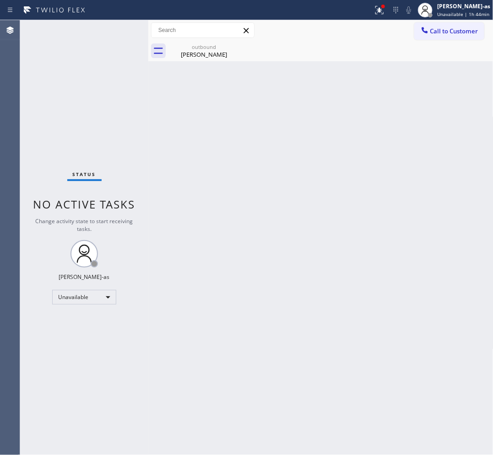
drag, startPoint x: 60, startPoint y: 156, endPoint x: 156, endPoint y: 246, distance: 131.5
click at [67, 157] on div "Status No active tasks Change activity state to start receiving tasks. [PERSON_…" at bounding box center [84, 237] width 128 height 435
click at [204, 50] on div "[PERSON_NAME]" at bounding box center [203, 54] width 69 height 8
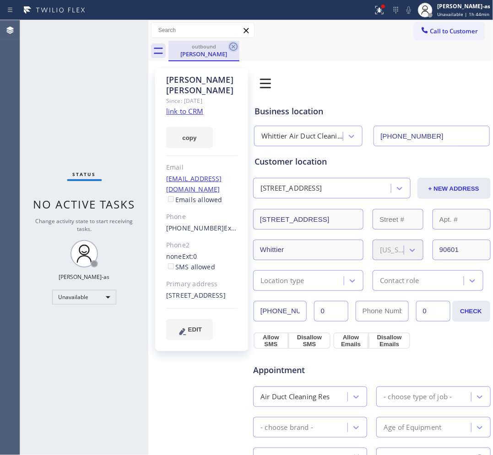
click at [235, 47] on icon at bounding box center [233, 46] width 11 height 11
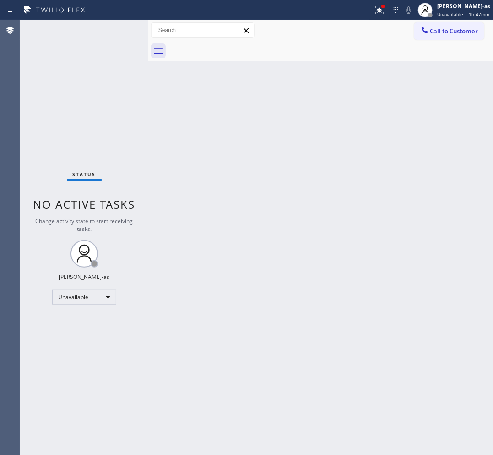
click at [394, 22] on div "Call to Customer Outbound call Location Whittier Air Duct Cleaning Your caller …" at bounding box center [320, 30] width 345 height 21
click at [394, 33] on span "Call to Customer" at bounding box center [454, 31] width 48 height 8
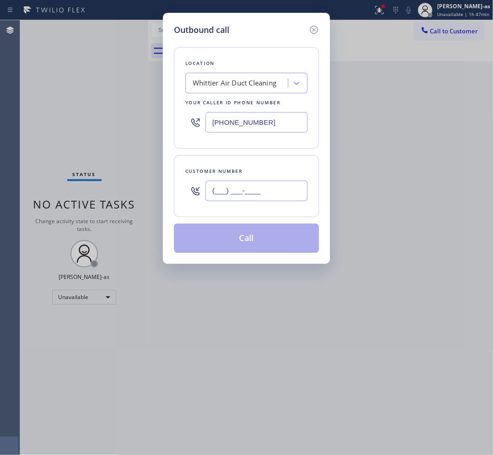
click at [282, 182] on input "(___) ___-____" at bounding box center [257, 191] width 102 height 21
paste input "818) 207-0131"
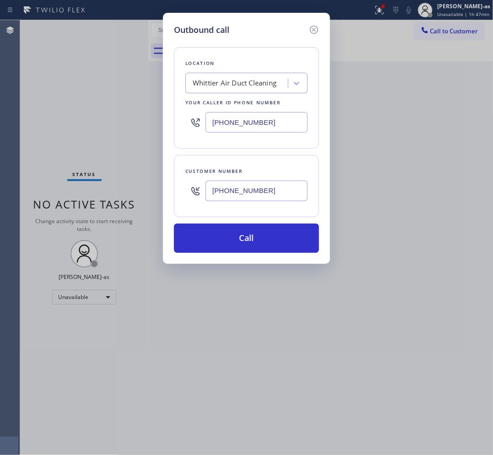
type input "[PHONE_NUMBER]"
click at [234, 87] on div "Whittier Air Duct Cleaning" at bounding box center [235, 83] width 84 height 11
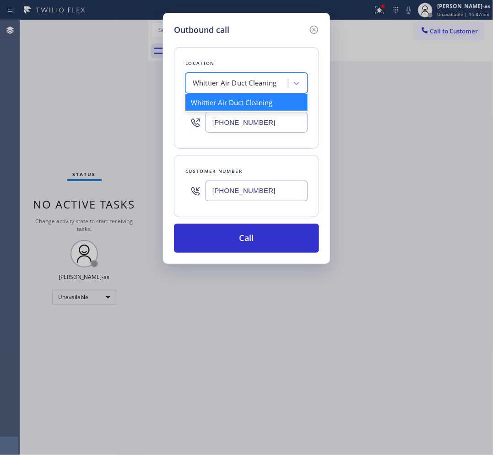
paste input "5 Star Air Duct Cleaning"
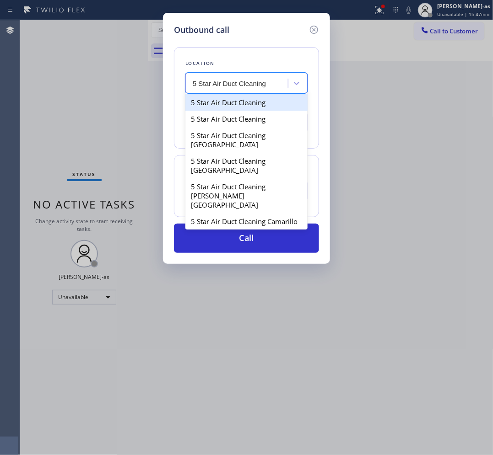
type input "5 Star Air Duct Cleaning"
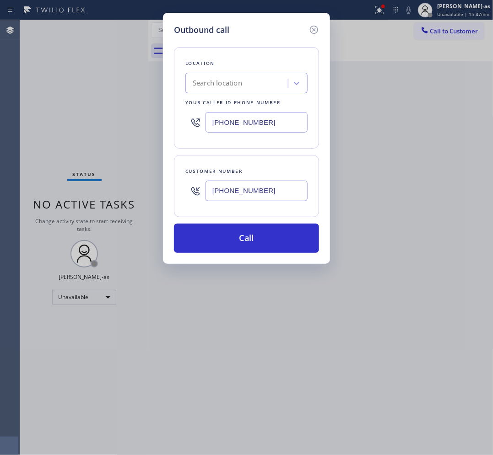
click at [242, 118] on input "[PHONE_NUMBER]" at bounding box center [257, 122] width 102 height 21
paste input "818) 696-4849"
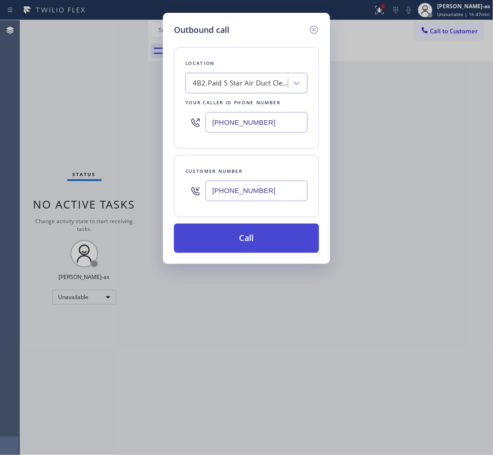
type input "[PHONE_NUMBER]"
click at [277, 239] on button "Call" at bounding box center [246, 238] width 145 height 29
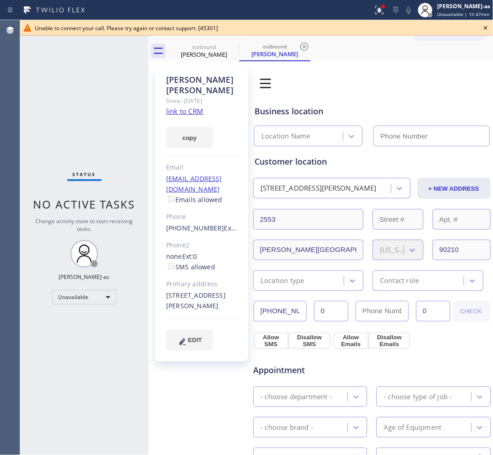
type input "[PHONE_NUMBER]"
click at [394, 27] on icon at bounding box center [485, 27] width 11 height 11
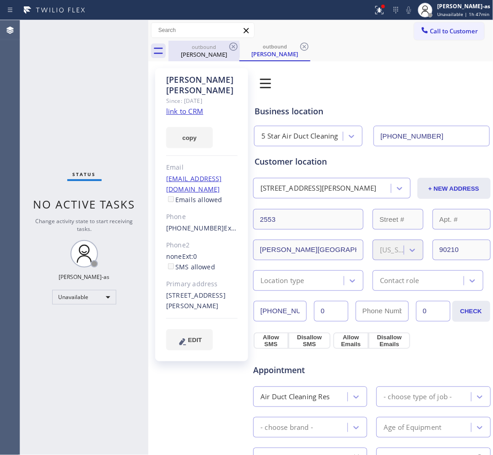
drag, startPoint x: 218, startPoint y: 53, endPoint x: 227, endPoint y: 49, distance: 9.6
click at [218, 51] on div "[PERSON_NAME]" at bounding box center [203, 54] width 69 height 8
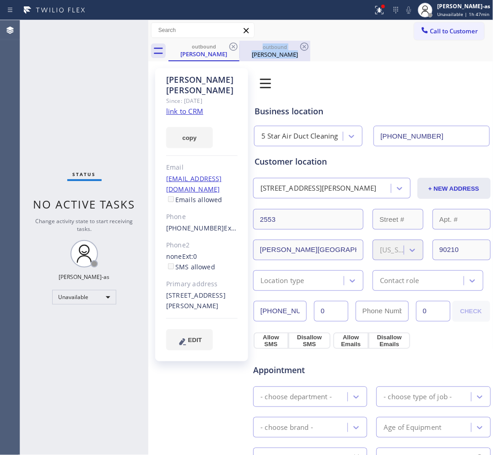
click at [240, 47] on div "outbound [PERSON_NAME]" at bounding box center [274, 51] width 71 height 21
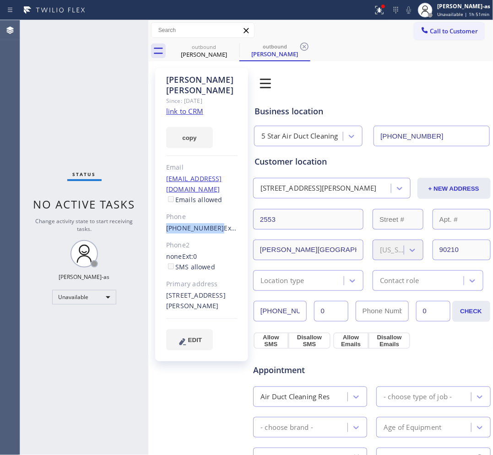
drag, startPoint x: 164, startPoint y: 211, endPoint x: 211, endPoint y: 211, distance: 47.2
click at [211, 211] on div "[PERSON_NAME] Since: [DATE] link to CRM copy Email [EMAIL_ADDRESS][DOMAIN_NAME]…" at bounding box center [201, 214] width 93 height 293
copy link "[PHONE_NUMBER]"
click at [394, 33] on span "Call to Customer" at bounding box center [454, 31] width 48 height 8
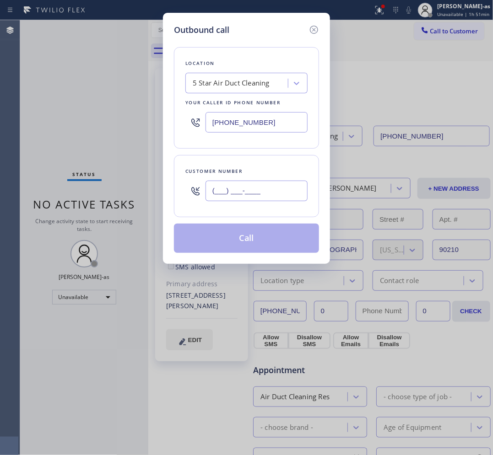
click at [283, 196] on input "(___) ___-____" at bounding box center [257, 191] width 102 height 21
paste input "818) 207-0131"
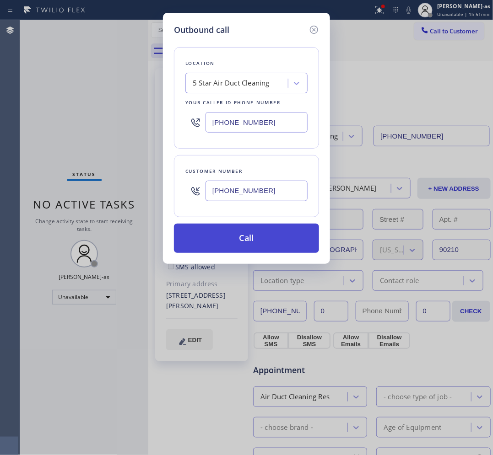
type input "[PHONE_NUMBER]"
click at [250, 243] on button "Call" at bounding box center [246, 238] width 145 height 29
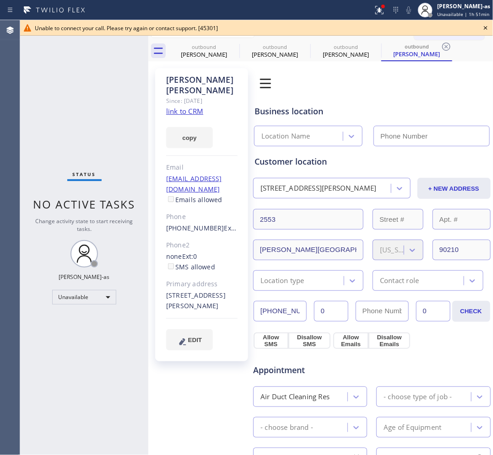
type input "[PHONE_NUMBER]"
drag, startPoint x: 85, startPoint y: 118, endPoint x: 245, endPoint y: 95, distance: 161.4
click at [87, 117] on div "Status No active tasks Change activity state to start receiving tasks. [PERSON_…" at bounding box center [84, 237] width 128 height 435
click at [394, 26] on icon at bounding box center [485, 27] width 11 height 11
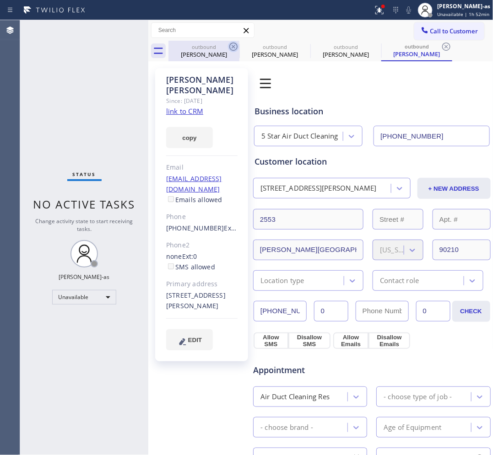
click at [214, 56] on div "[PERSON_NAME]" at bounding box center [203, 54] width 69 height 8
click at [231, 46] on icon at bounding box center [233, 46] width 11 height 11
click at [0, 0] on icon at bounding box center [0, 0] width 0 height 0
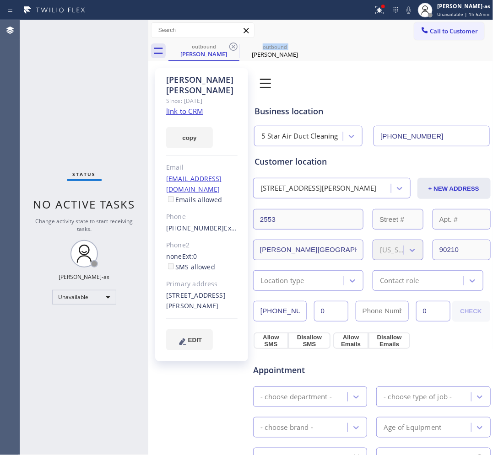
click at [231, 46] on icon at bounding box center [233, 46] width 11 height 11
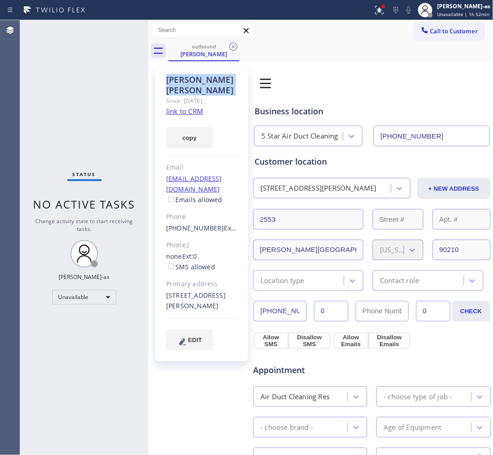
click at [231, 46] on icon at bounding box center [233, 46] width 11 height 11
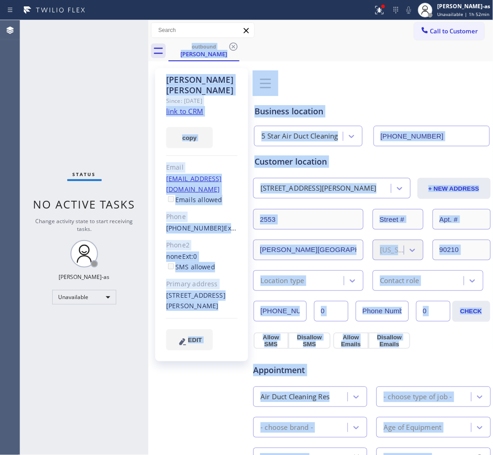
click at [231, 46] on div "outbound [PERSON_NAME]" at bounding box center [330, 51] width 325 height 21
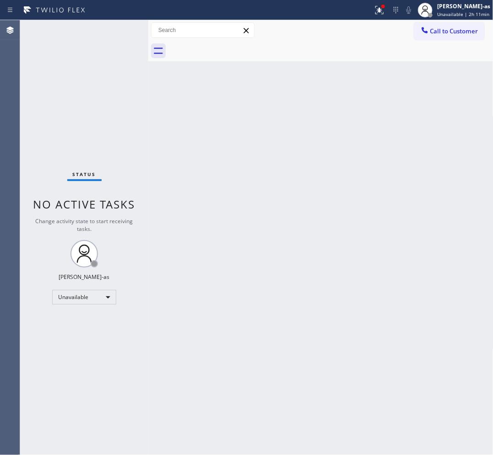
click at [214, 165] on div "Back to Dashboard Change Sender ID Customers Technicians Select a contact Outbo…" at bounding box center [320, 237] width 345 height 435
click at [394, 32] on div at bounding box center [424, 31] width 11 height 11
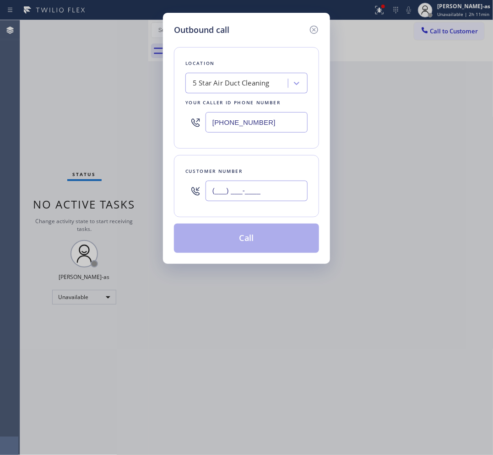
click at [257, 195] on input "(___) ___-____" at bounding box center [257, 191] width 102 height 21
paste input "480) 737-3611"
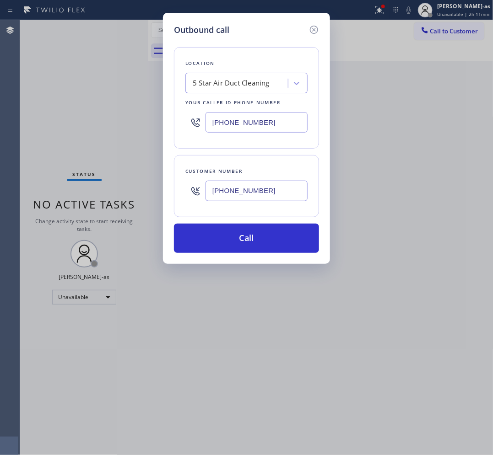
type input "[PHONE_NUMBER]"
click at [237, 76] on div "5 Star Air Duct Cleaning" at bounding box center [238, 84] width 100 height 16
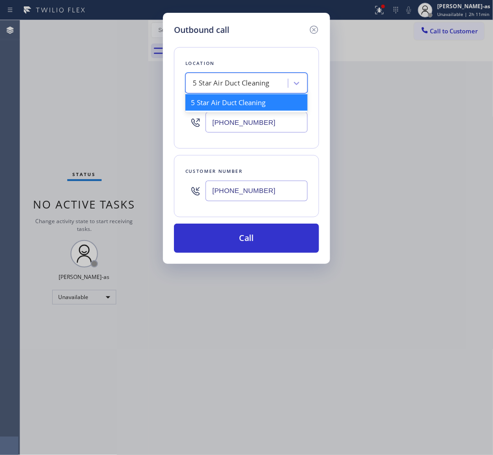
paste input "Viking Appliance Repair Pros"
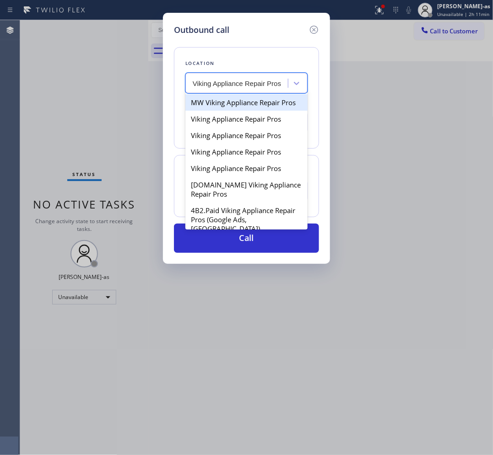
type input "Viking Appliance Repair Pros"
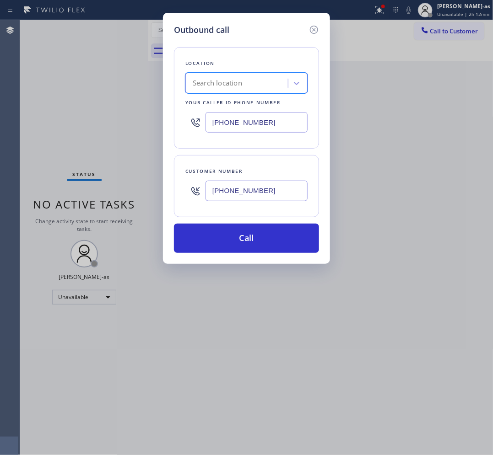
click at [277, 113] on input "[PHONE_NUMBER]" at bounding box center [257, 122] width 102 height 21
click at [282, 122] on input "[PHONE_NUMBER]" at bounding box center [257, 122] width 102 height 21
paste input "55) 666-9755"
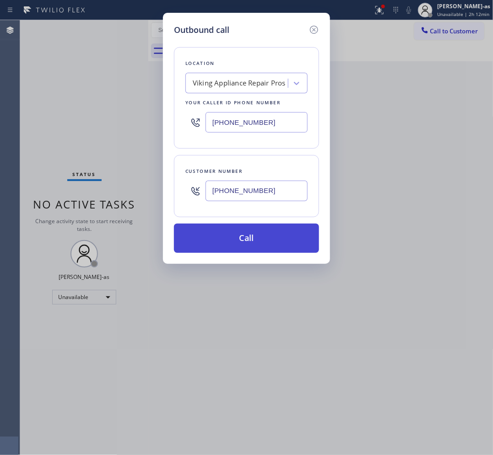
type input "[PHONE_NUMBER]"
click at [232, 237] on button "Call" at bounding box center [246, 238] width 145 height 29
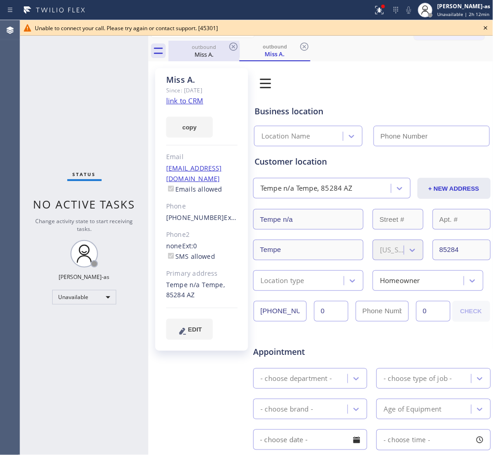
click at [199, 55] on div "Miss A." at bounding box center [203, 54] width 69 height 8
type input "[PHONE_NUMBER]"
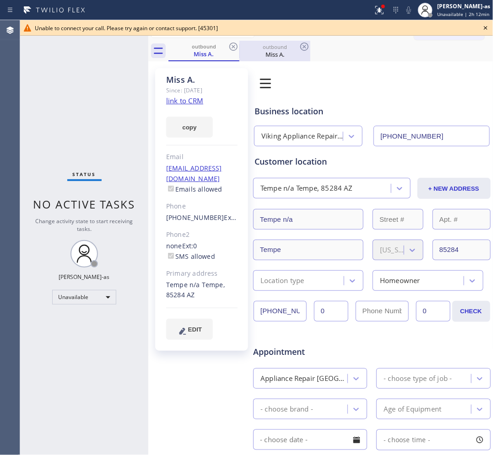
click at [241, 42] on div "outbound Miss A." at bounding box center [274, 51] width 69 height 21
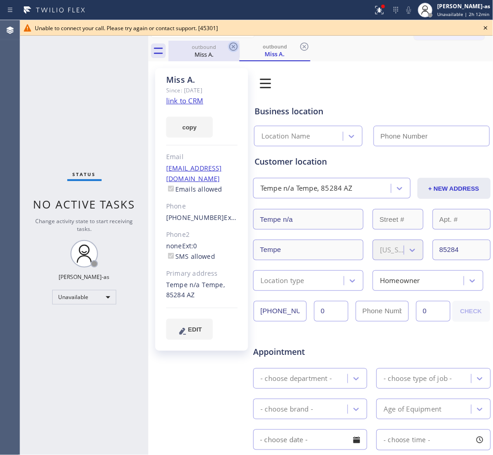
click at [233, 44] on icon at bounding box center [233, 46] width 11 height 11
click at [239, 44] on div "outbound Miss A." at bounding box center [274, 51] width 71 height 21
type input "[PHONE_NUMBER]"
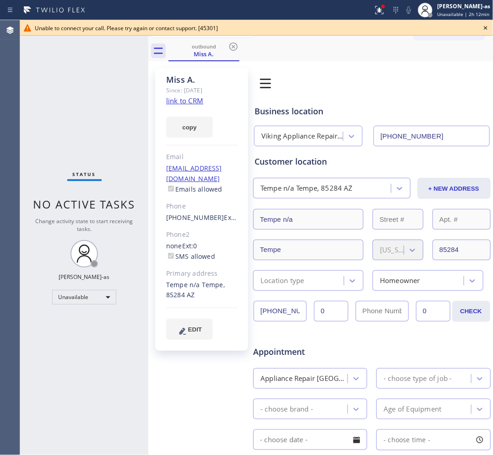
click at [240, 158] on div "Miss A. Since: [DATE] link to CRM copy Email [EMAIL_ADDRESS][DOMAIN_NAME] Email…" at bounding box center [201, 209] width 93 height 283
click at [385, 8] on div at bounding box center [382, 6] width 5 height 5
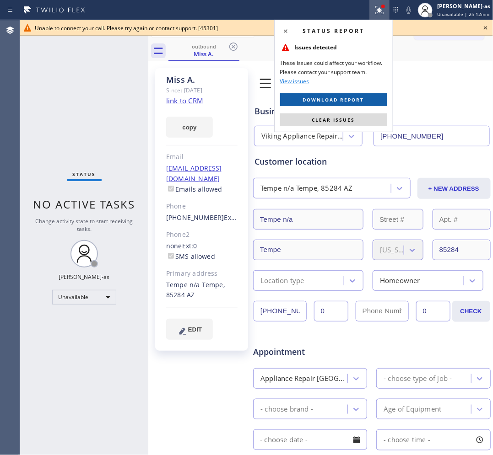
click at [336, 98] on span "Download report" at bounding box center [333, 100] width 61 height 6
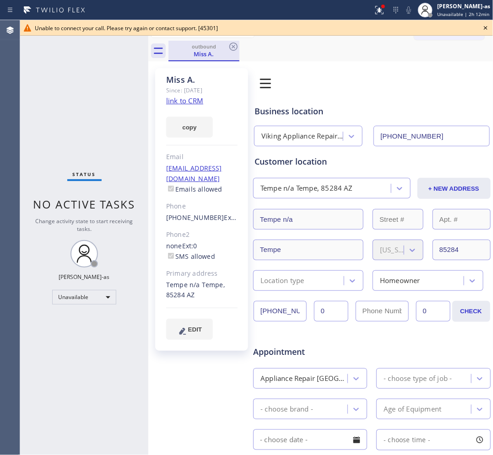
click at [227, 45] on div "outbound" at bounding box center [203, 46] width 69 height 7
click at [340, 51] on div "outbound Miss A." at bounding box center [330, 51] width 325 height 21
click at [233, 47] on icon at bounding box center [233, 46] width 11 height 11
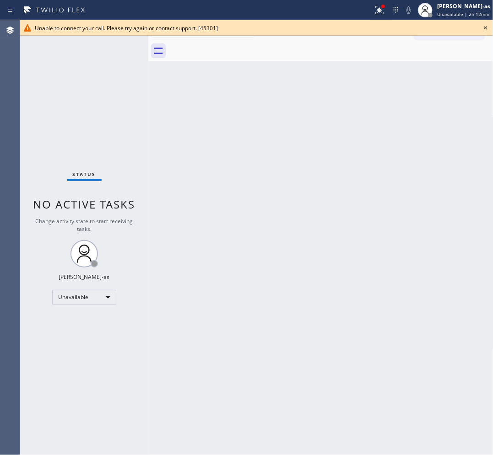
click at [304, 85] on div "Back to Dashboard Change Sender ID Customers Technicians Select a contact Outbo…" at bounding box center [320, 237] width 345 height 435
click at [394, 29] on icon at bounding box center [486, 28] width 4 height 4
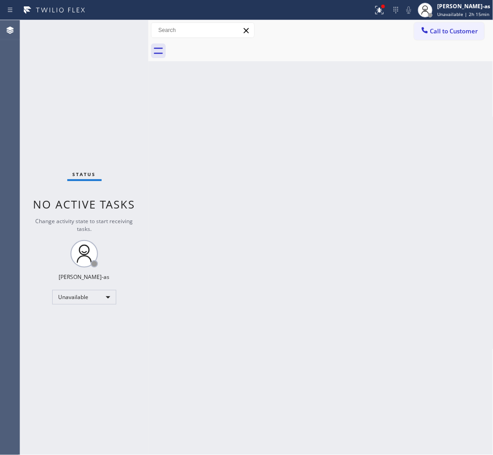
click at [354, 138] on div "Back to Dashboard Change Sender ID Customers Technicians Select a contact Outbo…" at bounding box center [320, 237] width 345 height 435
click at [172, 181] on div "Back to Dashboard Change Sender ID Customers Technicians Select a contact Outbo…" at bounding box center [320, 237] width 345 height 435
click at [310, 191] on div "Back to Dashboard Change Sender ID Customers Technicians Select a contact Outbo…" at bounding box center [320, 237] width 345 height 435
click at [239, 202] on div "Back to Dashboard Change Sender ID Customers Technicians Select a contact Outbo…" at bounding box center [320, 237] width 345 height 435
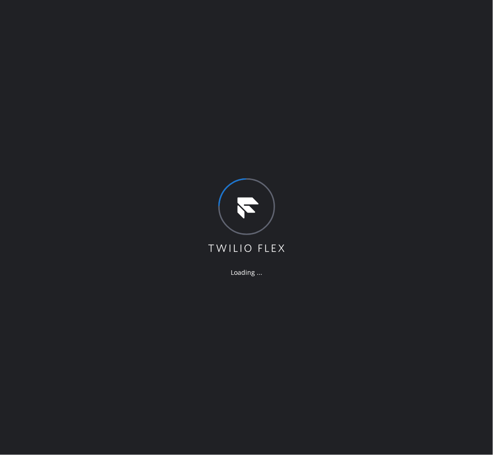
click at [319, 182] on div "Loading ..." at bounding box center [246, 227] width 493 height 455
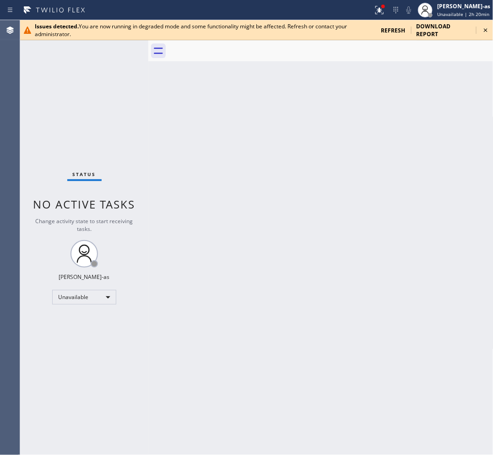
click at [399, 27] on span "refresh" at bounding box center [393, 31] width 24 height 8
click at [487, 30] on icon at bounding box center [485, 30] width 11 height 11
drag, startPoint x: 106, startPoint y: 120, endPoint x: 120, endPoint y: 115, distance: 15.1
click at [106, 119] on div "Status No active tasks Change activity state to start receiving tasks. [PERSON_…" at bounding box center [84, 237] width 128 height 435
click at [486, 30] on icon at bounding box center [486, 30] width 4 height 4
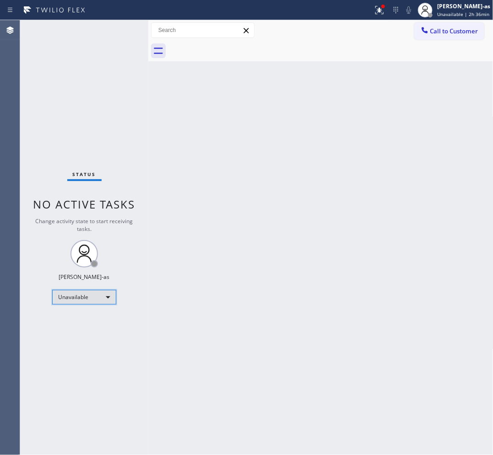
click at [91, 295] on div "Unavailable" at bounding box center [84, 297] width 64 height 15
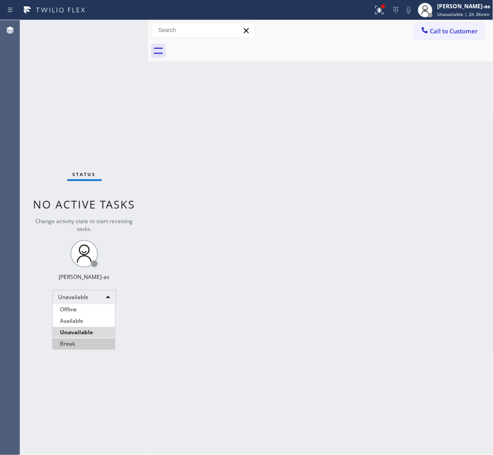
click at [84, 343] on li "Break" at bounding box center [84, 344] width 62 height 11
click at [247, 286] on div "Back to Dashboard Change Sender ID Customers Technicians Select a contact Outbo…" at bounding box center [320, 237] width 345 height 435
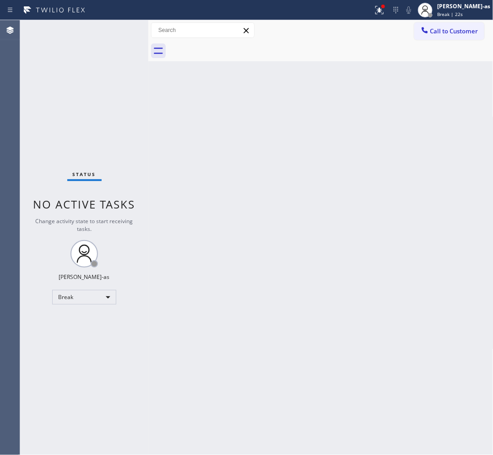
click at [258, 205] on div "Back to Dashboard Change Sender ID Customers Technicians Select a contact Outbo…" at bounding box center [320, 237] width 345 height 435
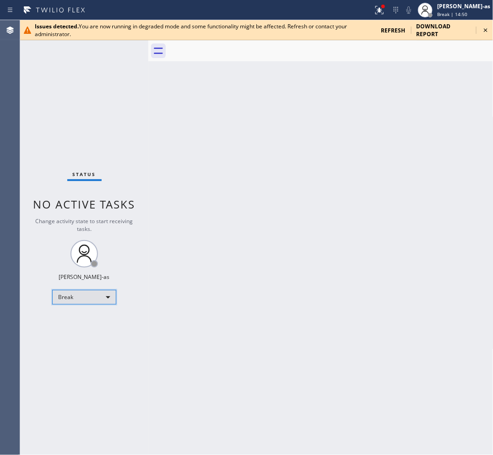
click at [78, 293] on div "Break" at bounding box center [84, 297] width 64 height 15
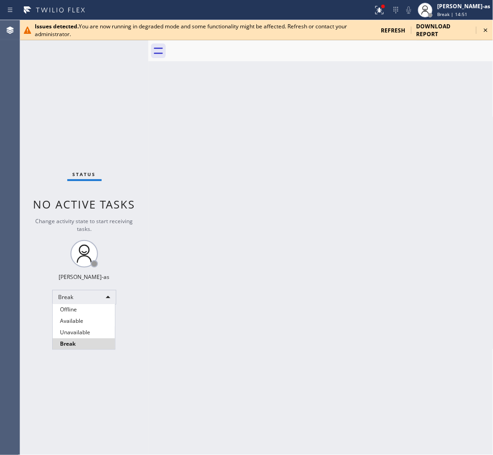
click at [81, 330] on li "Unavailable" at bounding box center [84, 332] width 62 height 11
click at [287, 280] on div "Back to Dashboard Change Sender ID Customers Technicians Select a contact Outbo…" at bounding box center [320, 237] width 345 height 435
click at [484, 30] on icon at bounding box center [485, 30] width 11 height 11
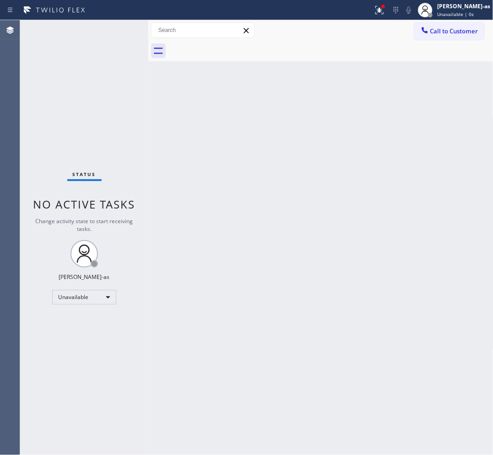
drag, startPoint x: 367, startPoint y: 205, endPoint x: 462, endPoint y: 232, distance: 99.3
click at [379, 207] on div "Back to Dashboard Change Sender ID Customers Technicians Select a contact Outbo…" at bounding box center [320, 237] width 345 height 435
click at [397, 205] on div "Back to Dashboard Change Sender ID Customers Technicians Select a contact Outbo…" at bounding box center [320, 237] width 345 height 435
click at [184, 234] on div "Back to Dashboard Change Sender ID Customers Technicians Select a contact Outbo…" at bounding box center [320, 237] width 345 height 435
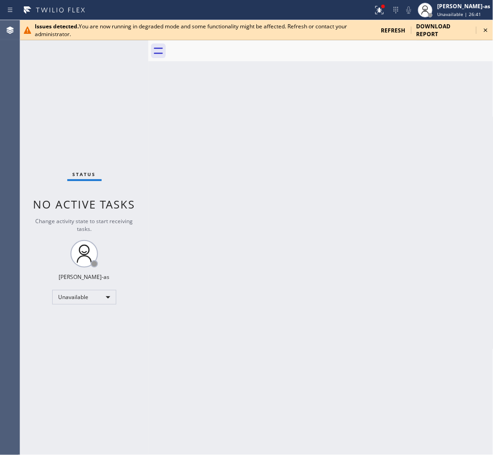
click at [394, 29] on span "refresh" at bounding box center [393, 31] width 24 height 8
click at [488, 31] on icon at bounding box center [485, 30] width 11 height 11
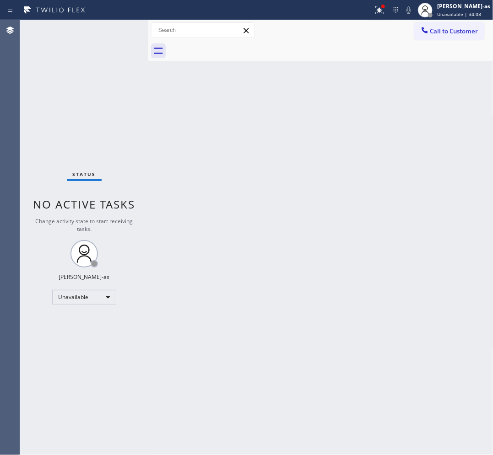
click at [206, 117] on div "Back to Dashboard Change Sender ID Customers Technicians Select a contact Outbo…" at bounding box center [320, 237] width 345 height 435
click at [226, 150] on div "Back to Dashboard Change Sender ID Customers Technicians Select a contact Outbo…" at bounding box center [320, 237] width 345 height 435
click at [192, 106] on div "Back to Dashboard Change Sender ID Customers Technicians Select a contact Outbo…" at bounding box center [320, 237] width 345 height 435
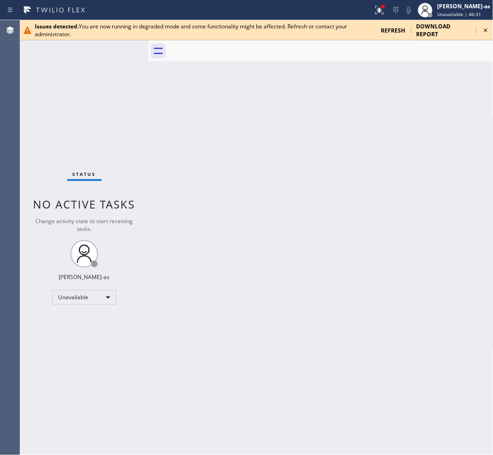
drag, startPoint x: 214, startPoint y: 231, endPoint x: 245, endPoint y: 225, distance: 31.7
click at [215, 231] on div "Back to Dashboard Change Sender ID Customers Technicians Select a contact Outbo…" at bounding box center [320, 237] width 345 height 434
click at [486, 31] on icon at bounding box center [485, 30] width 11 height 11
click at [162, 110] on div "Back to Dashboard Change Sender ID Customers Technicians Select a contact Outbo…" at bounding box center [320, 237] width 345 height 434
click at [484, 30] on icon at bounding box center [485, 30] width 11 height 11
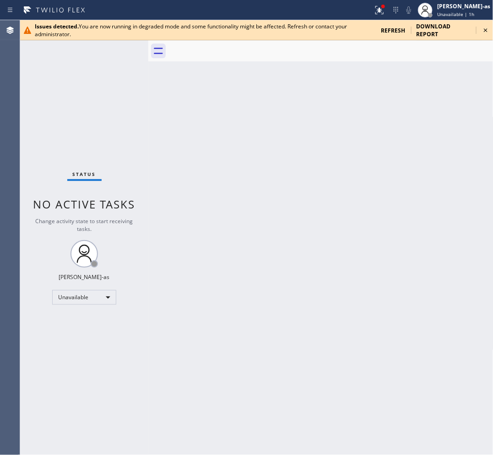
click at [486, 30] on icon at bounding box center [486, 30] width 4 height 4
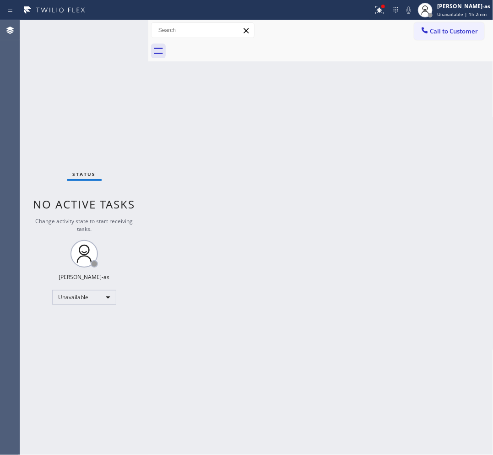
click at [102, 110] on div "Status No active tasks Change activity state to start receiving tasks. [PERSON_…" at bounding box center [84, 237] width 128 height 434
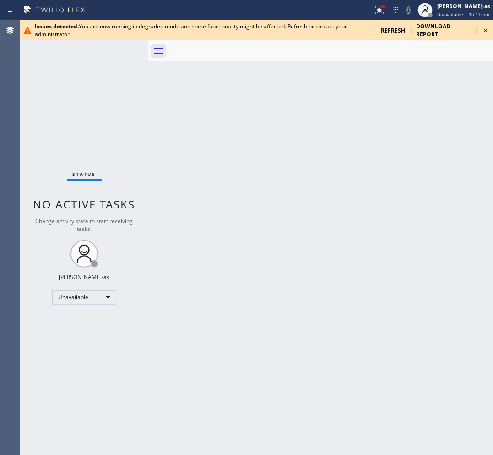
drag, startPoint x: 78, startPoint y: 85, endPoint x: 117, endPoint y: 74, distance: 40.4
click at [78, 84] on div "Status No active tasks Change activity state to start receiving tasks. [PERSON_…" at bounding box center [84, 237] width 128 height 434
click at [97, 290] on div "Unavailable" at bounding box center [84, 297] width 64 height 15
click at [80, 344] on li "Break" at bounding box center [84, 343] width 62 height 11
click at [484, 33] on icon at bounding box center [485, 30] width 11 height 11
